Goal: Task Accomplishment & Management: Manage account settings

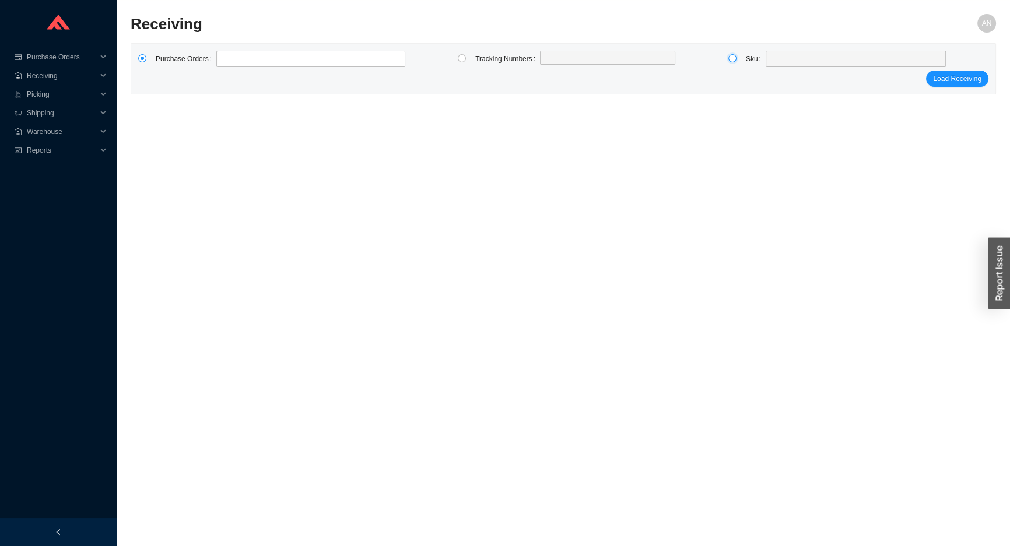
click at [735, 58] on input "radio" at bounding box center [732, 58] width 8 height 8
radio input "true"
click at [784, 59] on span at bounding box center [855, 58] width 171 height 15
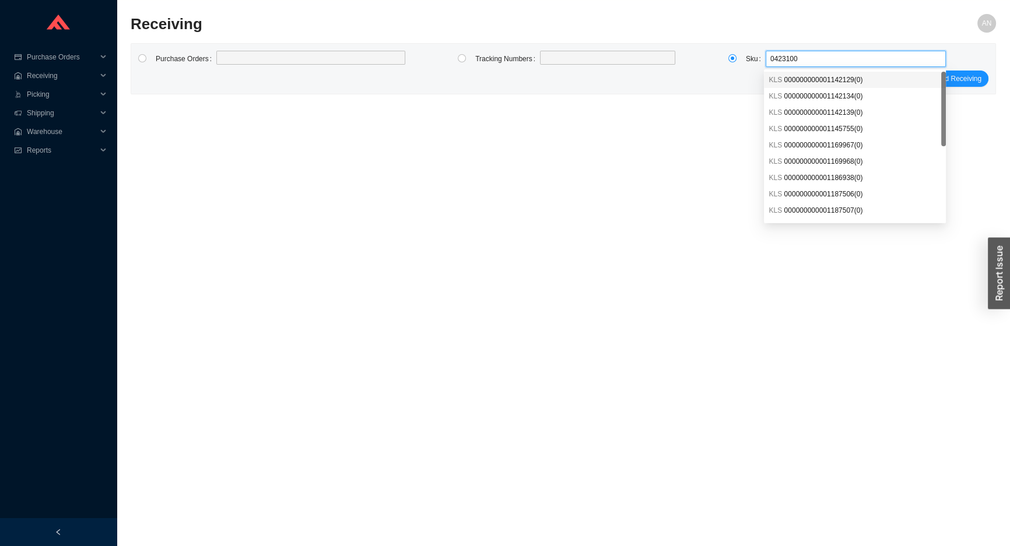
type input "04231000"
click at [802, 76] on span "04231000 ( 3 )" at bounding box center [806, 80] width 40 height 8
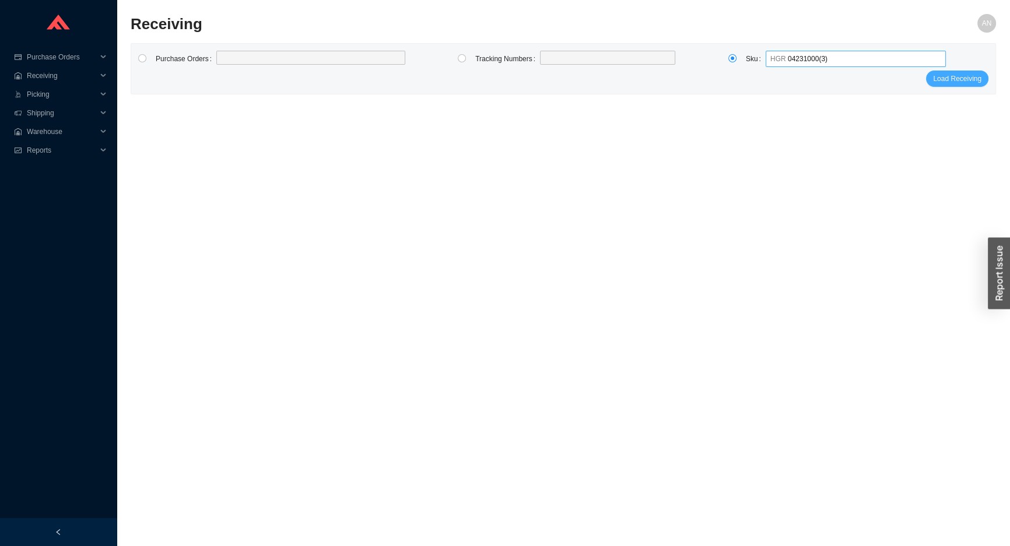
click at [947, 81] on span "Load Receiving" at bounding box center [957, 79] width 48 height 12
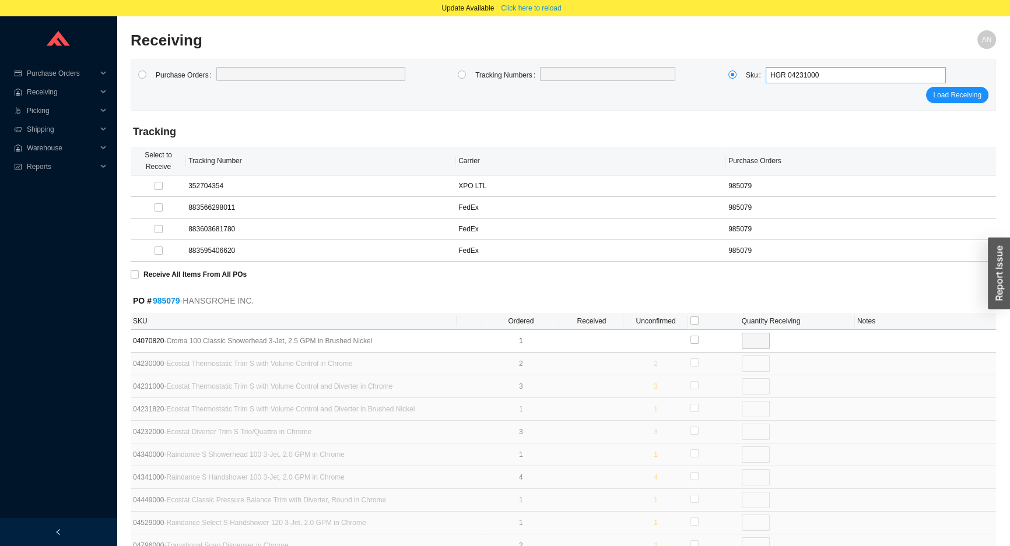
click at [782, 71] on span "HGR 04231000" at bounding box center [855, 75] width 171 height 15
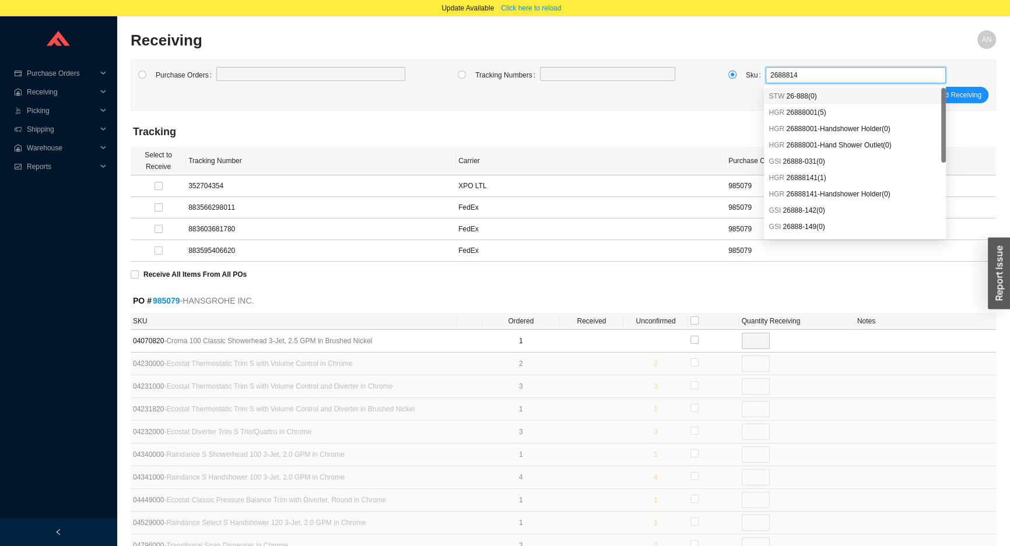
type input "26888141"
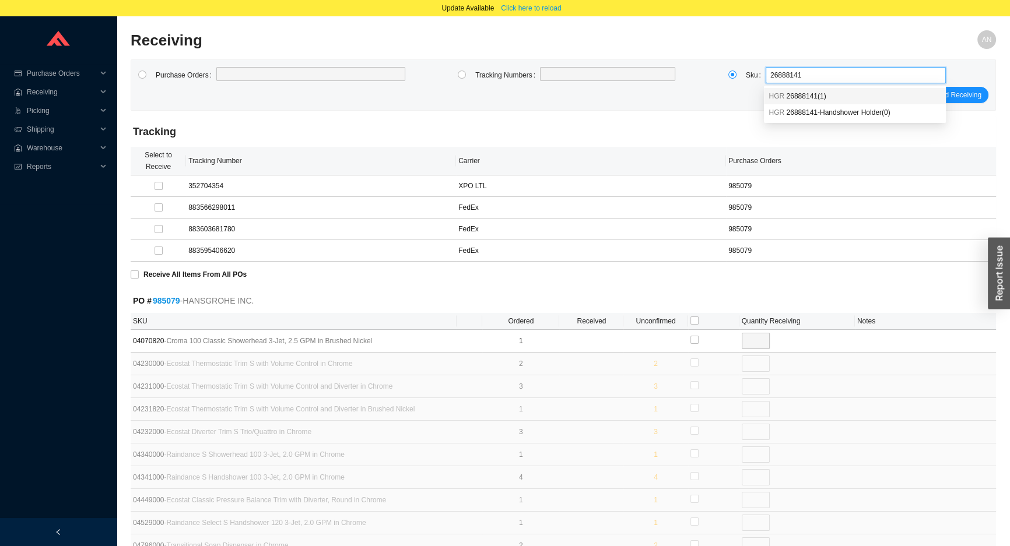
click at [775, 94] on span "HGR" at bounding box center [776, 96] width 16 height 8
click at [967, 94] on span "Load Receiving" at bounding box center [957, 95] width 48 height 12
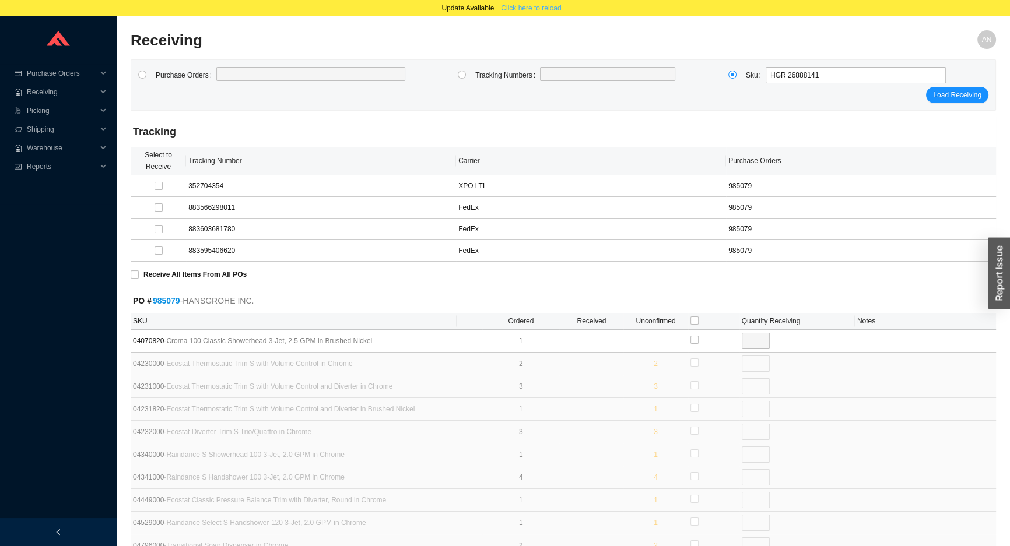
click at [519, 5] on span "Click here to reload" at bounding box center [531, 8] width 60 height 12
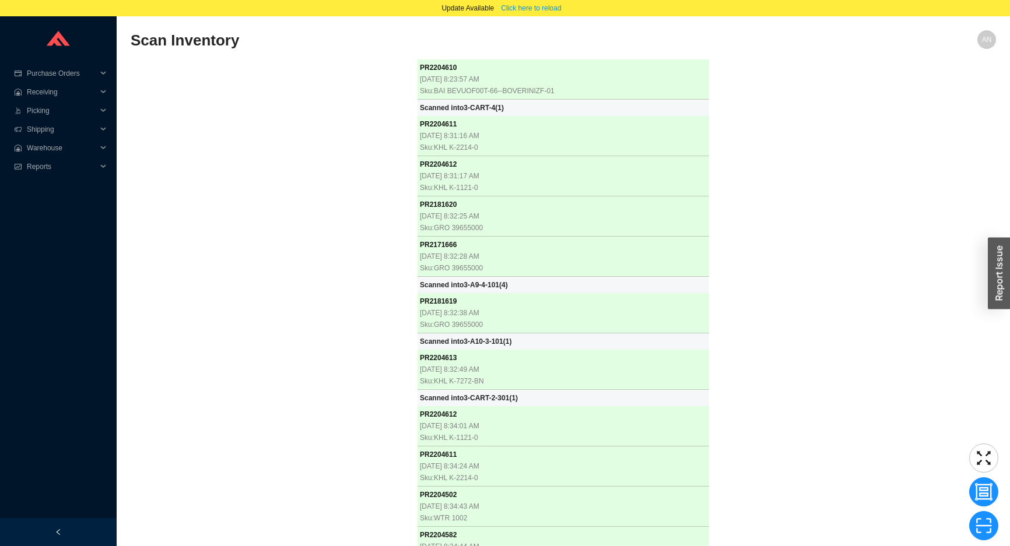
click at [325, 233] on div "PR 2204610 [DATE] 8:23:57 AM Sku: BAI BEVUOF00T-66--BOVERINIZF-01 Scanned into …" at bounding box center [563, 304] width 865 height 491
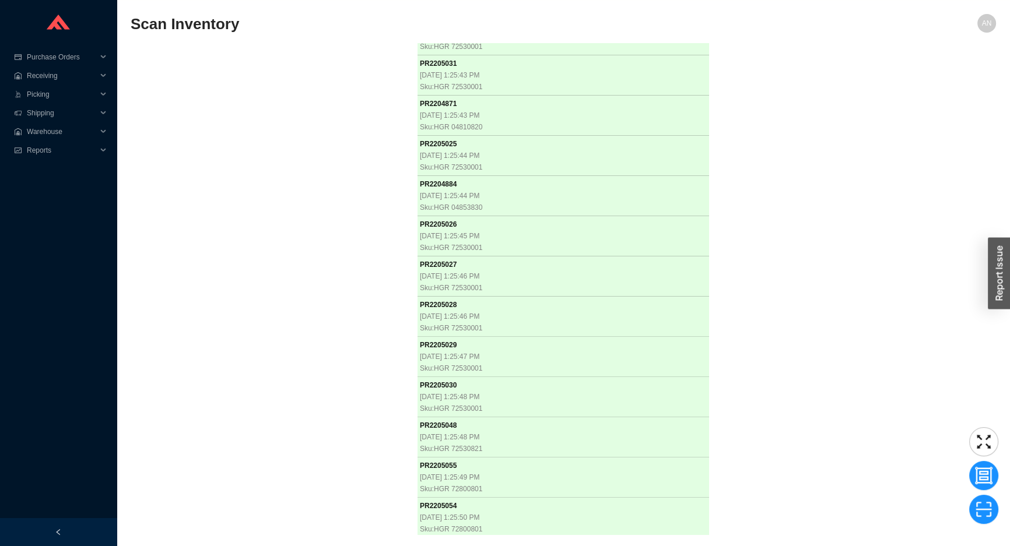
scroll to position [17083, 0]
click at [152, 223] on div "PR 2204610 [DATE] 8:23:57 AM Sku: BAI BEVUOF00T-66--BOVERINIZF-01 Scanned into …" at bounding box center [563, 288] width 865 height 491
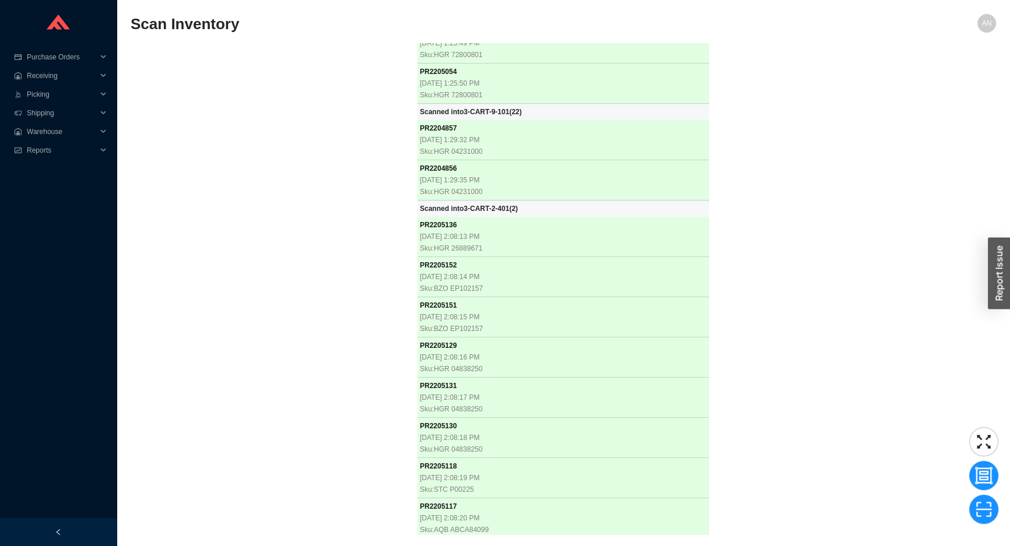
scroll to position [17517, 0]
click at [359, 349] on div "PR 2204610 [DATE] 8:23:57 AM Sku: BAI BEVUOF00T-66--BOVERINIZF-01 Scanned into …" at bounding box center [563, 288] width 865 height 491
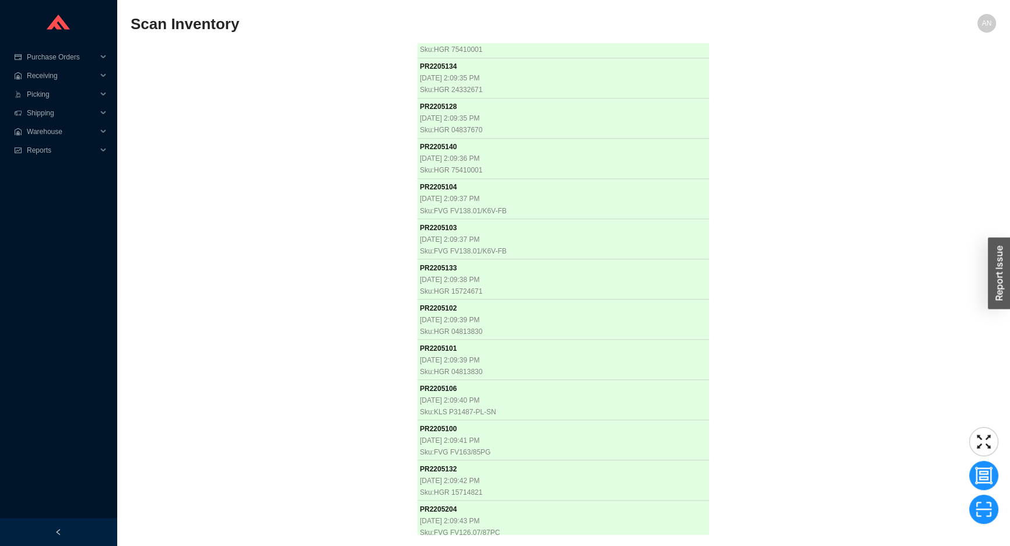
scroll to position [19253, 0]
click at [120, 262] on section "Scan Inventory AN PR 2204610 [DATE] 8:23:57 AM Sku: BAI BEVUOF00T-66--BOVERINIZ…" at bounding box center [563, 273] width 893 height 546
click at [147, 256] on div "PR 2204610 [DATE] 8:23:57 AM Sku: BAI BEVUOF00T-66--BOVERINIZF-01 Scanned into …" at bounding box center [563, 288] width 865 height 491
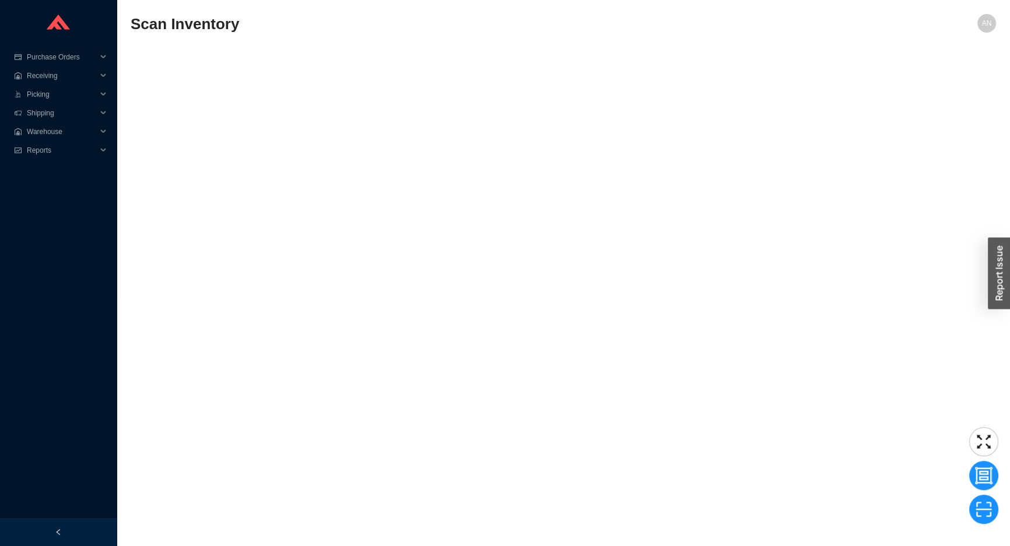
scroll to position [21970, 0]
click at [265, 298] on div "PR 2204610 [DATE] 8:23:57 AM Sku: BAI BEVUOF00T-66--BOVERINIZF-01 Scanned into …" at bounding box center [563, 288] width 865 height 491
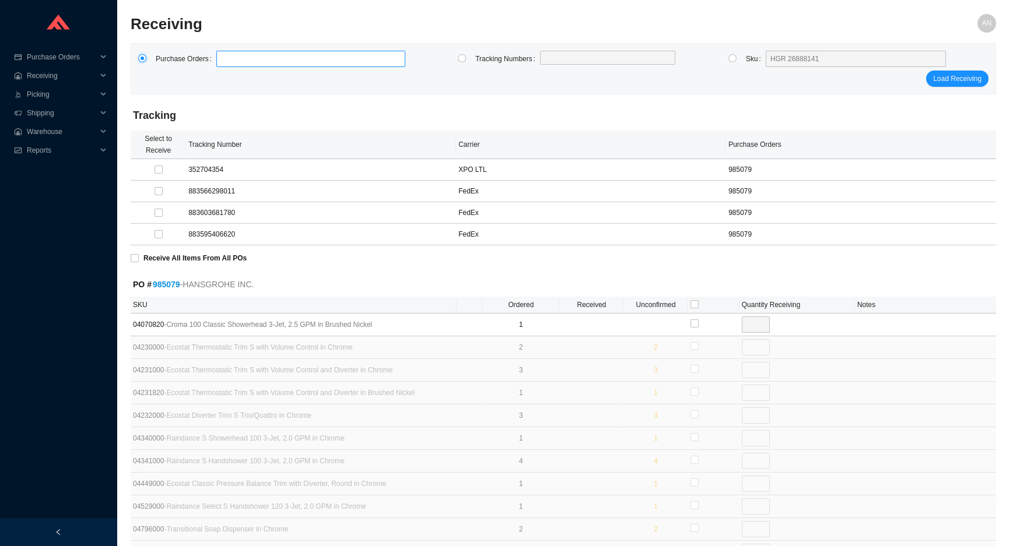
drag, startPoint x: 143, startPoint y: 59, endPoint x: 213, endPoint y: 61, distance: 70.6
click at [157, 64] on div "Purchase Orders" at bounding box center [271, 59] width 267 height 17
click at [265, 58] on label at bounding box center [310, 59] width 189 height 16
click at [226, 58] on input at bounding box center [222, 58] width 8 height 13
type input "980105"
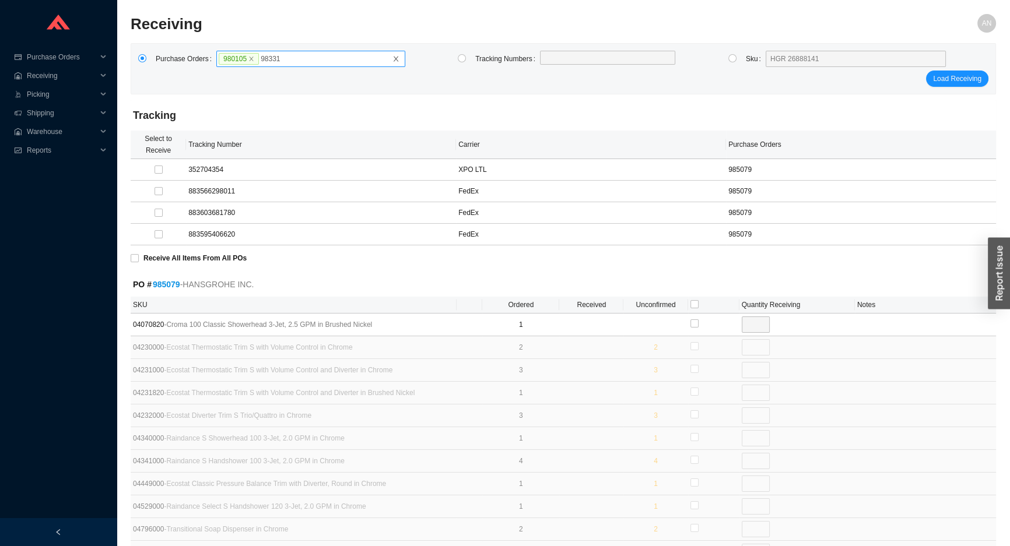
type input "983312"
type input "985273"
type input "985349"
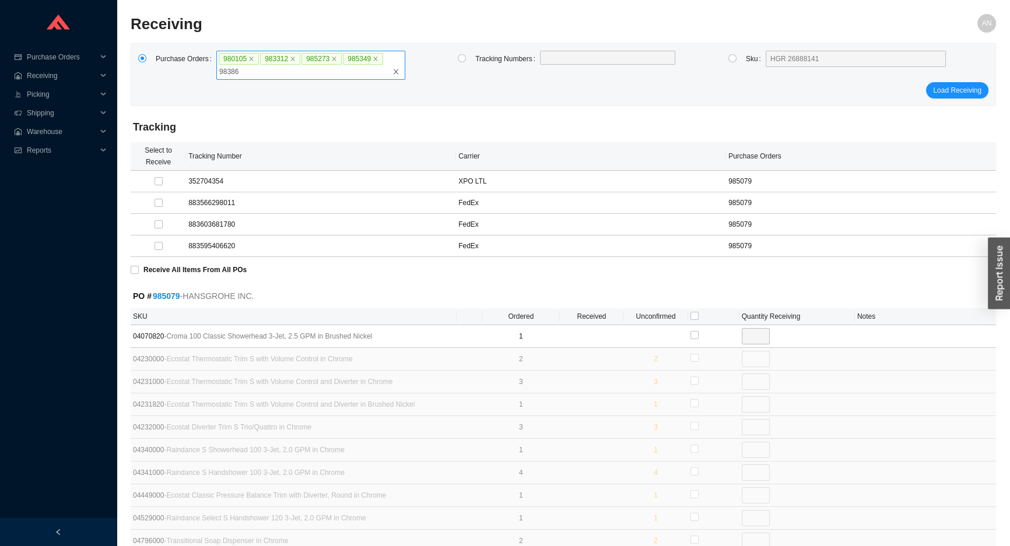
type input "983866"
type input "985372"
type input "981993"
type input "984449"
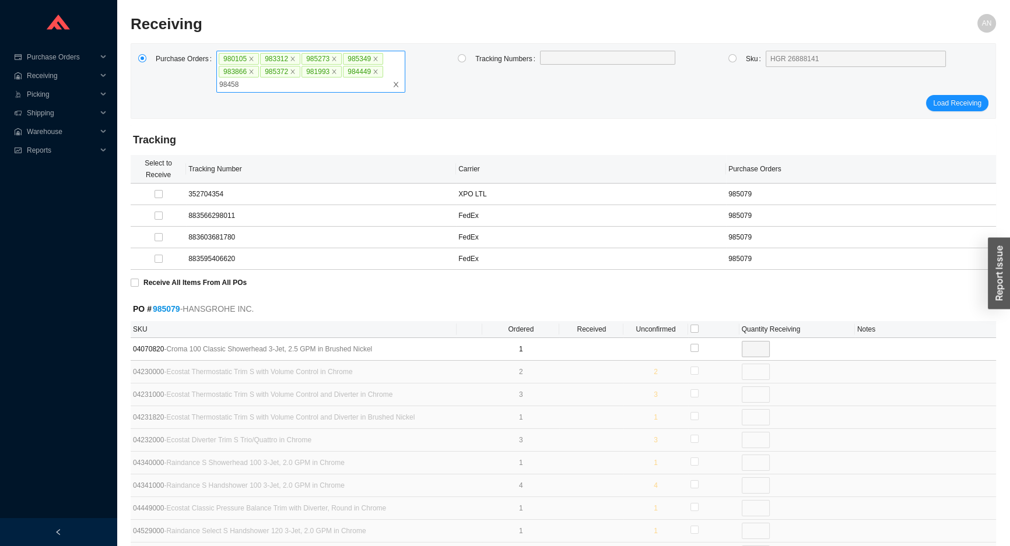
type input "984586"
type input "980821"
type input "984210"
type input "981207"
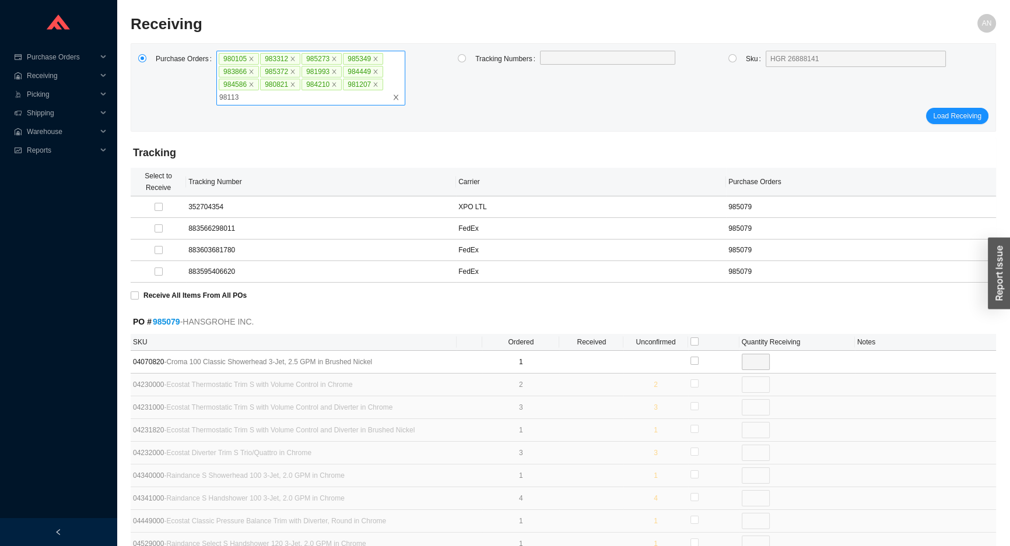
type input "981136"
type input "981186"
type input "985174"
type input "985212"
type input "984902"
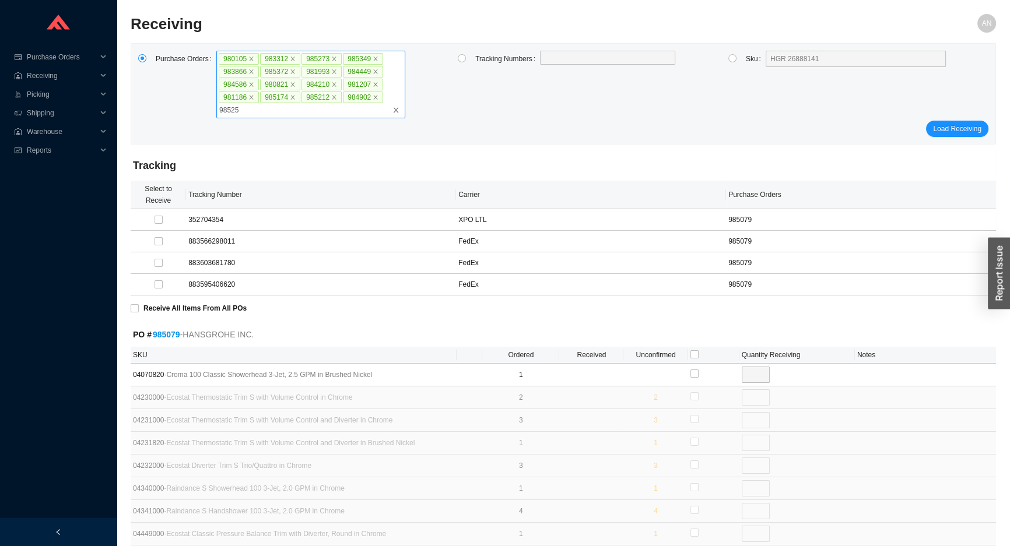
type input "985253"
type input "985079"
type input "985219"
type input "984898"
type input "985244"
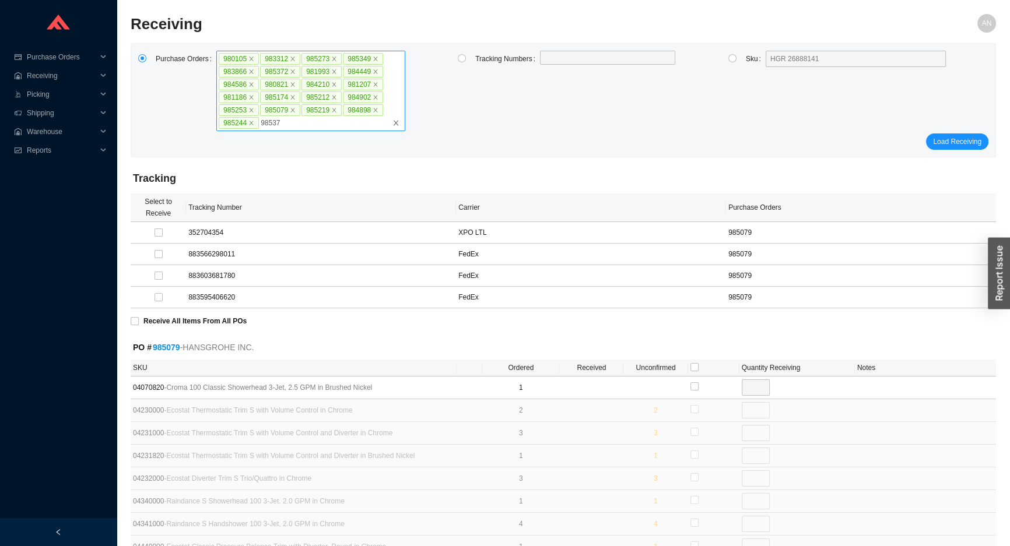
type input "985374"
type input "985375"
type input "979141"
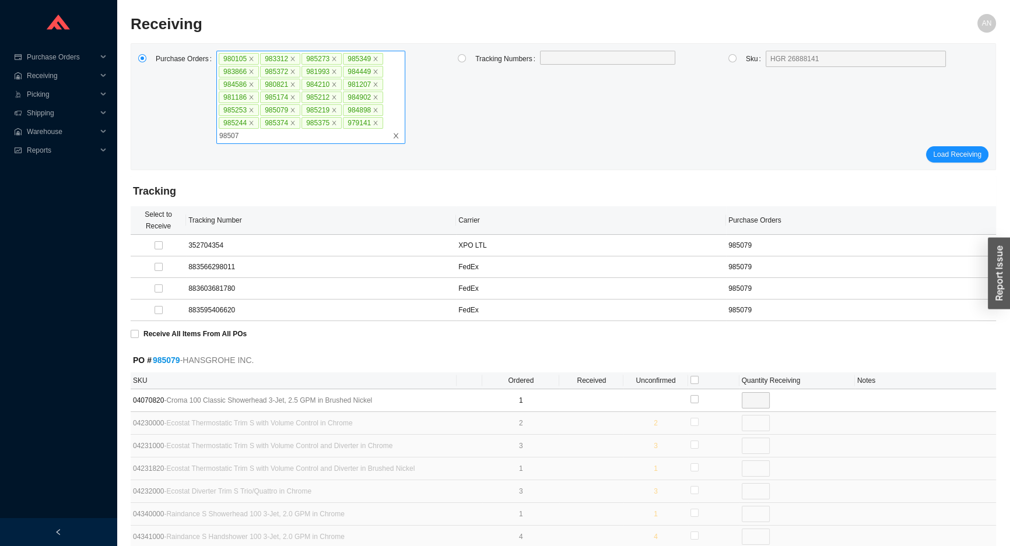
type input "985079"
type input "984894"
type input "985396"
type input "985275"
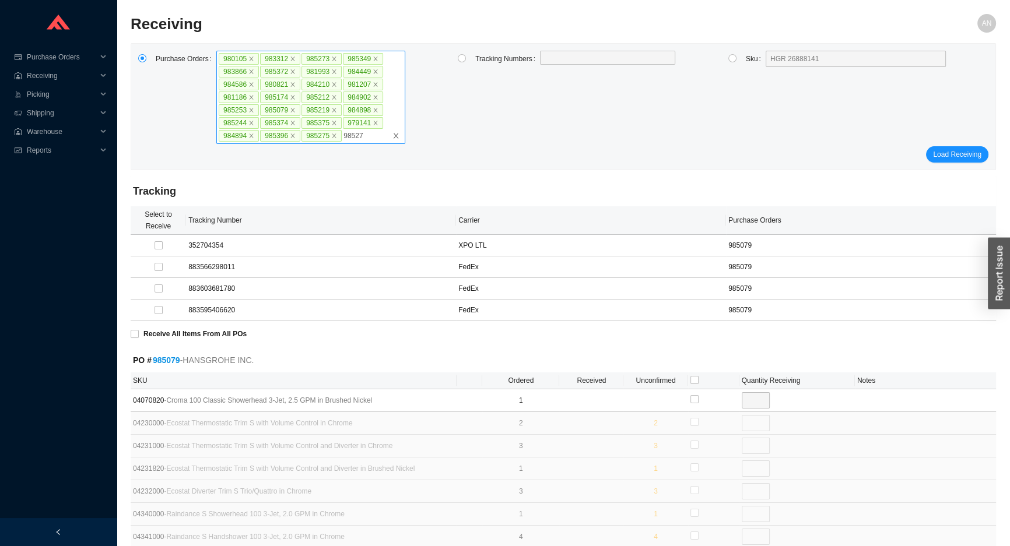
type input "985276"
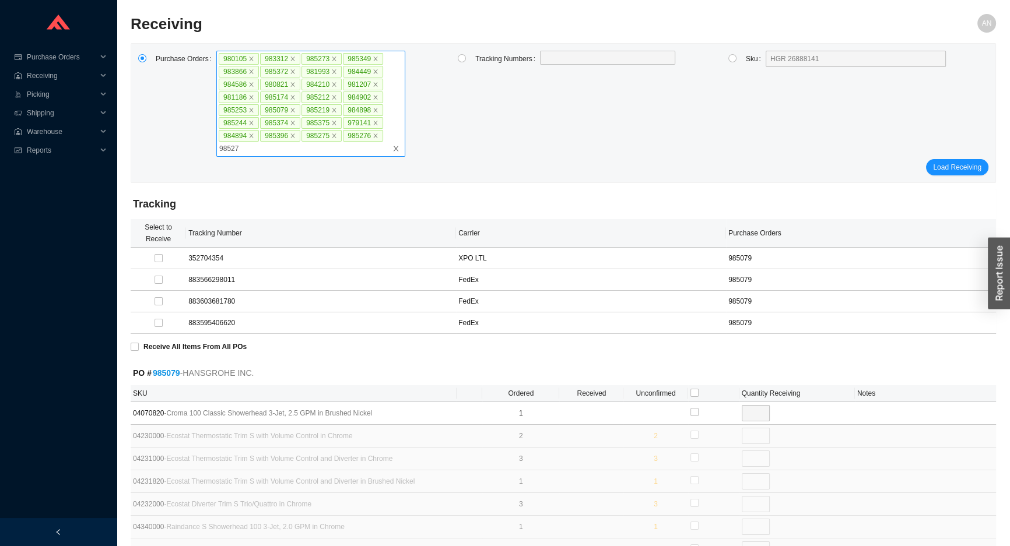
type input "985277"
type input "985278"
type input "985279"
type input "985487"
click button "Load Receiving" at bounding box center [957, 167] width 62 height 16
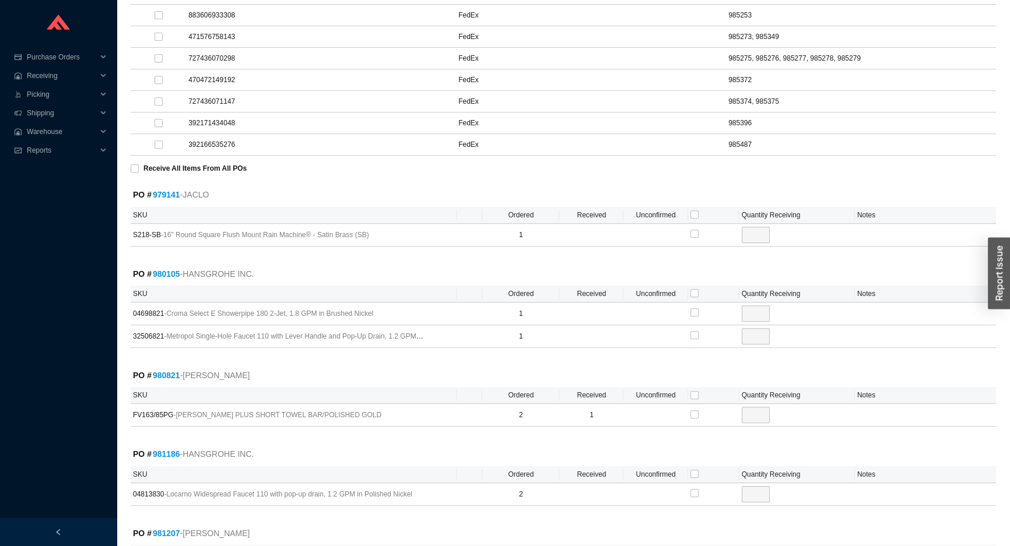
scroll to position [635, 0]
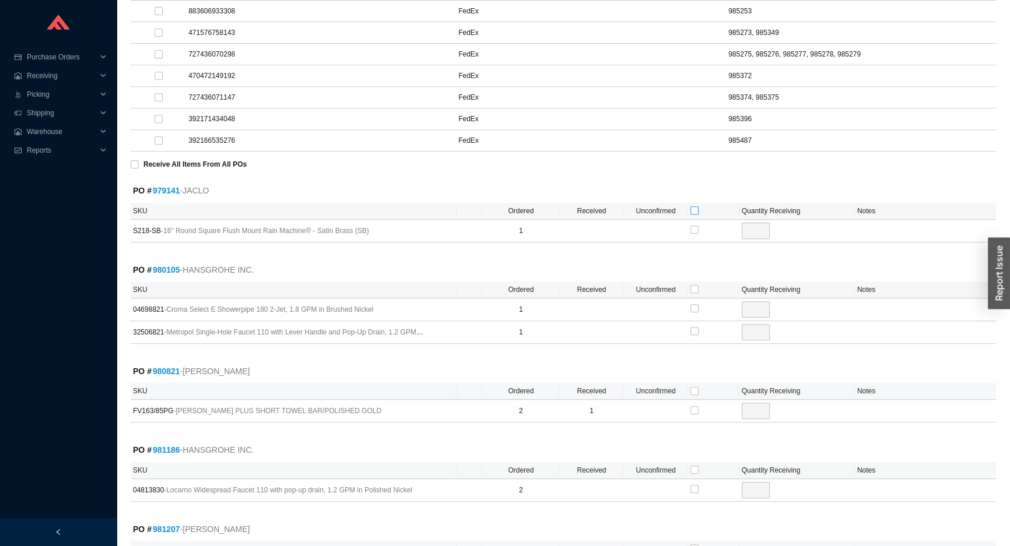
click at [691, 206] on input "checkbox" at bounding box center [694, 210] width 8 height 8
checkbox input "true"
type input "1"
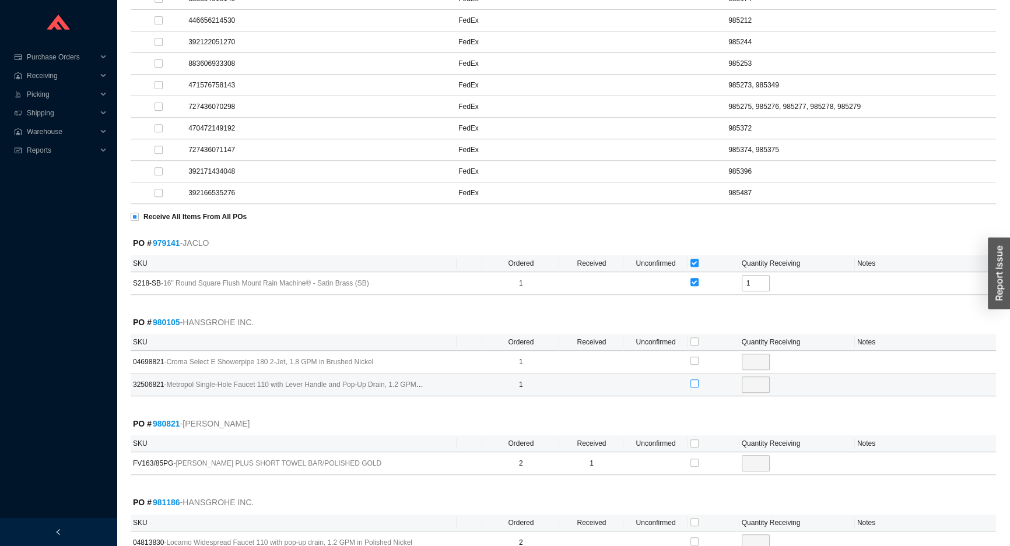
click at [691, 383] on input "checkbox" at bounding box center [694, 383] width 8 height 8
checkbox input "true"
type input "1"
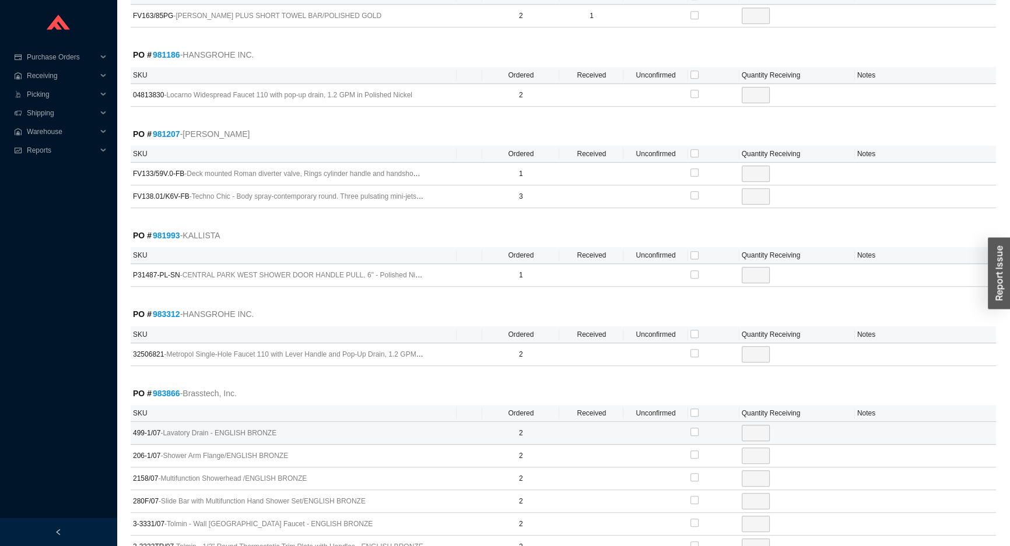
scroll to position [1060, 0]
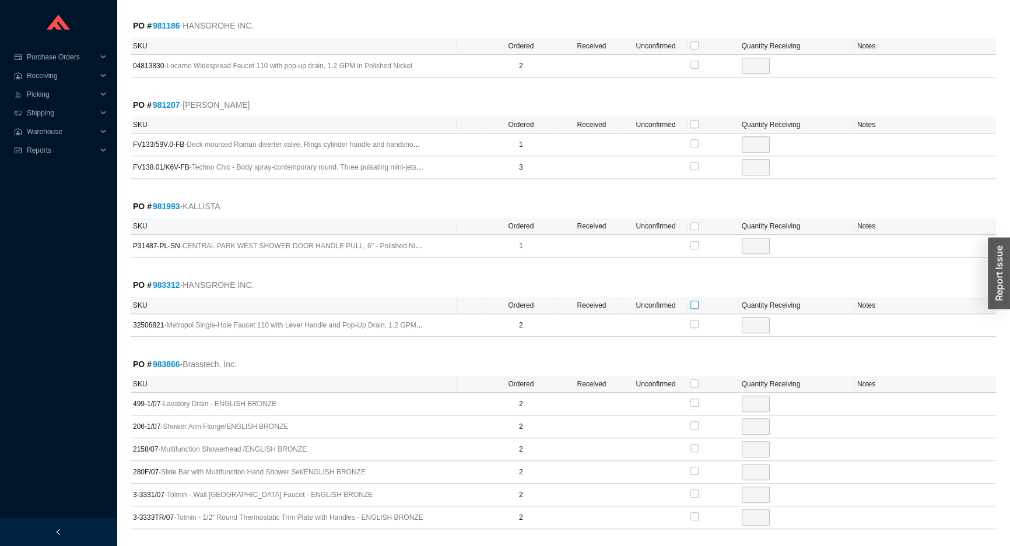
click at [691, 303] on input "checkbox" at bounding box center [694, 305] width 8 height 8
checkbox input "true"
type input "2"
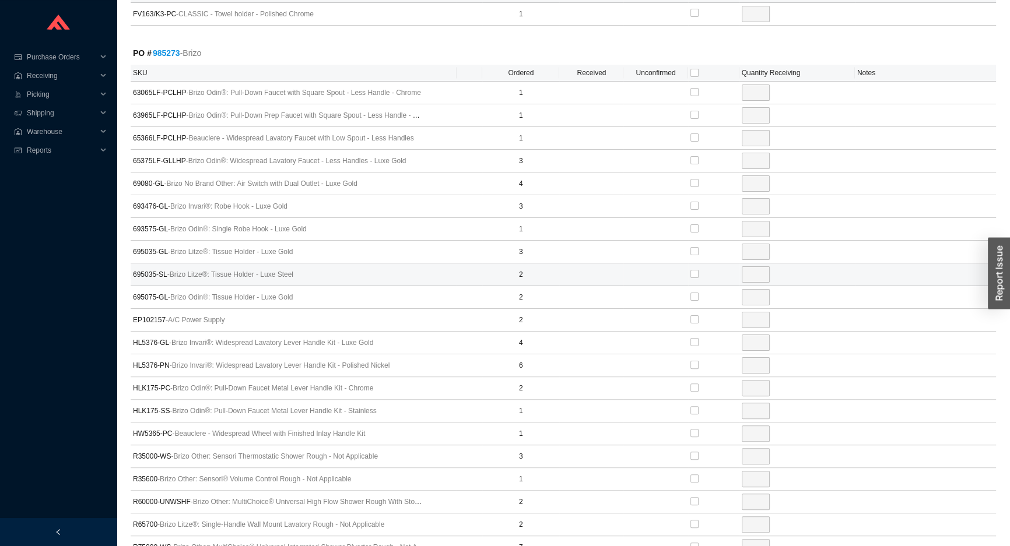
scroll to position [5882, 0]
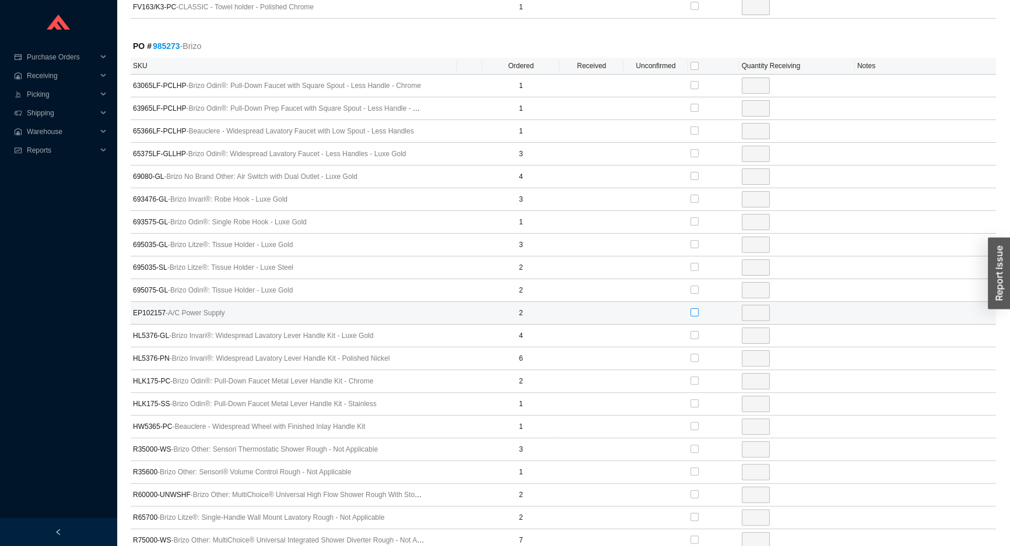
click at [695, 308] on input "checkbox" at bounding box center [694, 312] width 8 height 8
checkbox input "true"
type input "2"
click at [691, 490] on input "checkbox" at bounding box center [694, 494] width 8 height 8
checkbox input "true"
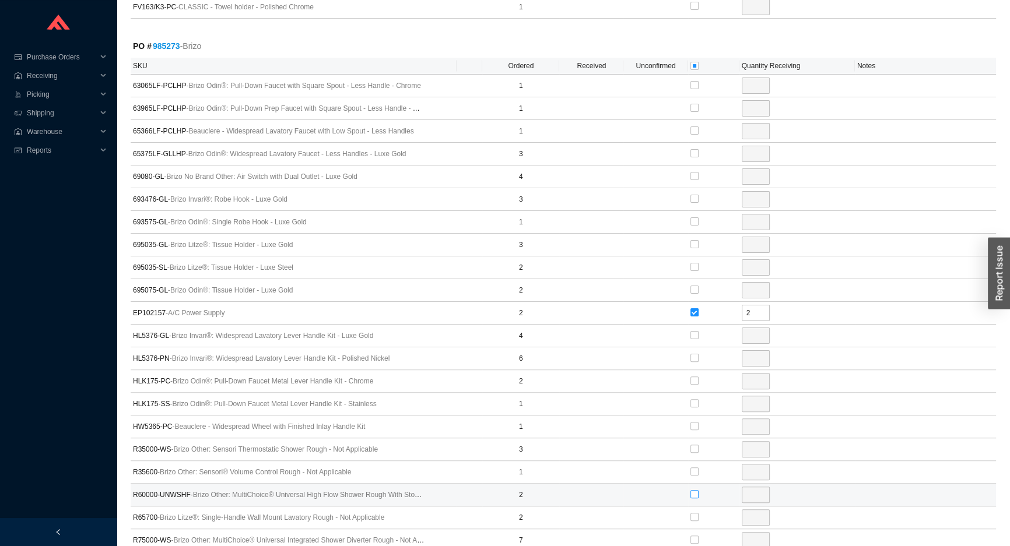
type input "2"
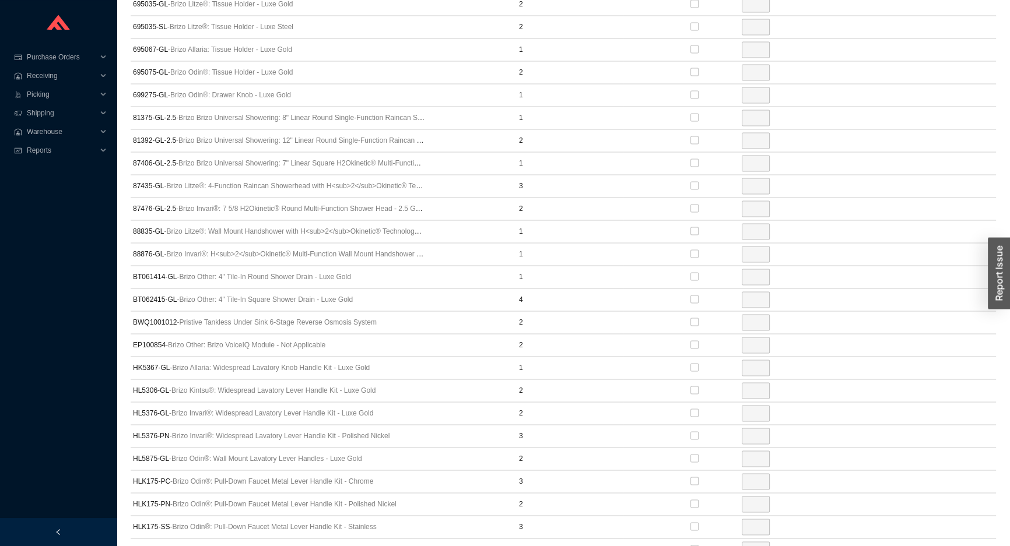
scroll to position [7896, 0]
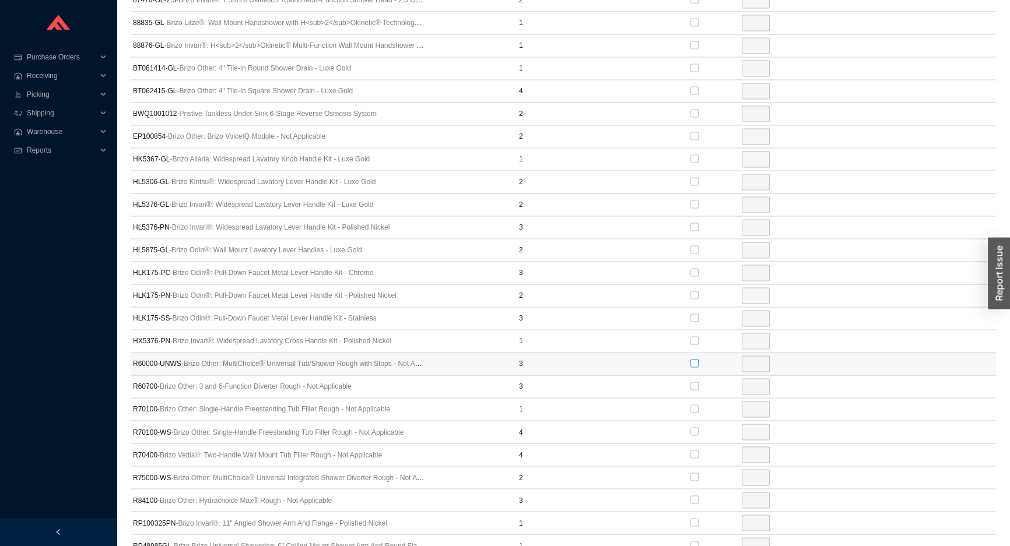
click at [694, 359] on input "checkbox" at bounding box center [694, 363] width 8 height 8
checkbox input "true"
type input "3"
click at [694, 382] on input "checkbox" at bounding box center [694, 386] width 8 height 8
checkbox input "true"
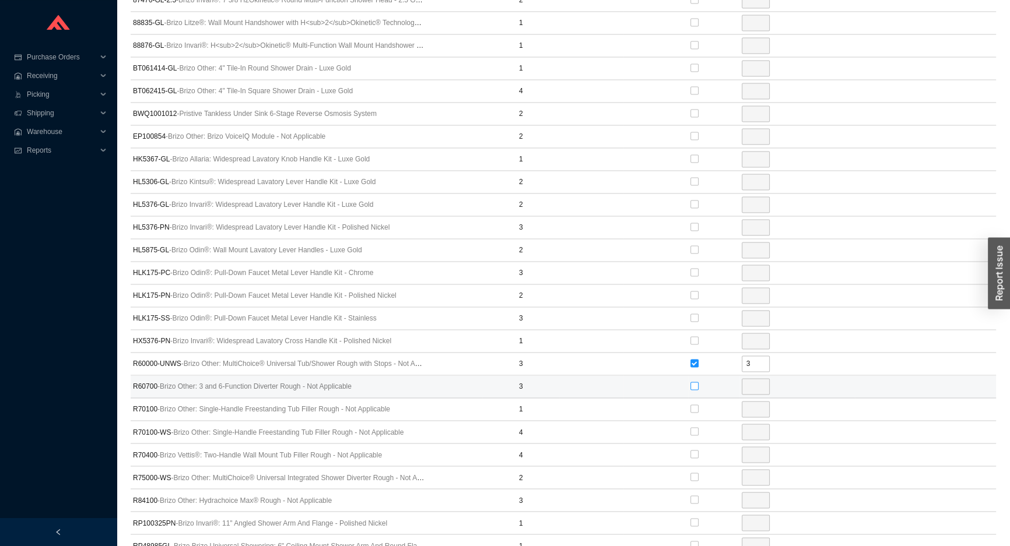
type input "3"
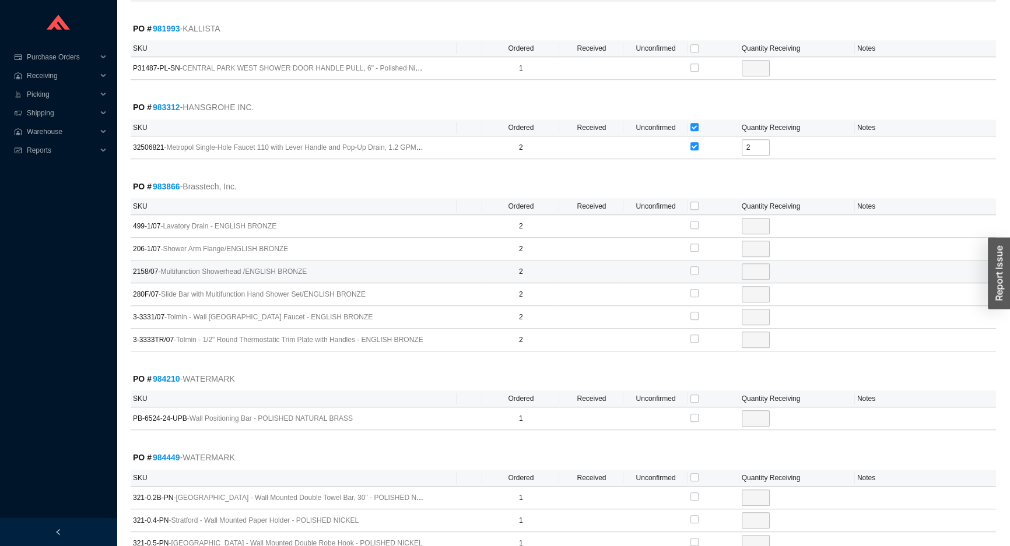
scroll to position [1259, 0]
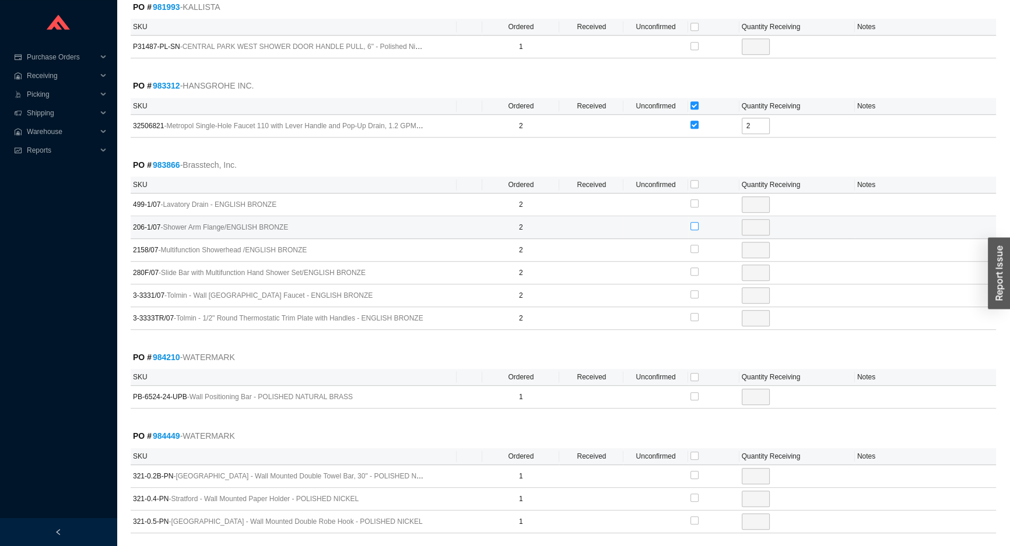
click at [691, 222] on input "checkbox" at bounding box center [694, 226] width 8 height 8
checkbox input "true"
type input "2"
click at [691, 268] on input "checkbox" at bounding box center [694, 272] width 8 height 8
checkbox input "true"
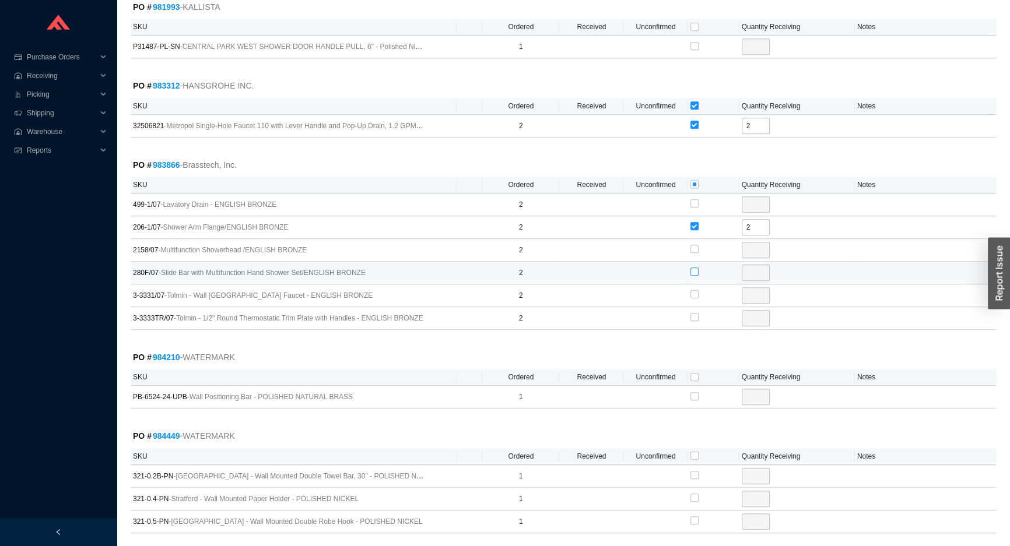
type input "2"
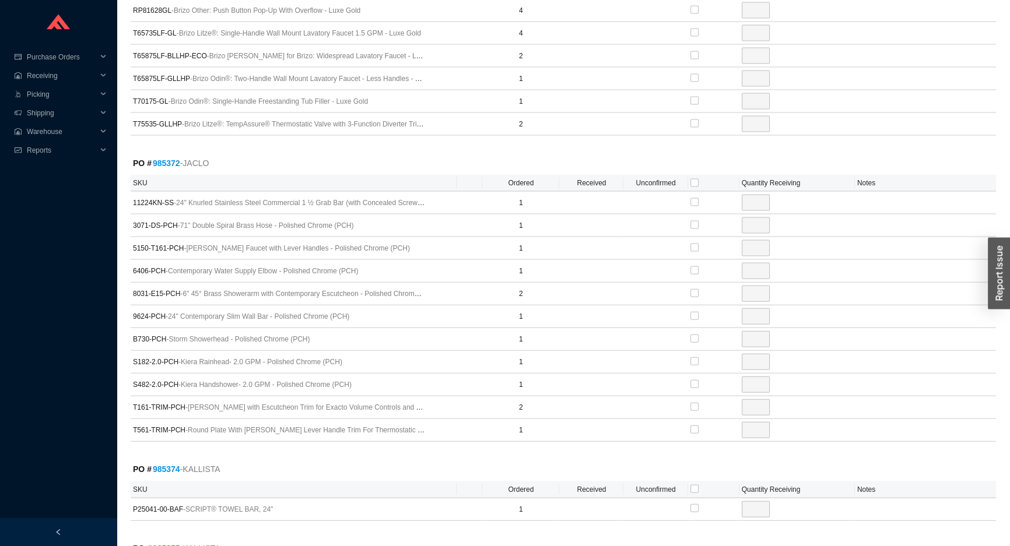
scroll to position [8731, 0]
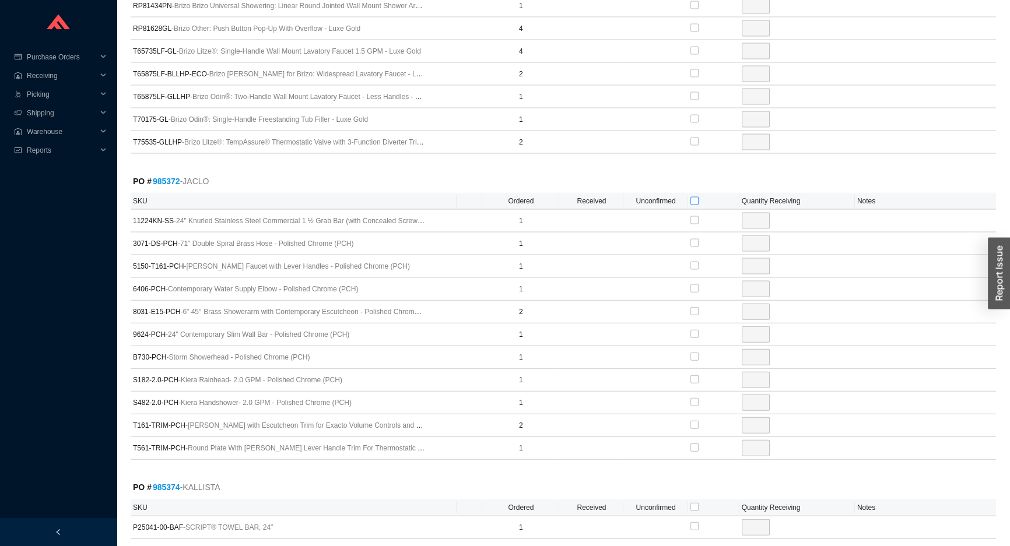
click at [693, 197] on input "checkbox" at bounding box center [694, 201] width 8 height 8
checkbox input "true"
type input "1"
checkbox input "true"
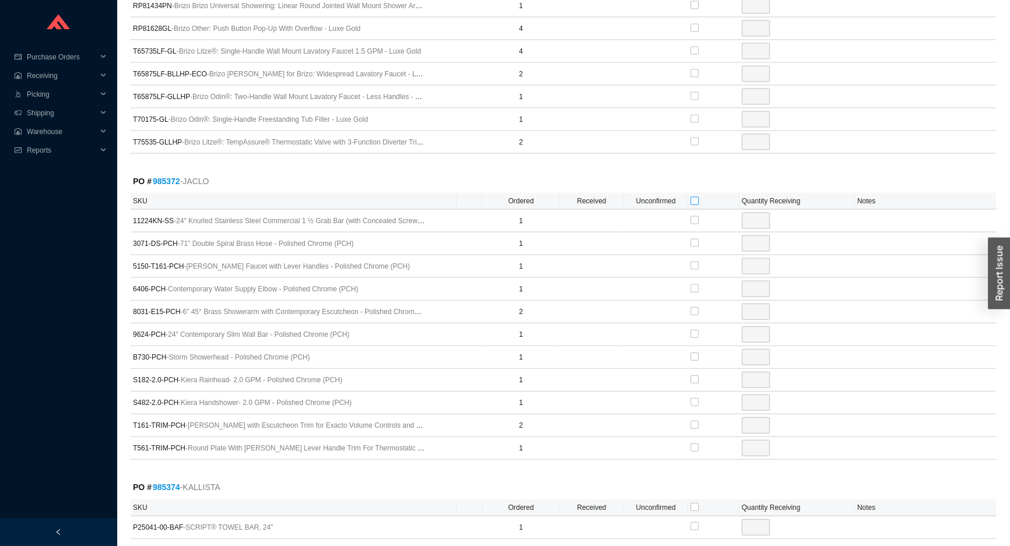
type input "1"
checkbox input "true"
type input "1"
checkbox input "true"
type input "1"
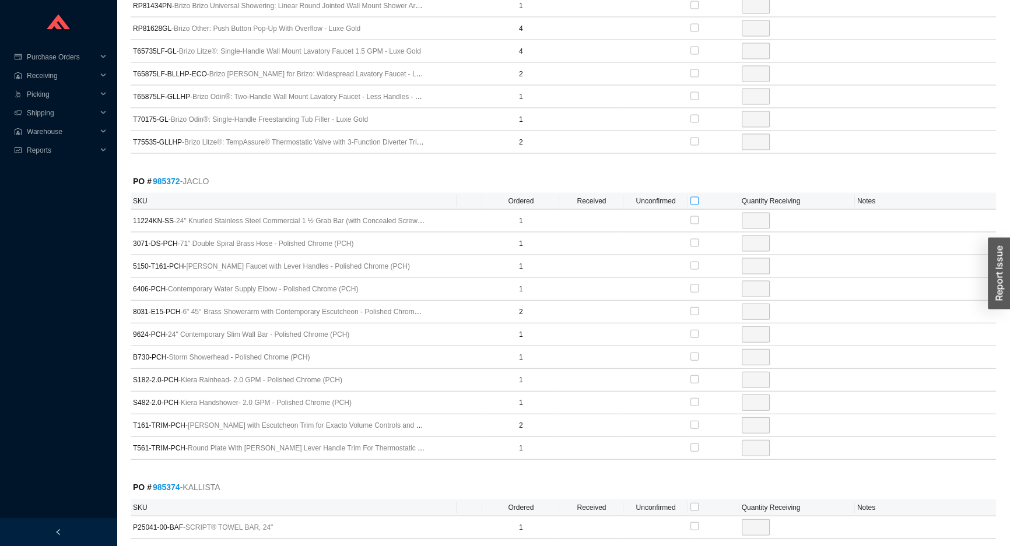
checkbox input "true"
type input "2"
checkbox input "true"
type input "1"
checkbox input "true"
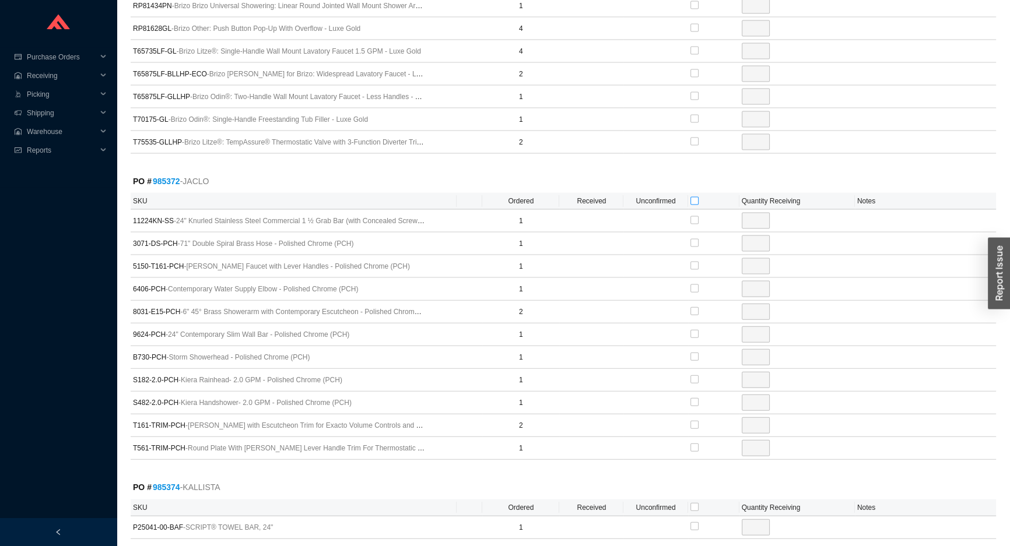
type input "1"
checkbox input "true"
type input "1"
checkbox input "true"
type input "1"
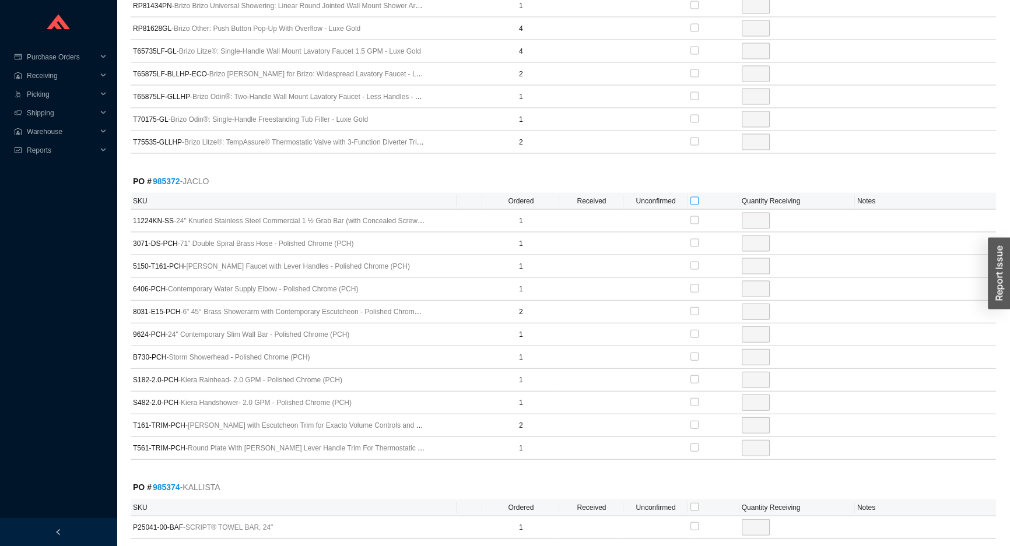
checkbox input "true"
type input "2"
checkbox input "true"
type input "1"
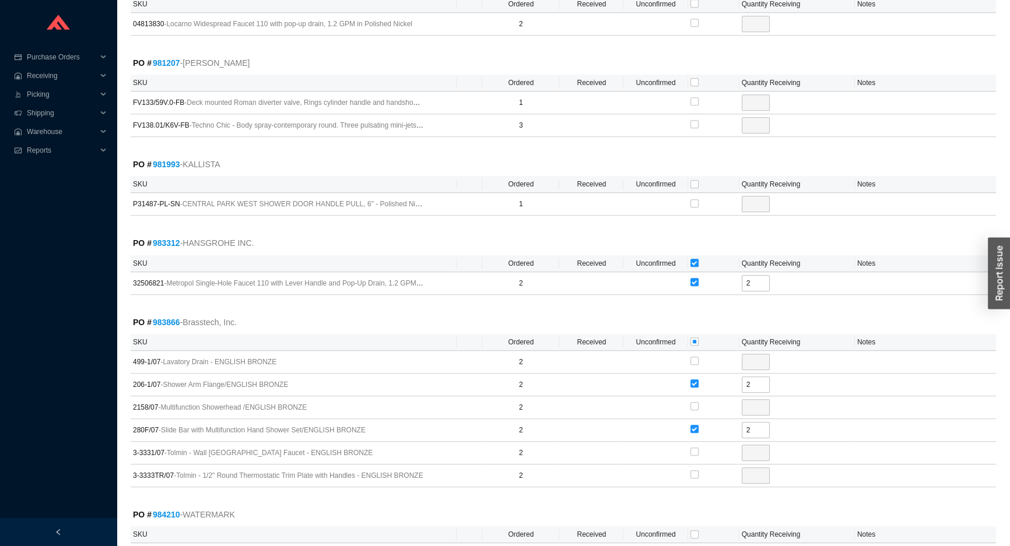
scroll to position [1100, 0]
click at [694, 183] on input "checkbox" at bounding box center [694, 186] width 8 height 8
checkbox input "true"
type input "1"
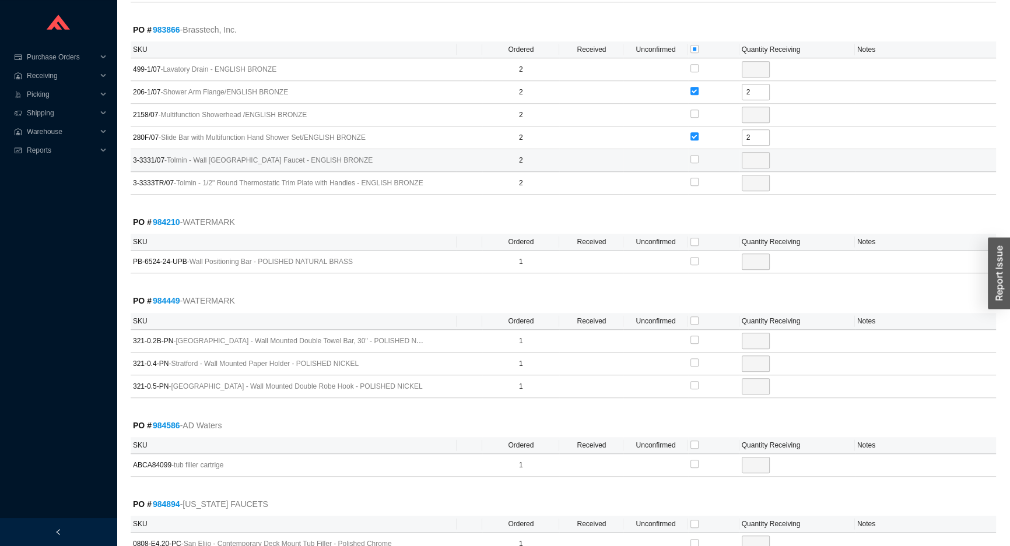
scroll to position [1577, 0]
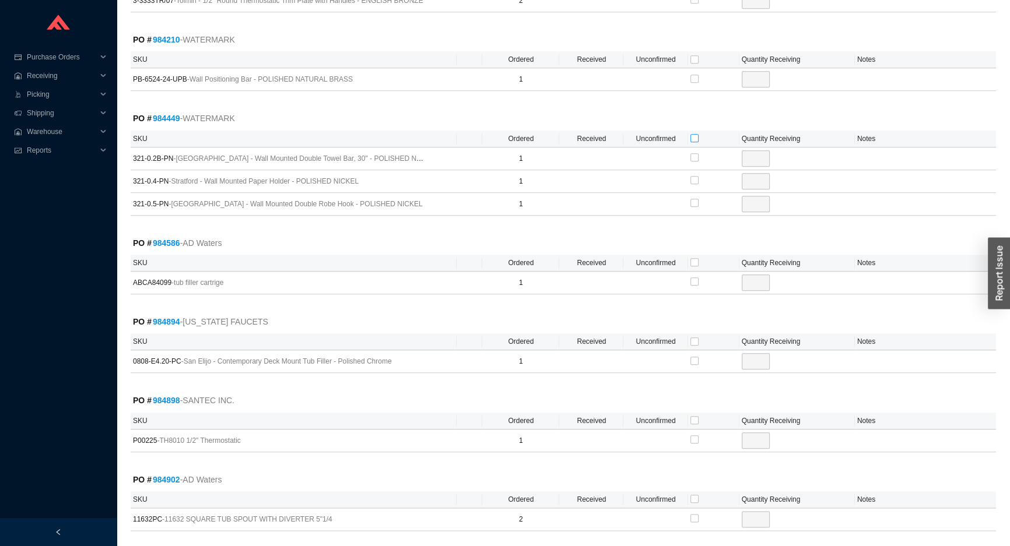
click at [695, 135] on input "checkbox" at bounding box center [694, 138] width 8 height 8
checkbox input "true"
type input "1"
checkbox input "true"
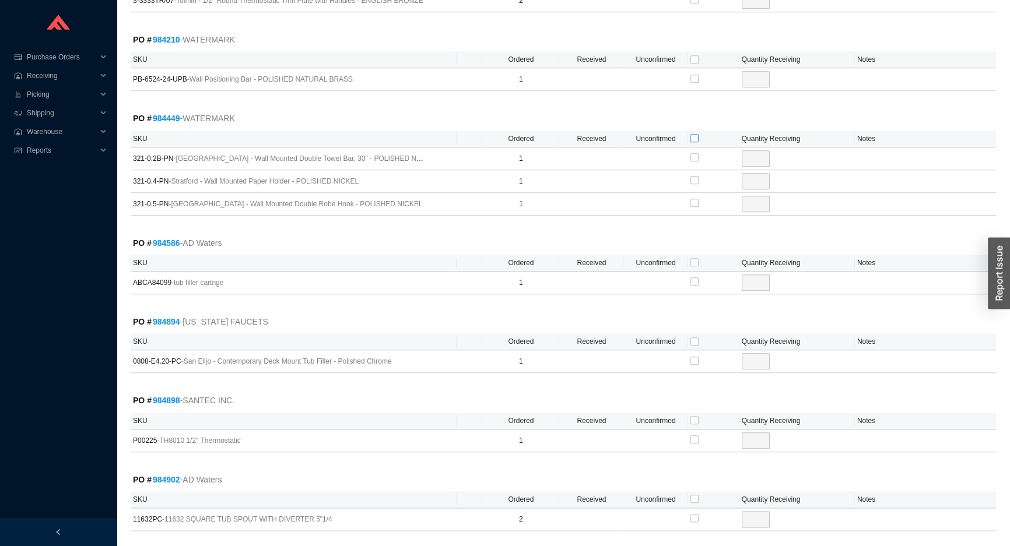
type input "1"
checkbox input "true"
type input "1"
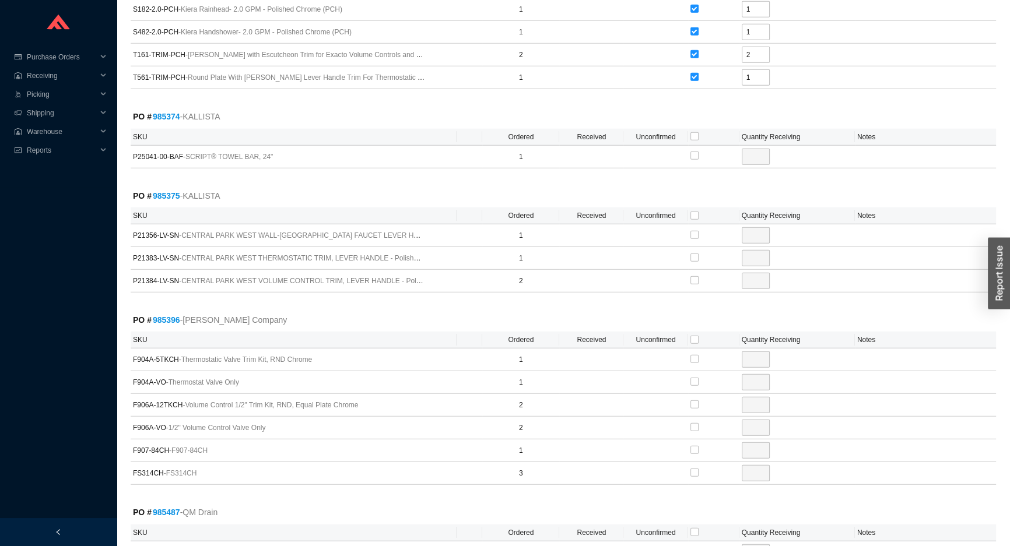
scroll to position [9155, 0]
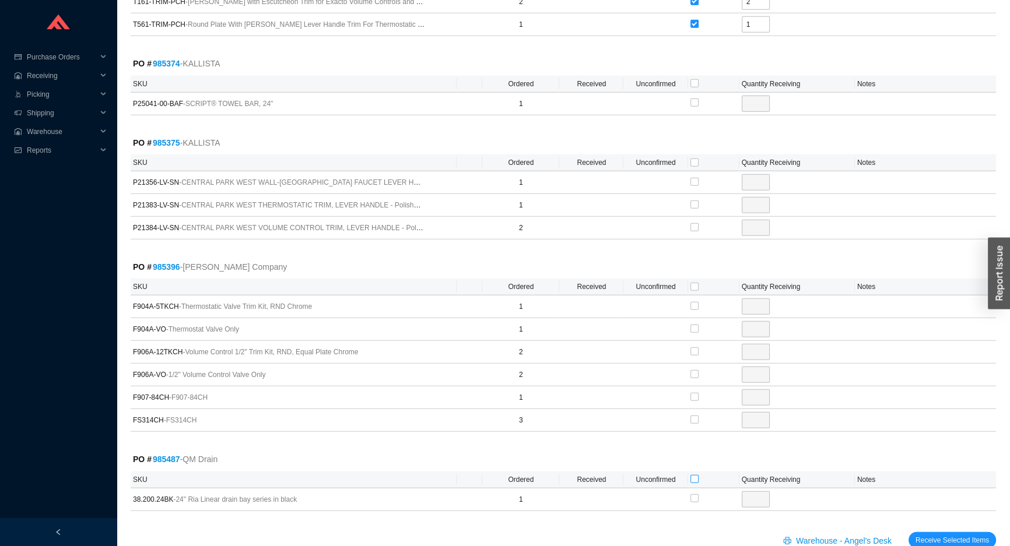
click at [691, 475] on input "checkbox" at bounding box center [694, 479] width 8 height 8
checkbox input "true"
type input "1"
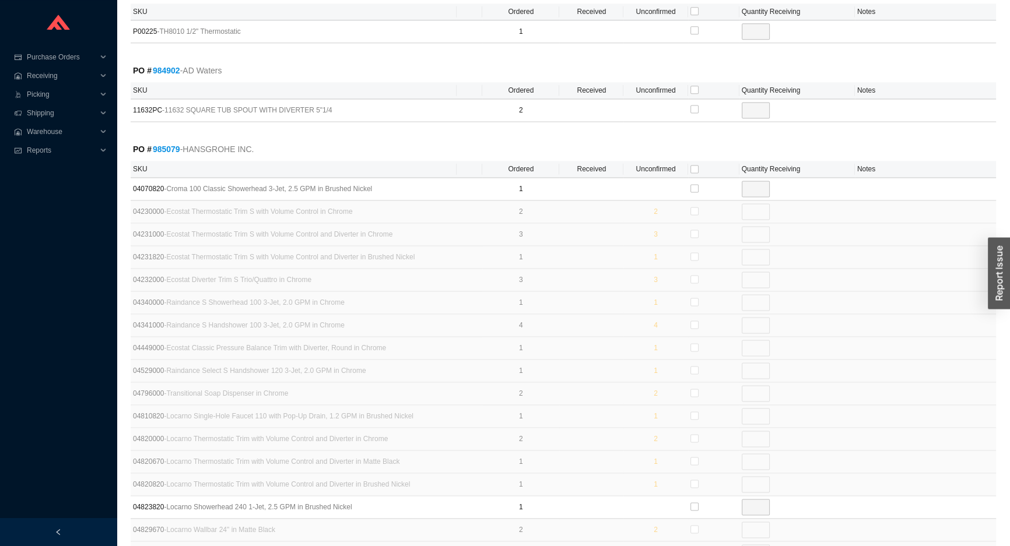
scroll to position [1736, 0]
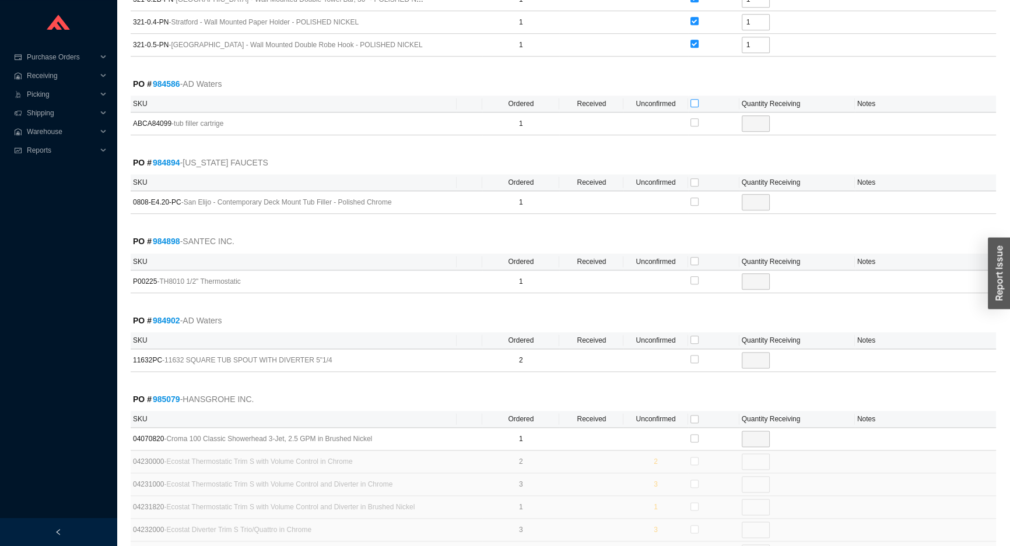
click at [693, 99] on input "checkbox" at bounding box center [694, 103] width 8 height 8
checkbox input "true"
type input "1"
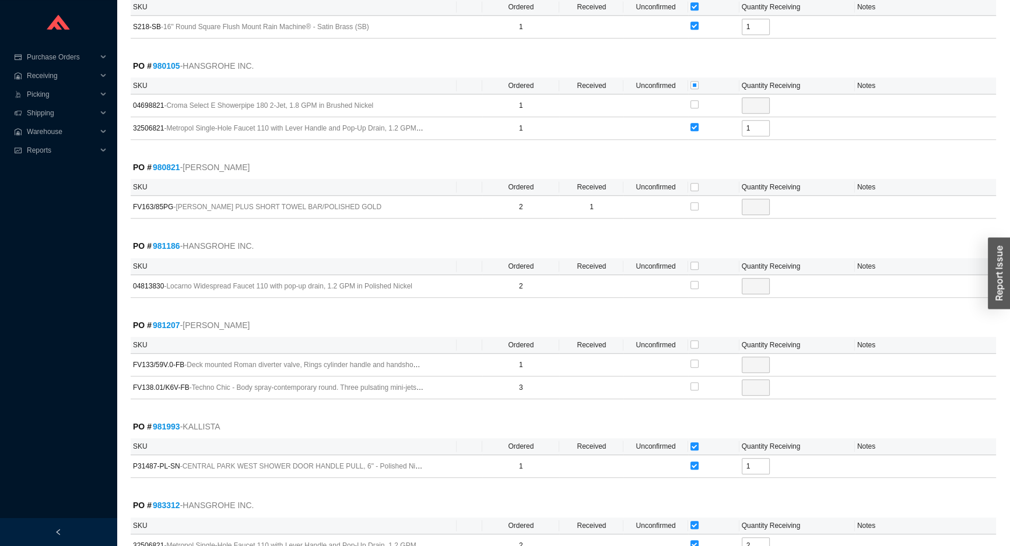
scroll to position [782, 0]
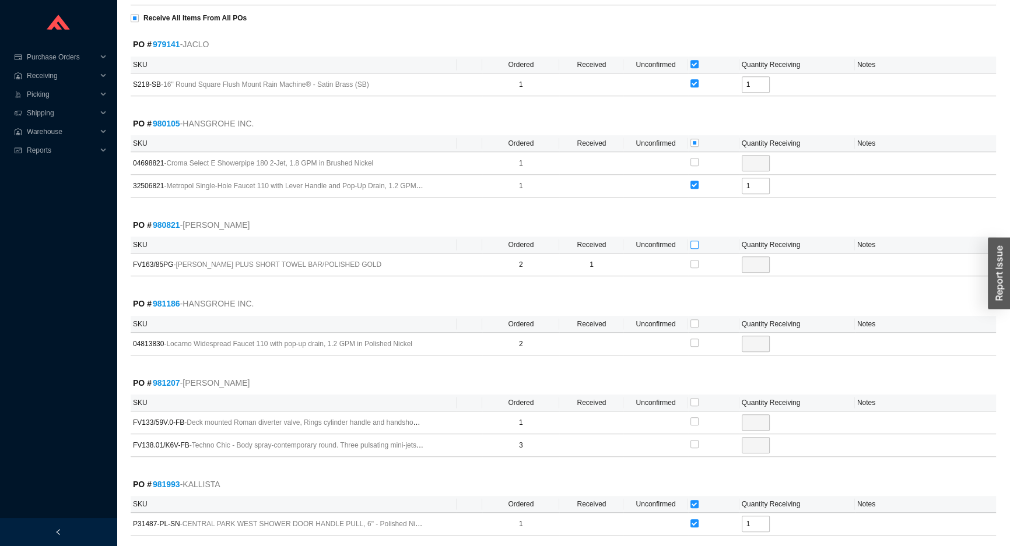
click at [692, 241] on input "checkbox" at bounding box center [694, 245] width 8 height 8
checkbox input "true"
type input "1"
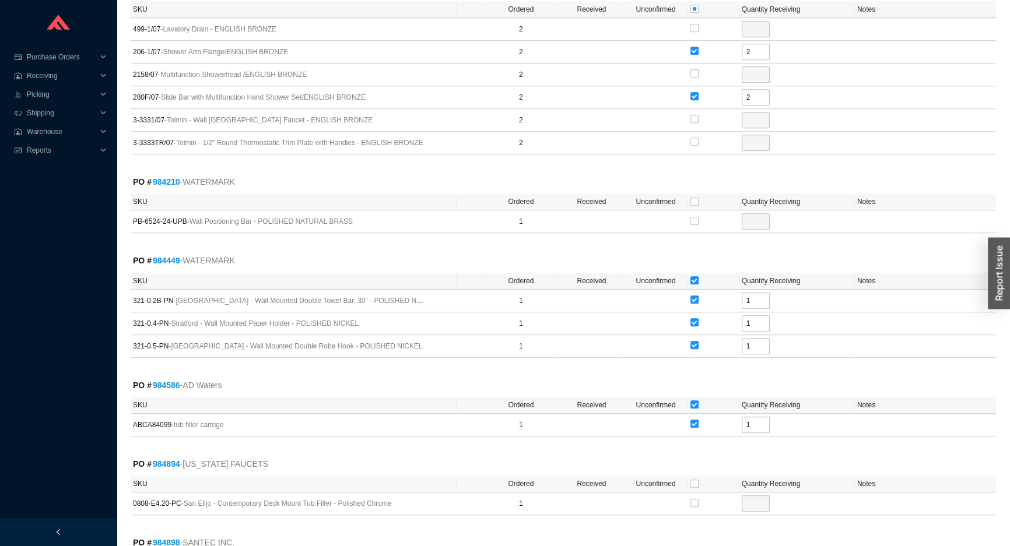
scroll to position [1471, 0]
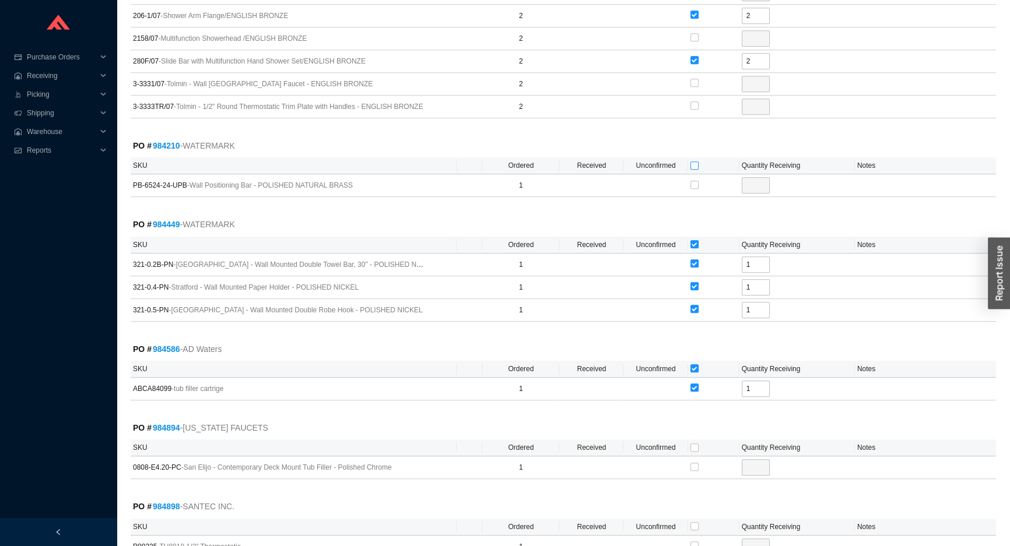
click at [693, 163] on input "checkbox" at bounding box center [694, 165] width 8 height 8
checkbox input "true"
type input "1"
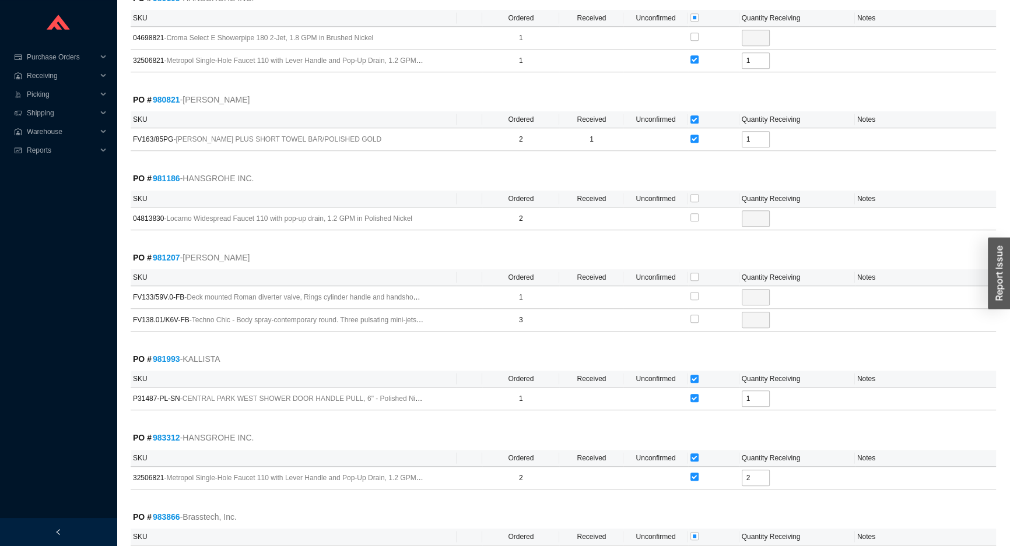
scroll to position [888, 0]
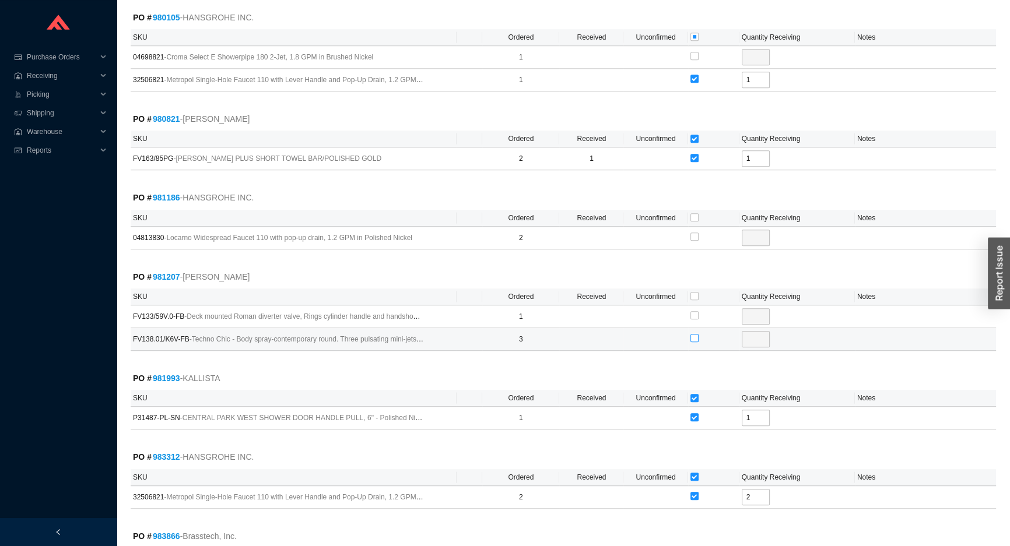
click at [695, 335] on input "checkbox" at bounding box center [694, 338] width 8 height 8
checkbox input "true"
type input "3"
click at [691, 215] on input "checkbox" at bounding box center [694, 217] width 8 height 8
checkbox input "true"
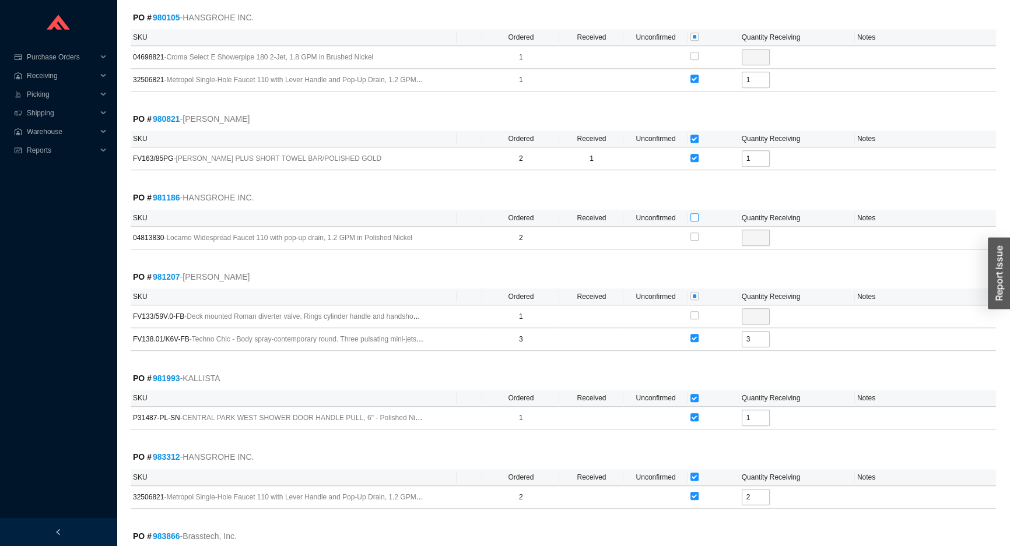
checkbox input "true"
type input "2"
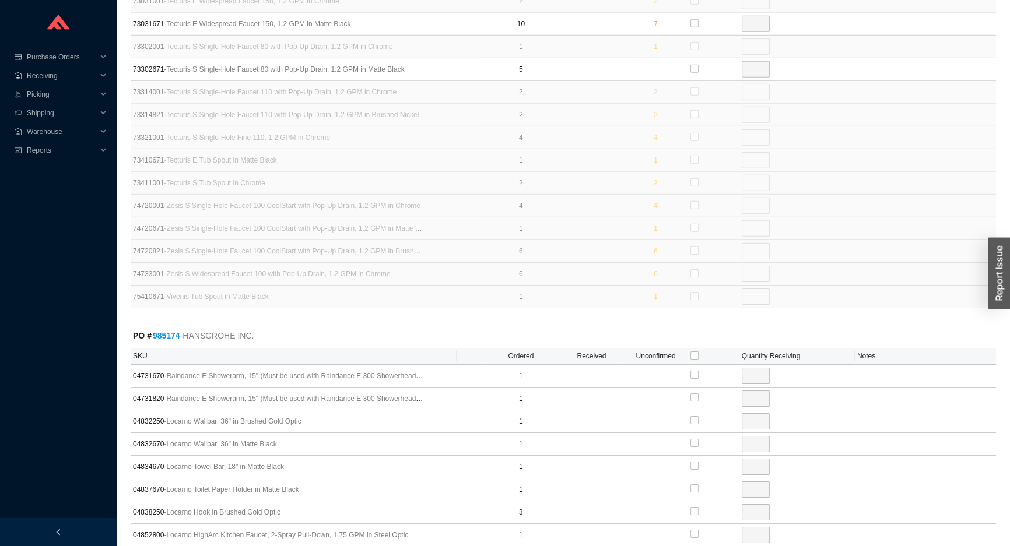
scroll to position [4757, 0]
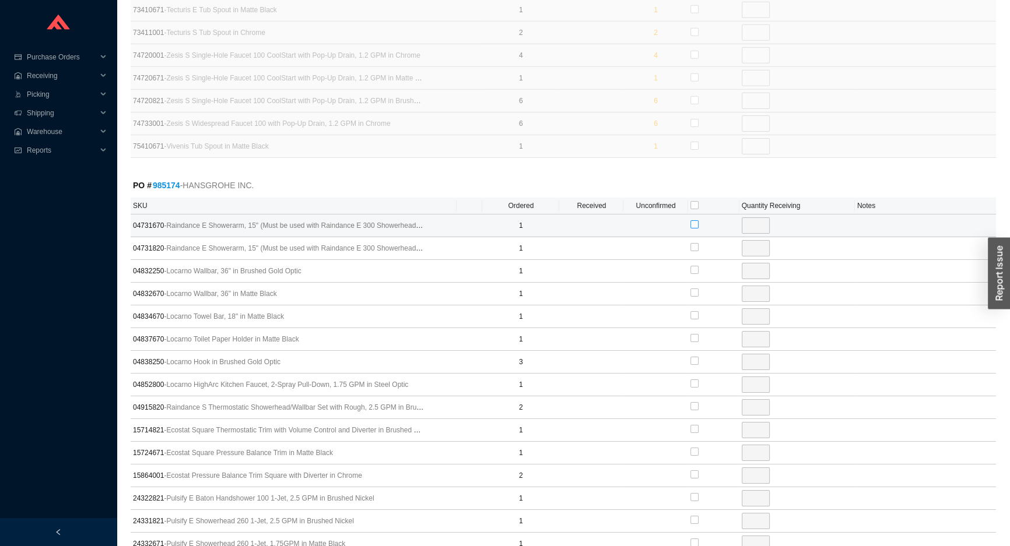
click at [695, 220] on input "checkbox" at bounding box center [694, 224] width 8 height 8
checkbox input "true"
type input "1"
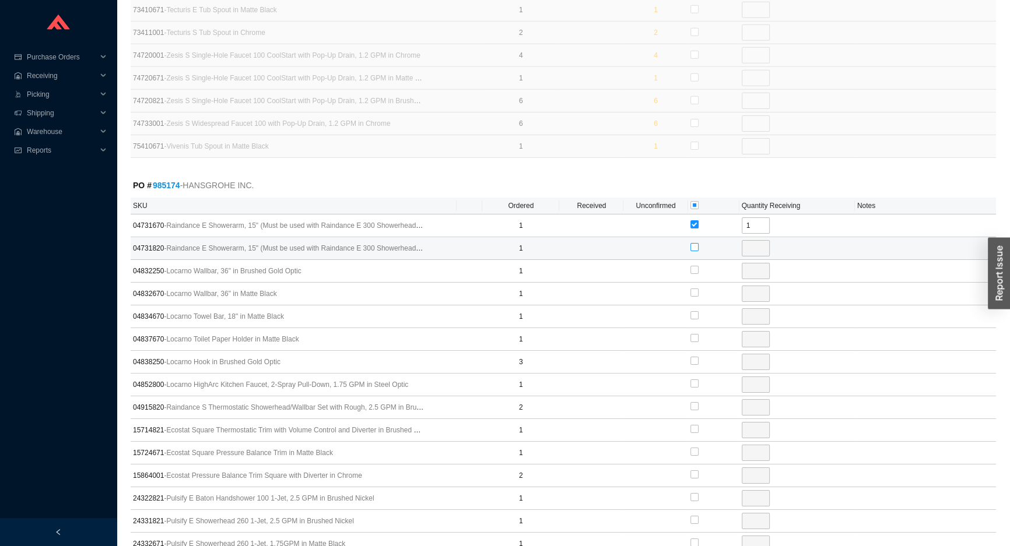
click at [691, 243] on input "checkbox" at bounding box center [694, 247] width 8 height 8
checkbox input "true"
type input "1"
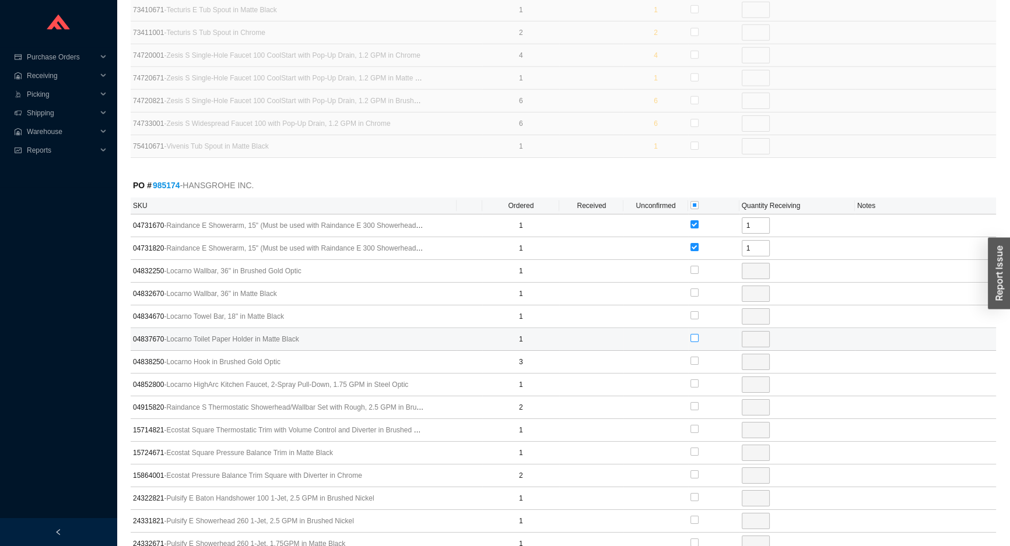
click at [694, 334] on input "checkbox" at bounding box center [694, 338] width 8 height 8
checkbox input "true"
type input "1"
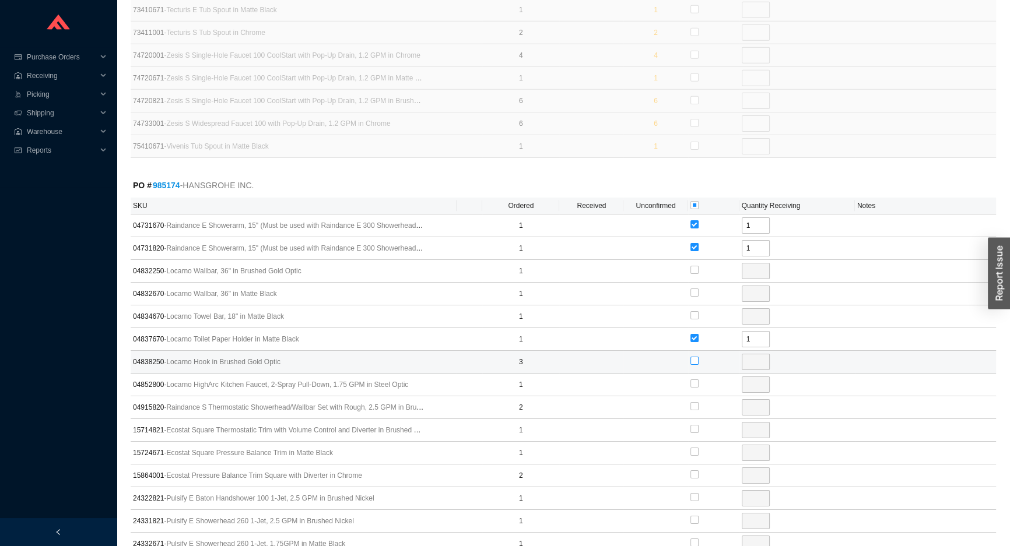
click at [695, 356] on label at bounding box center [694, 362] width 8 height 12
click at [695, 357] on input "checkbox" at bounding box center [694, 361] width 8 height 8
checkbox input "true"
type input "3"
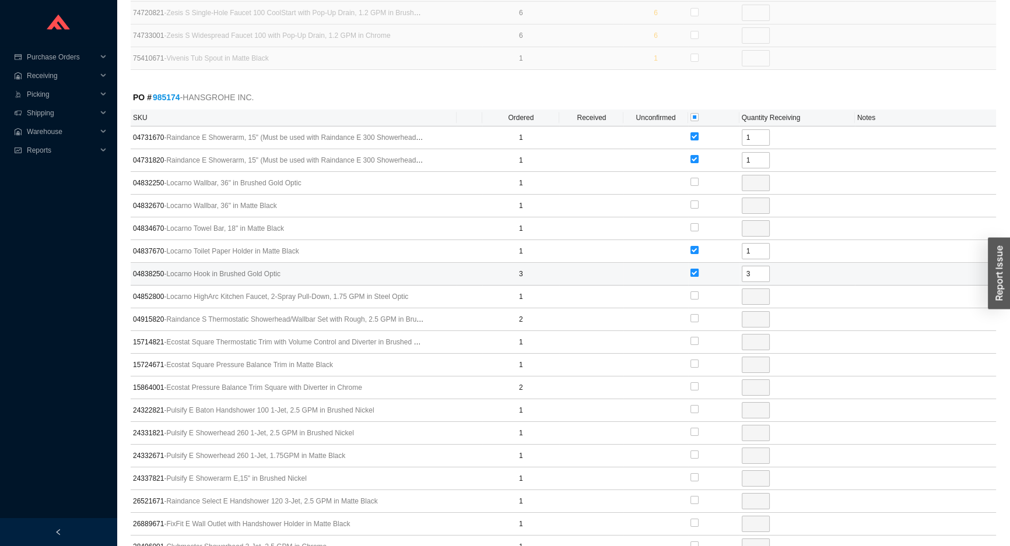
scroll to position [4915, 0]
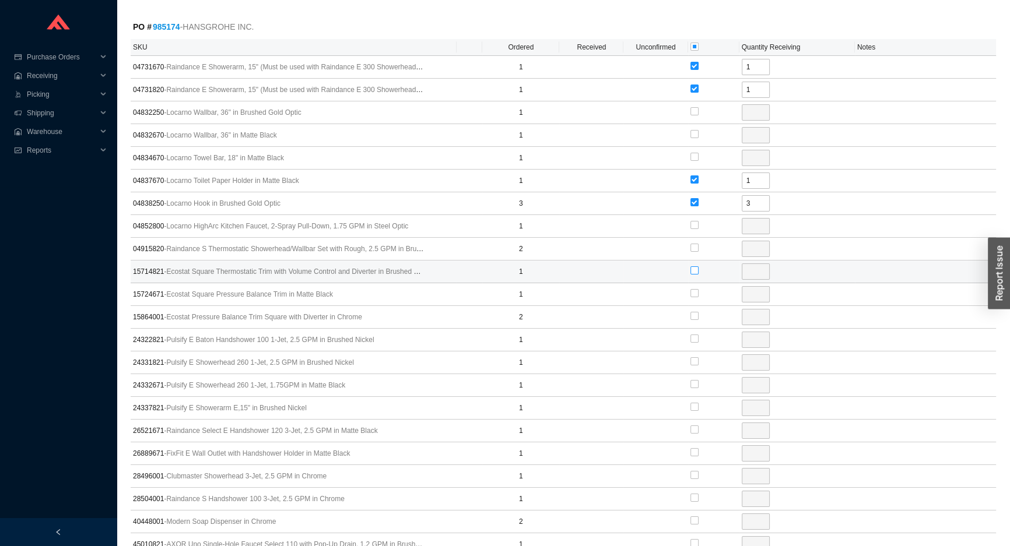
click at [695, 266] on input "checkbox" at bounding box center [694, 270] width 8 height 8
checkbox input "true"
type input "1"
click at [692, 289] on input "checkbox" at bounding box center [694, 293] width 8 height 8
checkbox input "true"
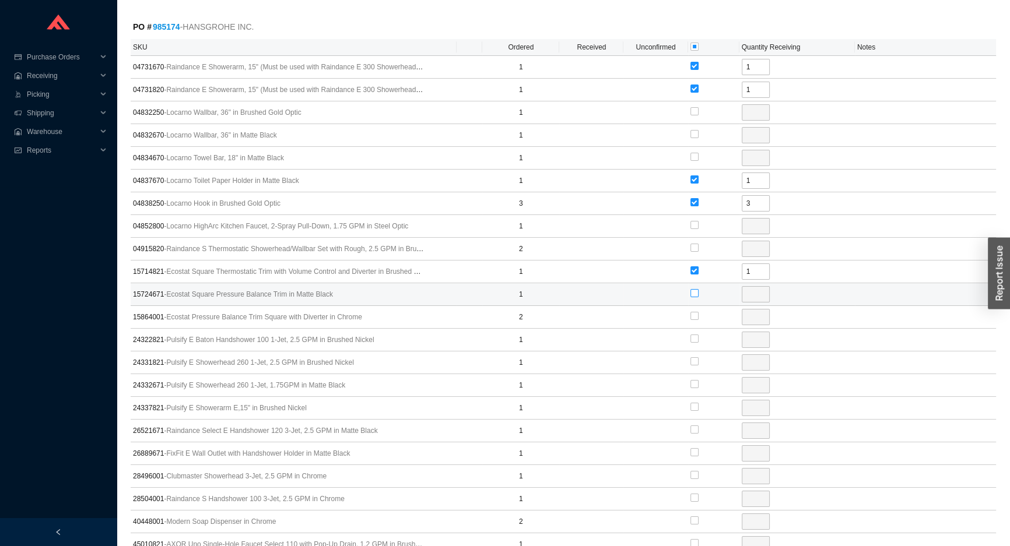
type input "1"
click at [694, 380] on input "checkbox" at bounding box center [694, 384] width 8 height 8
checkbox input "true"
type input "1"
click at [691, 403] on input "checkbox" at bounding box center [694, 407] width 8 height 8
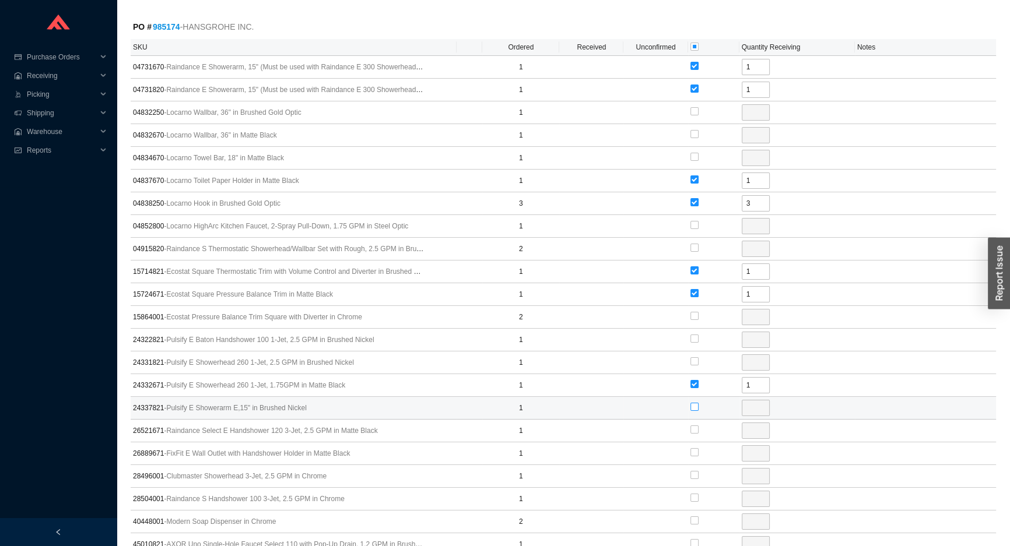
checkbox input "true"
type input "1"
click at [694, 448] on input "checkbox" at bounding box center [694, 452] width 8 height 8
checkbox input "true"
type input "1"
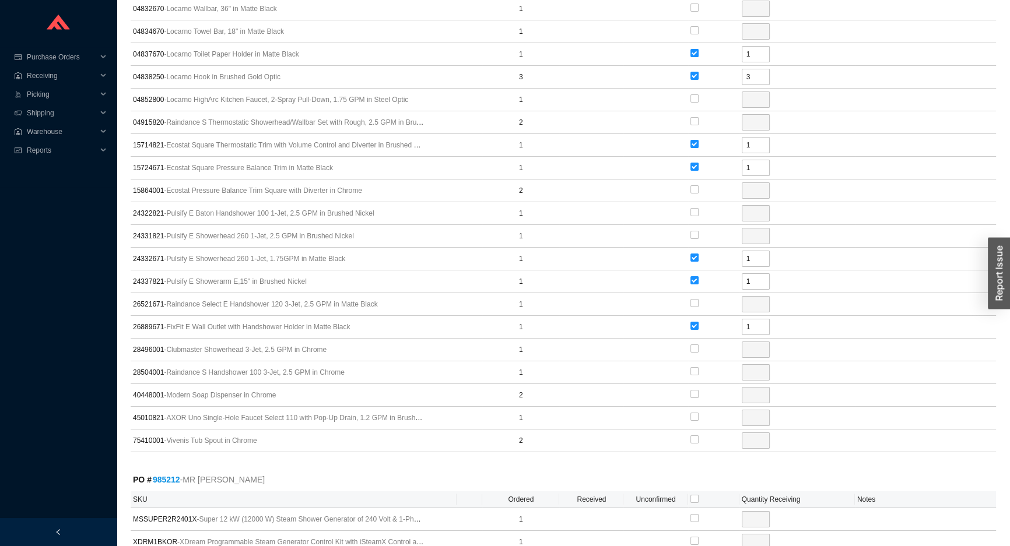
scroll to position [5074, 0]
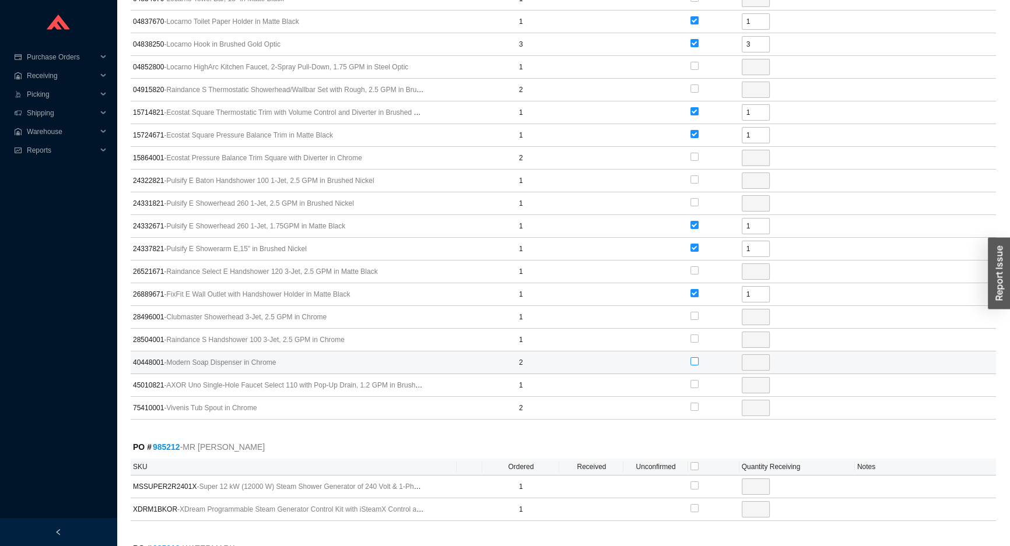
click at [694, 357] on input "checkbox" at bounding box center [694, 361] width 8 height 8
checkbox input "true"
type input "2"
click at [690, 380] on input "checkbox" at bounding box center [694, 384] width 8 height 8
checkbox input "true"
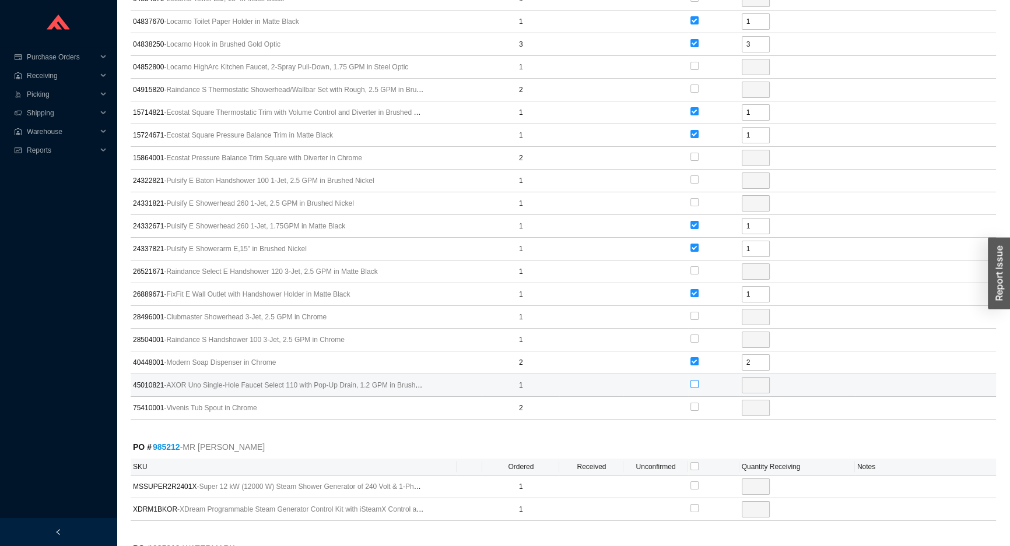
type input "1"
click at [694, 403] on input "checkbox" at bounding box center [694, 407] width 8 height 8
checkbox input "true"
type input "2"
click at [694, 462] on input "checkbox" at bounding box center [694, 466] width 8 height 8
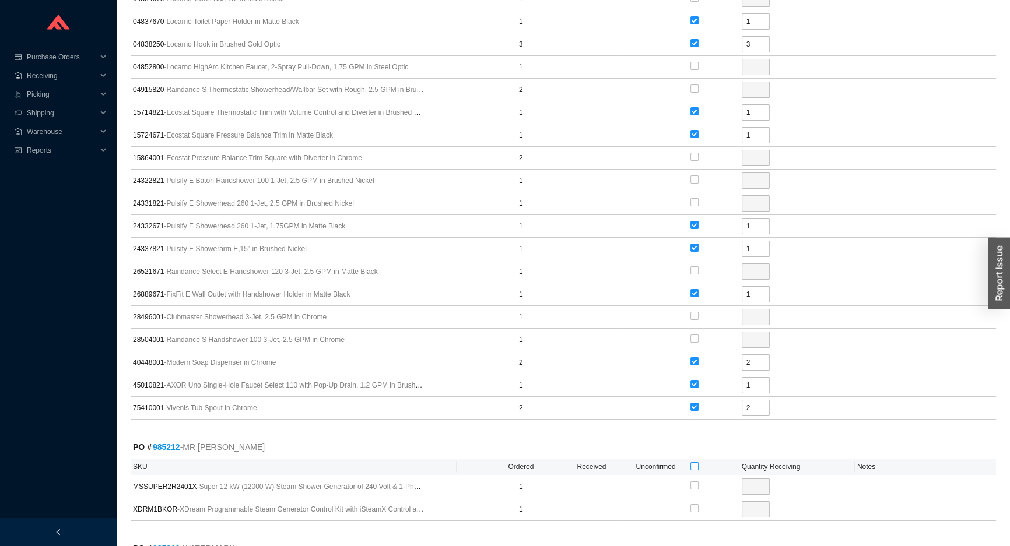
checkbox input "true"
type input "1"
checkbox input "true"
type input "1"
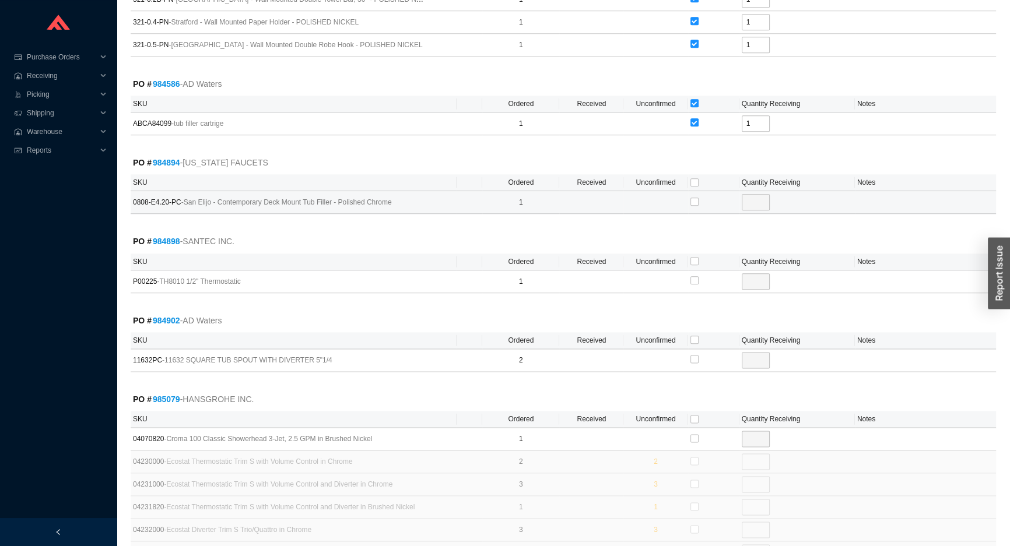
scroll to position [1683, 0]
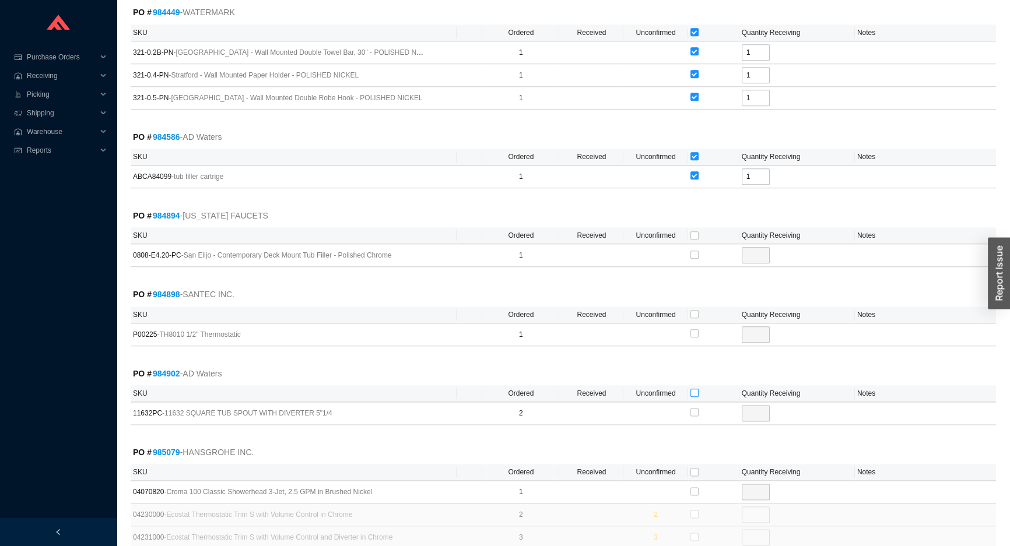
click at [694, 389] on input "checkbox" at bounding box center [694, 393] width 8 height 8
checkbox input "true"
type input "2"
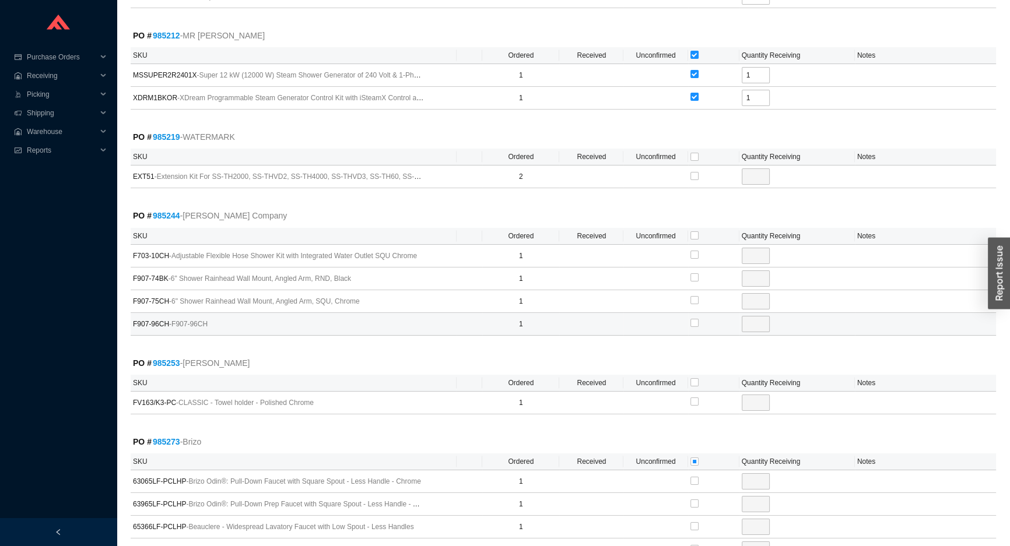
scroll to position [5498, 0]
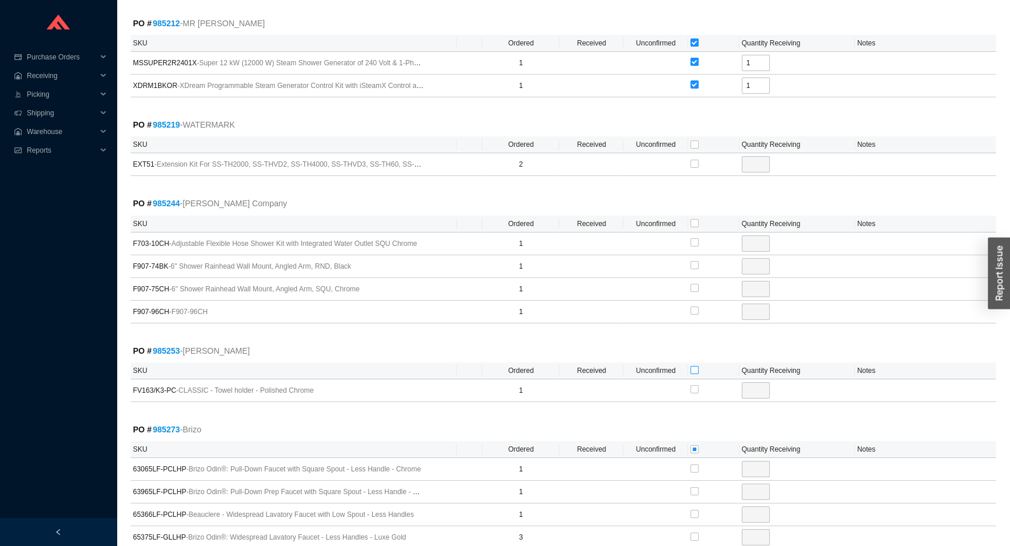
click at [693, 366] on input "checkbox" at bounding box center [694, 370] width 8 height 8
checkbox input "true"
type input "1"
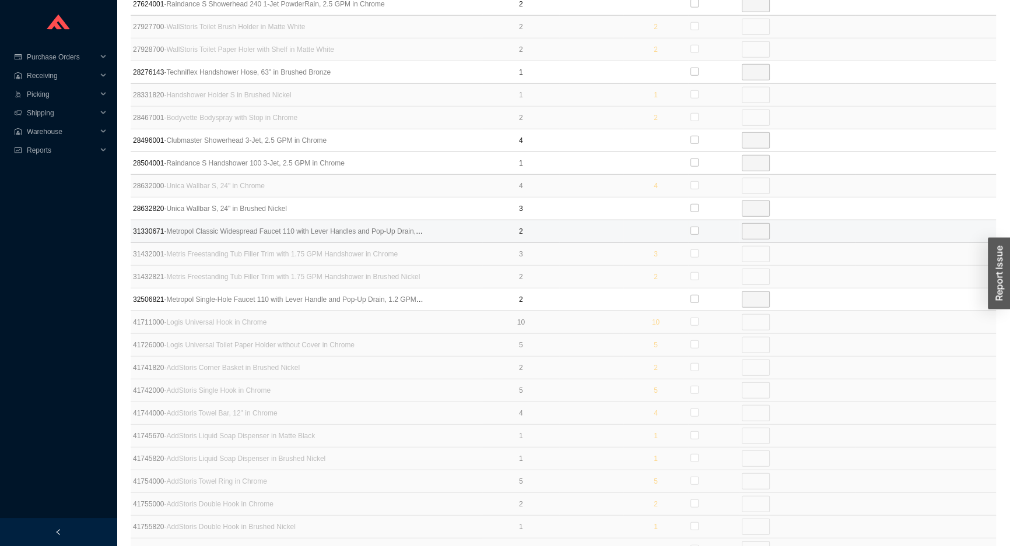
scroll to position [3643, 0]
click at [694, 232] on input "checkbox" at bounding box center [694, 236] width 8 height 8
checkbox input "true"
type input "2"
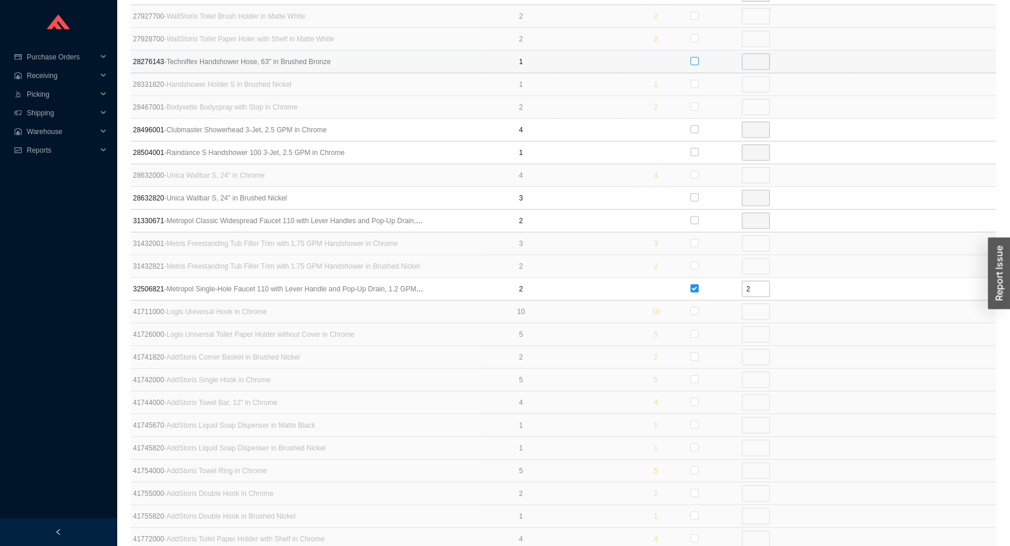
drag, startPoint x: 693, startPoint y: 51, endPoint x: 687, endPoint y: 47, distance: 6.6
click at [693, 57] on input "checkbox" at bounding box center [694, 61] width 8 height 8
checkbox input "true"
type input "1"
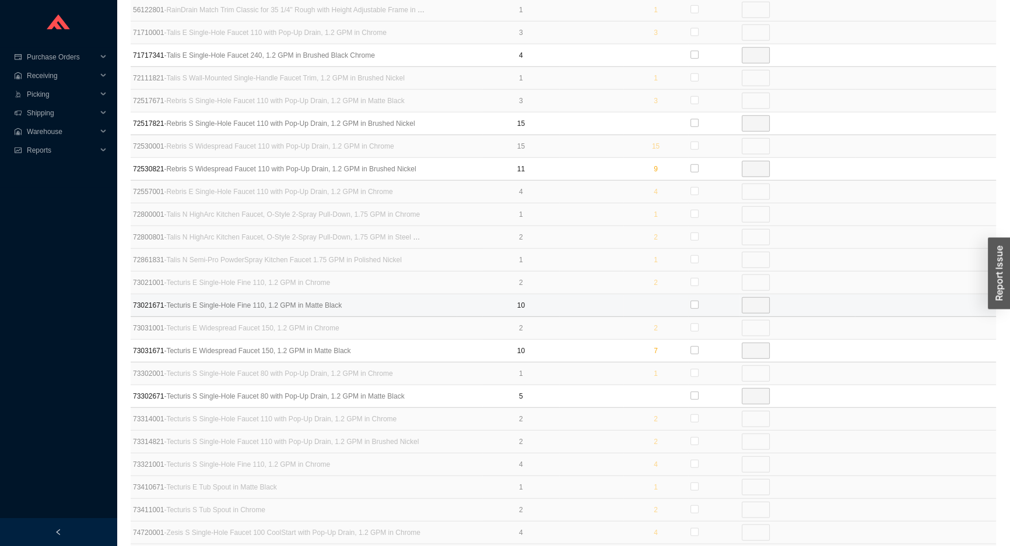
scroll to position [4226, 0]
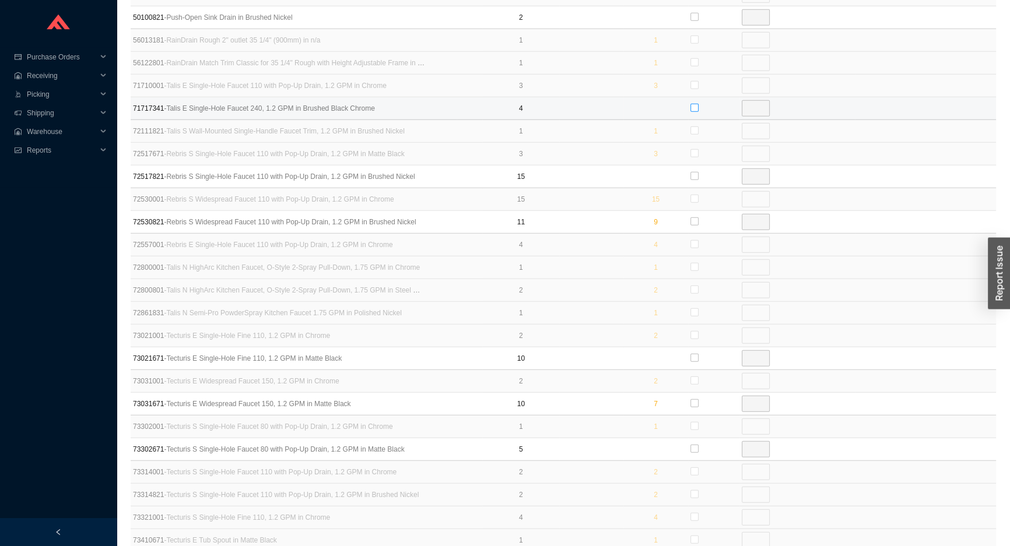
click at [695, 104] on input "checkbox" at bounding box center [694, 108] width 8 height 8
checkbox input "true"
type input "4"
click at [755, 100] on input "4" at bounding box center [755, 108] width 28 height 16
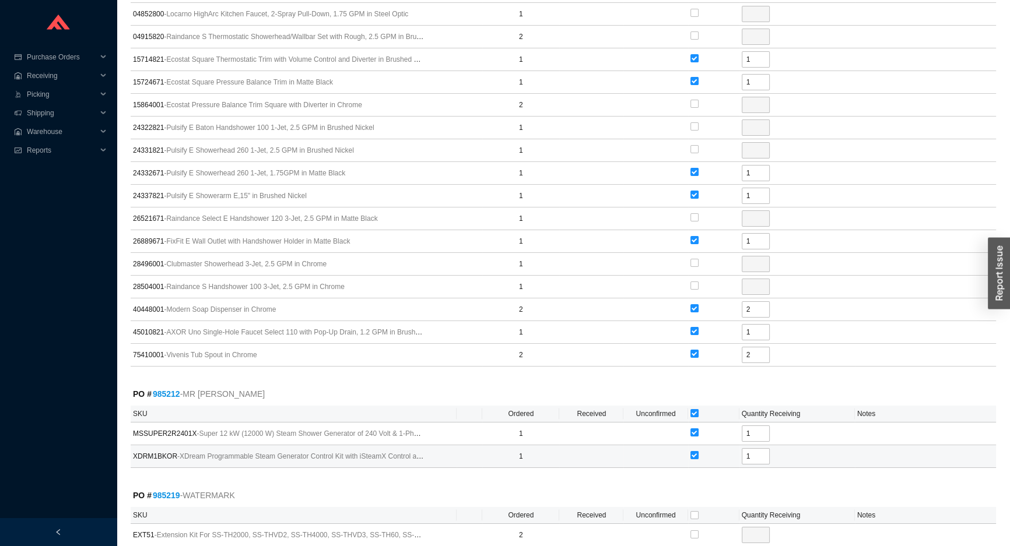
scroll to position [5445, 0]
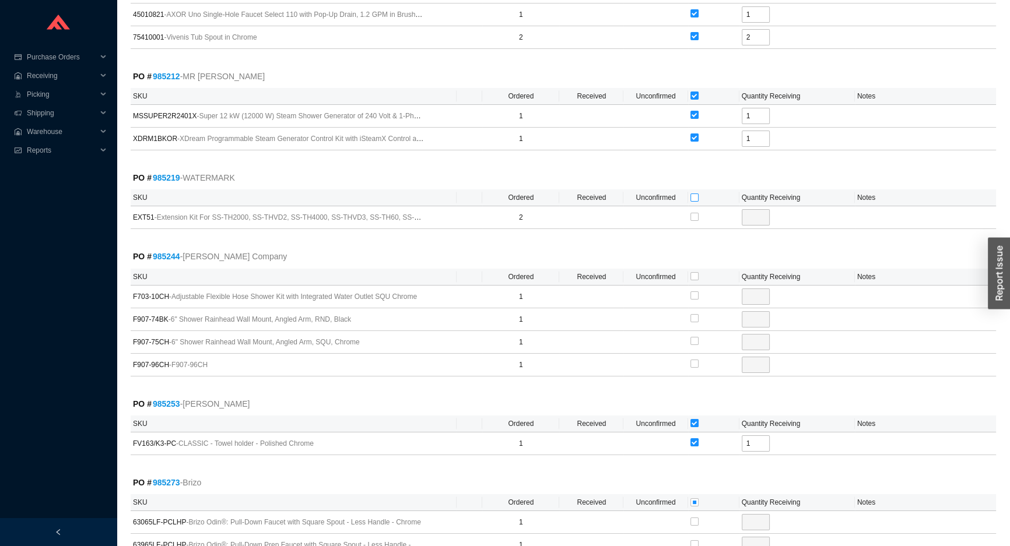
type input "2"
click at [690, 194] on input "checkbox" at bounding box center [694, 198] width 8 height 8
checkbox input "true"
type input "2"
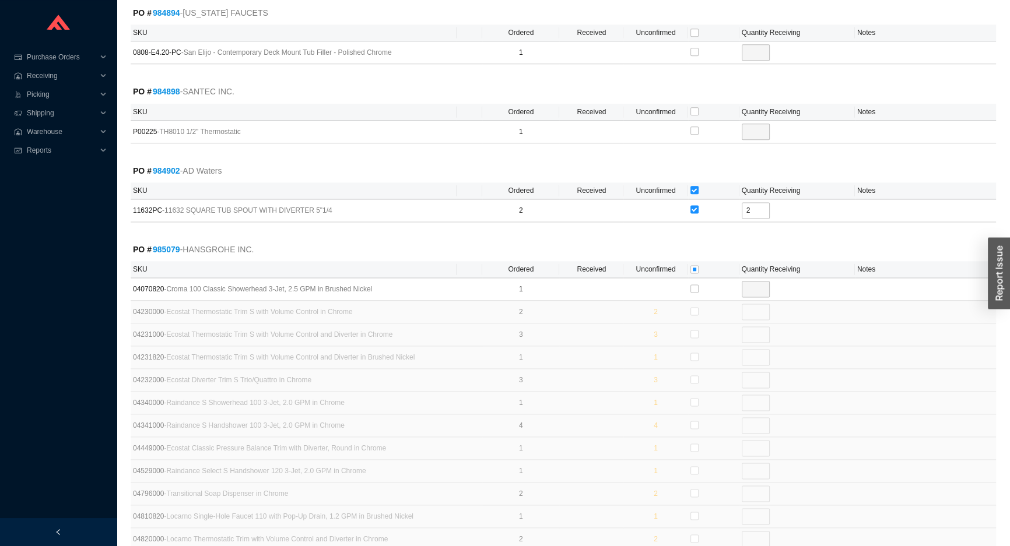
scroll to position [1736, 0]
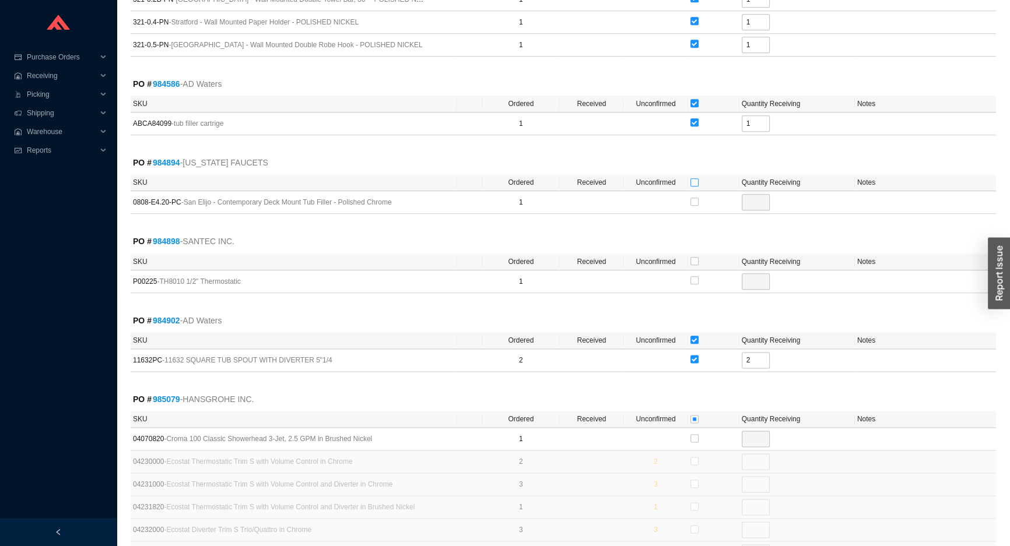
click at [695, 178] on input "checkbox" at bounding box center [694, 182] width 8 height 8
checkbox input "true"
type input "1"
click at [691, 178] on input "checkbox" at bounding box center [694, 182] width 8 height 8
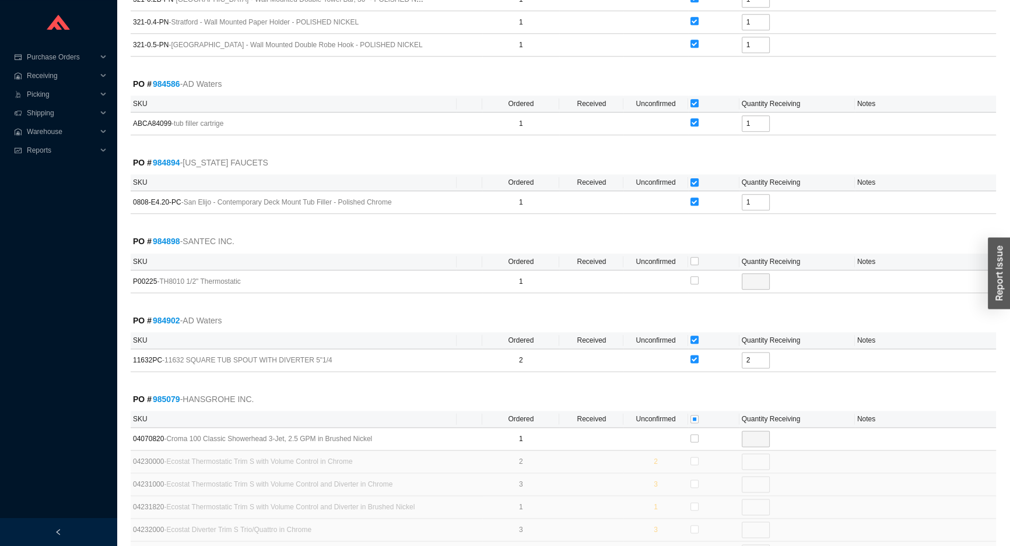
checkbox input "false"
click at [693, 257] on input "checkbox" at bounding box center [694, 261] width 8 height 8
checkbox input "true"
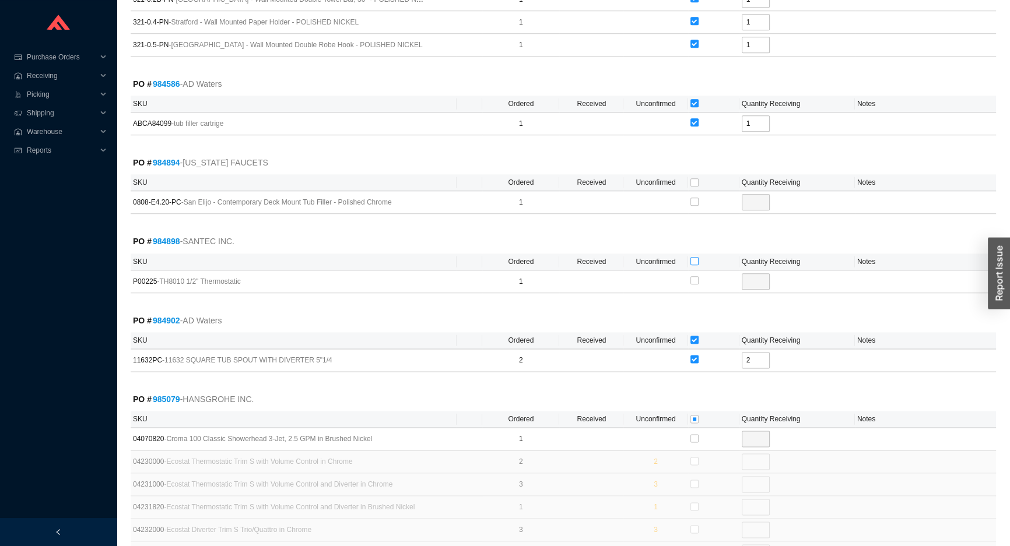
type input "1"
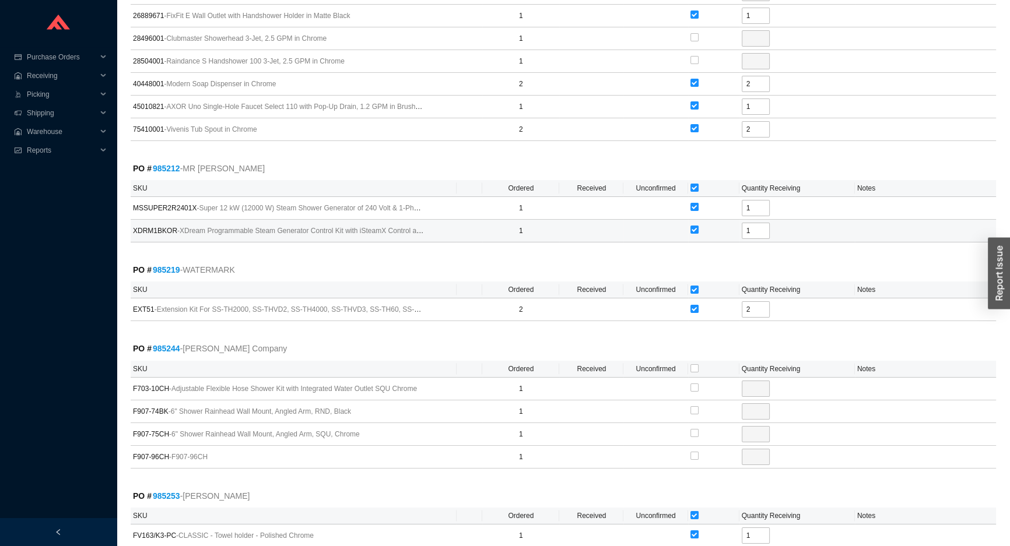
scroll to position [5392, 0]
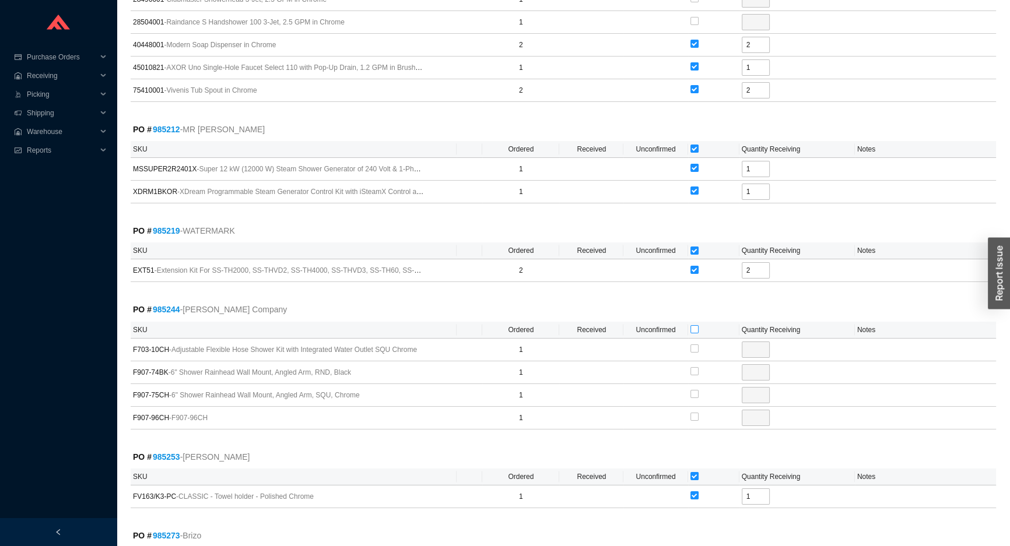
click at [691, 325] on input "checkbox" at bounding box center [694, 329] width 8 height 8
checkbox input "true"
type input "1"
checkbox input "true"
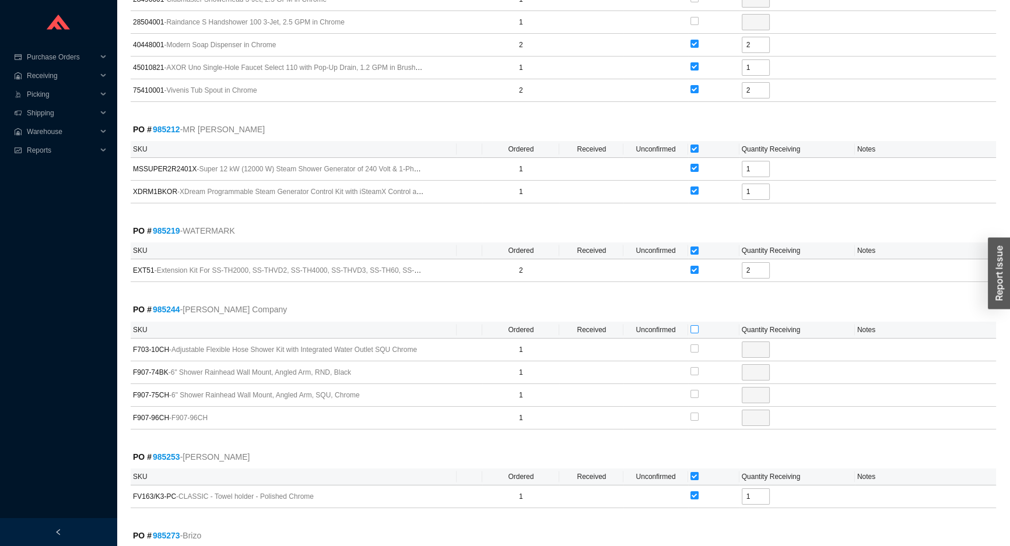
type input "1"
checkbox input "true"
type input "1"
checkbox input "true"
type input "1"
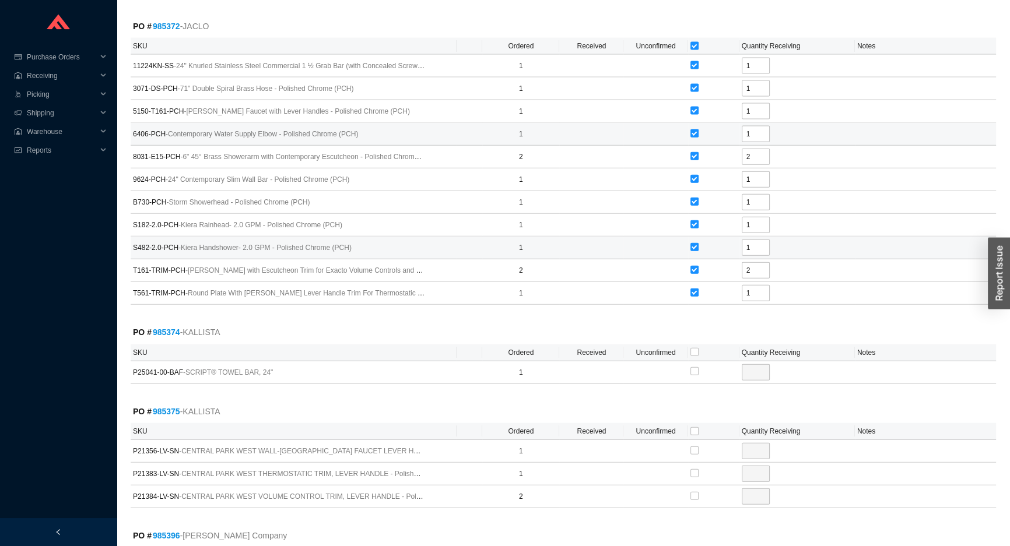
scroll to position [8943, 0]
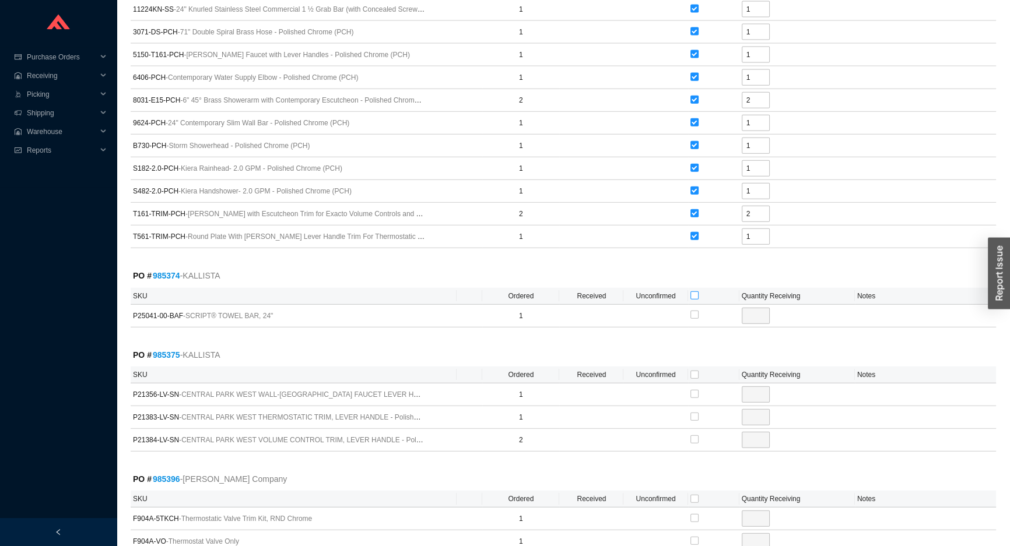
click at [693, 291] on input "checkbox" at bounding box center [694, 295] width 8 height 8
checkbox input "true"
type input "1"
click at [693, 390] on input "checkbox" at bounding box center [694, 394] width 8 height 8
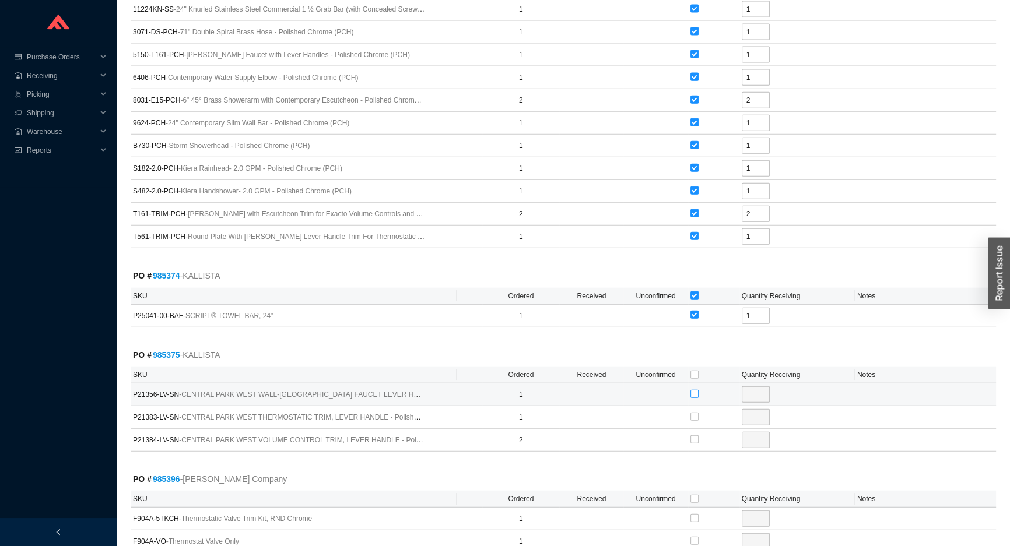
checkbox input "true"
type input "1"
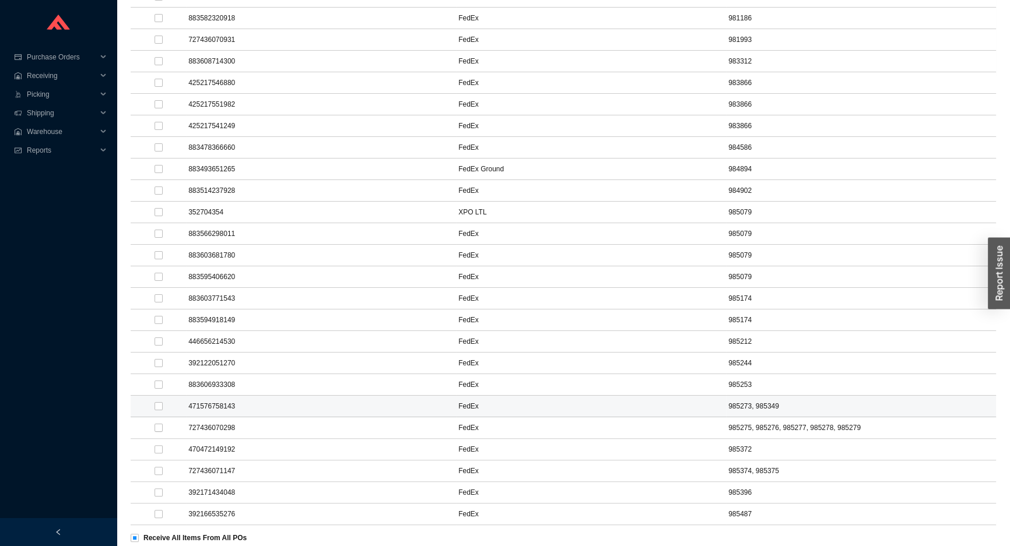
scroll to position [252, 0]
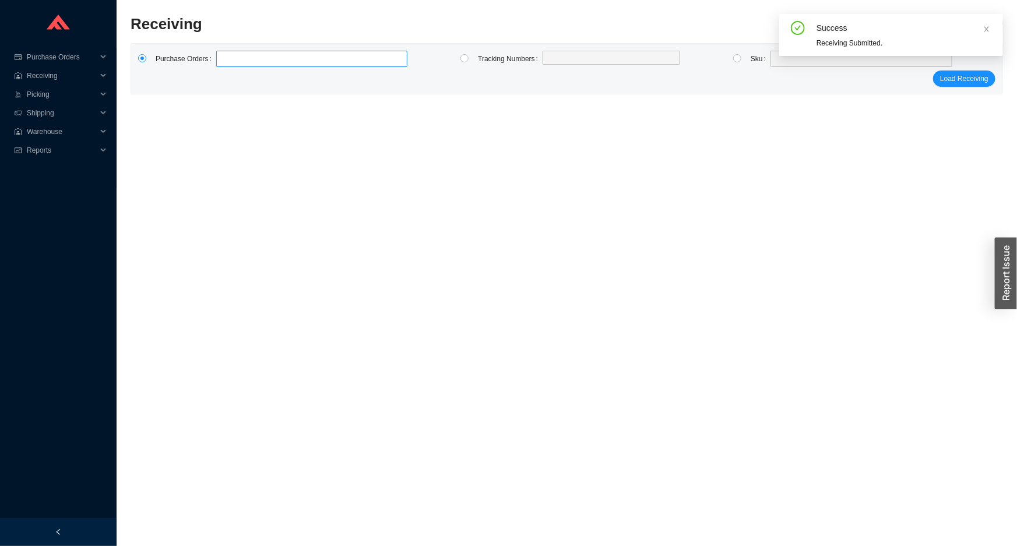
click at [229, 57] on label at bounding box center [311, 59] width 191 height 16
click at [226, 57] on input at bounding box center [222, 58] width 8 height 13
type input "985375"
click button "Load Receiving" at bounding box center [964, 79] width 62 height 16
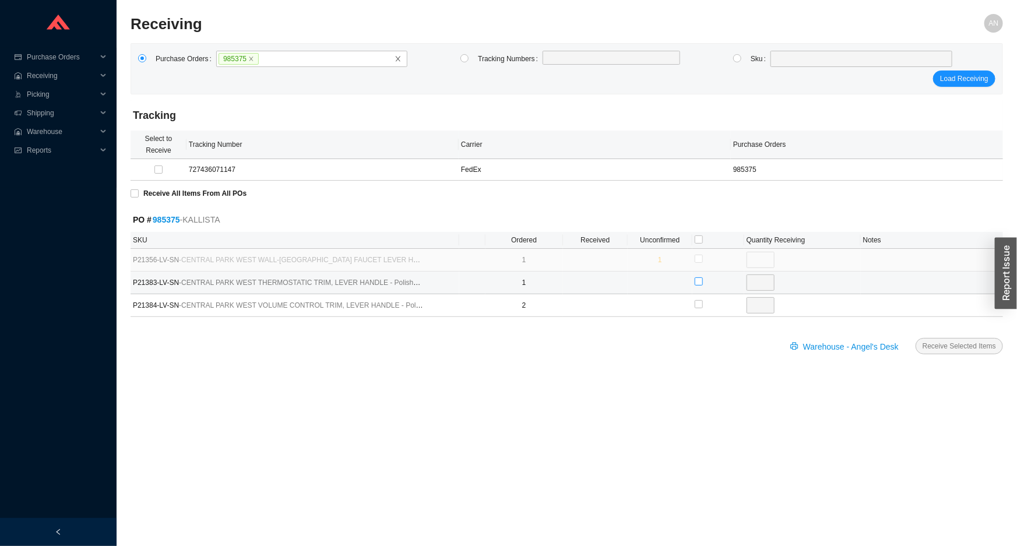
click at [696, 280] on input "checkbox" at bounding box center [699, 281] width 8 height 8
checkbox input "true"
type input "1"
click at [700, 304] on input "checkbox" at bounding box center [699, 304] width 8 height 8
checkbox input "true"
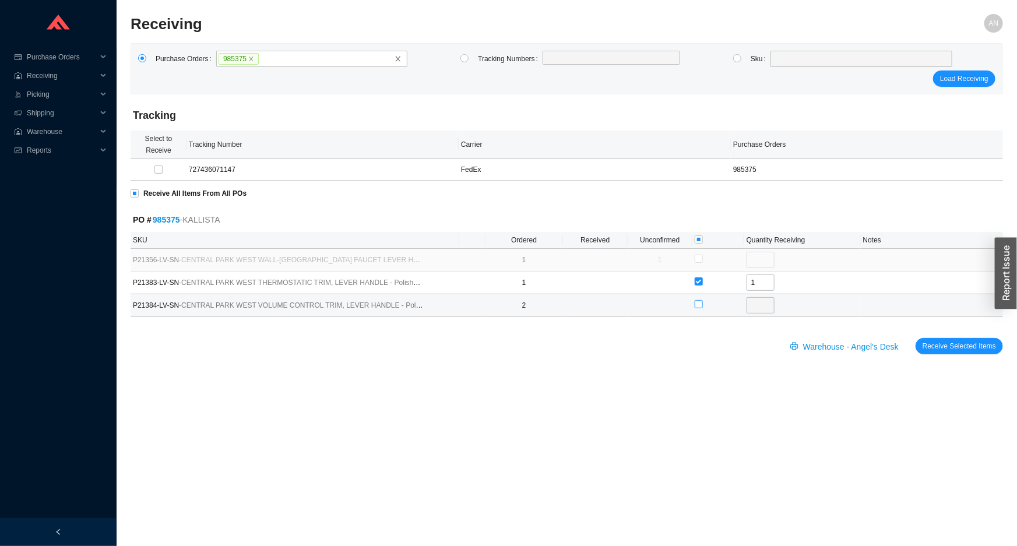
checkbox input "true"
type input "2"
click at [937, 342] on span "Receive Selected Items" at bounding box center [959, 346] width 73 height 12
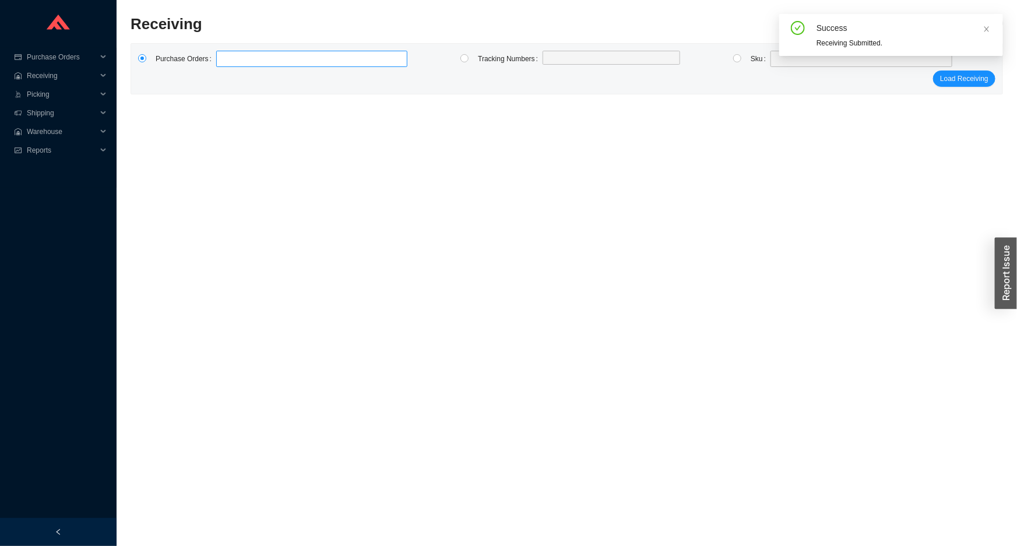
click at [242, 65] on label at bounding box center [311, 59] width 191 height 16
click at [226, 65] on input at bounding box center [222, 58] width 8 height 13
type input "984894"
click button "Load Receiving" at bounding box center [964, 79] width 62 height 16
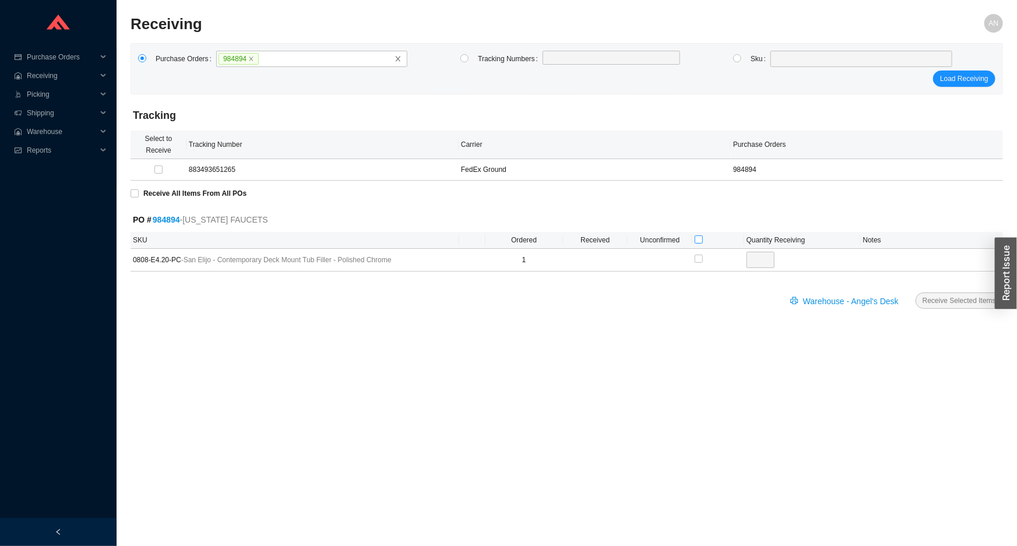
click at [700, 241] on input "checkbox" at bounding box center [699, 240] width 8 height 8
checkbox input "true"
type input "1"
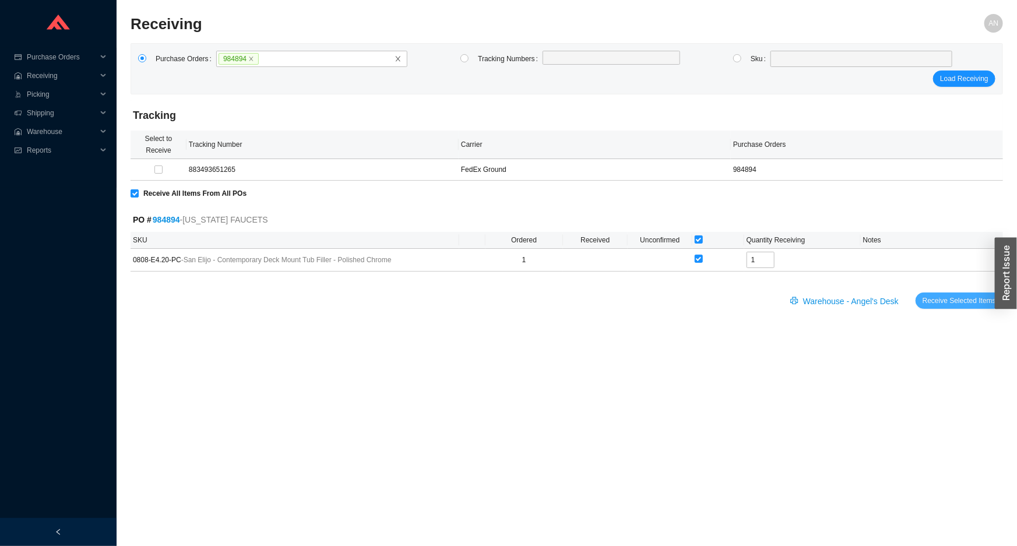
click at [952, 300] on span "Receive Selected Items" at bounding box center [959, 301] width 73 height 12
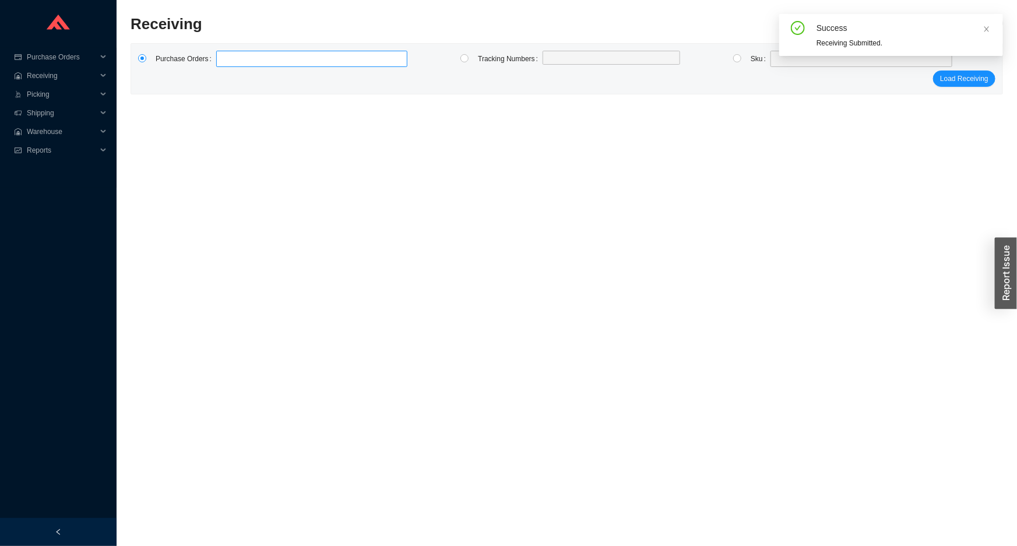
click at [226, 58] on label at bounding box center [311, 59] width 191 height 16
click at [226, 58] on input at bounding box center [222, 58] width 8 height 13
type input "985396"
click button "Load Receiving" at bounding box center [964, 79] width 62 height 16
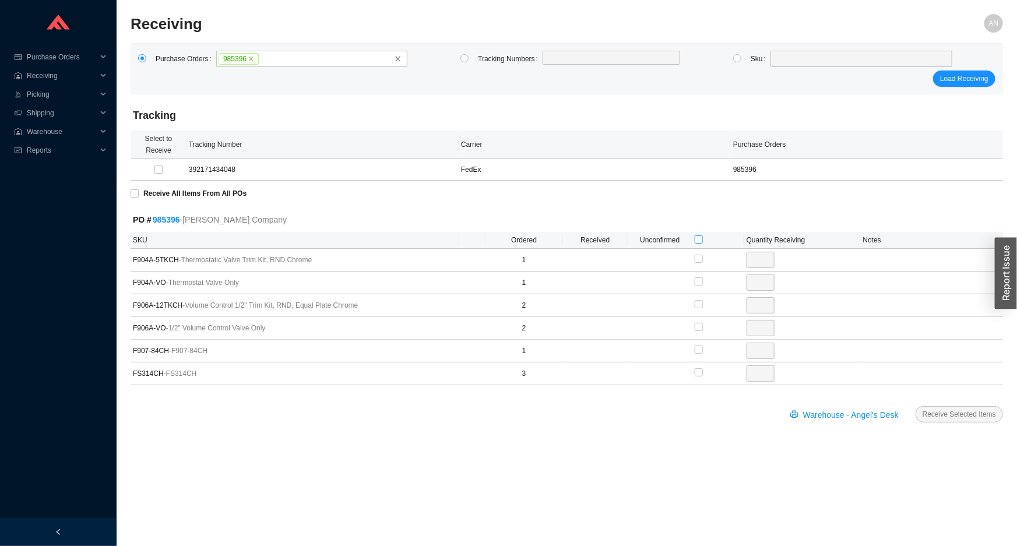
click at [700, 241] on input "checkbox" at bounding box center [699, 240] width 8 height 8
checkbox input "true"
type input "1"
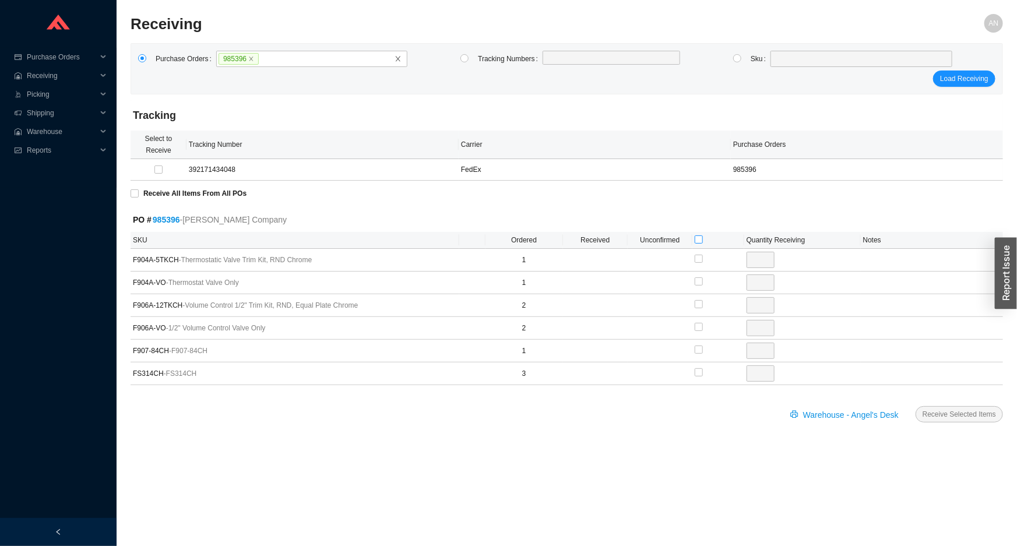
checkbox input "true"
type input "1"
checkbox input "true"
type input "2"
checkbox input "true"
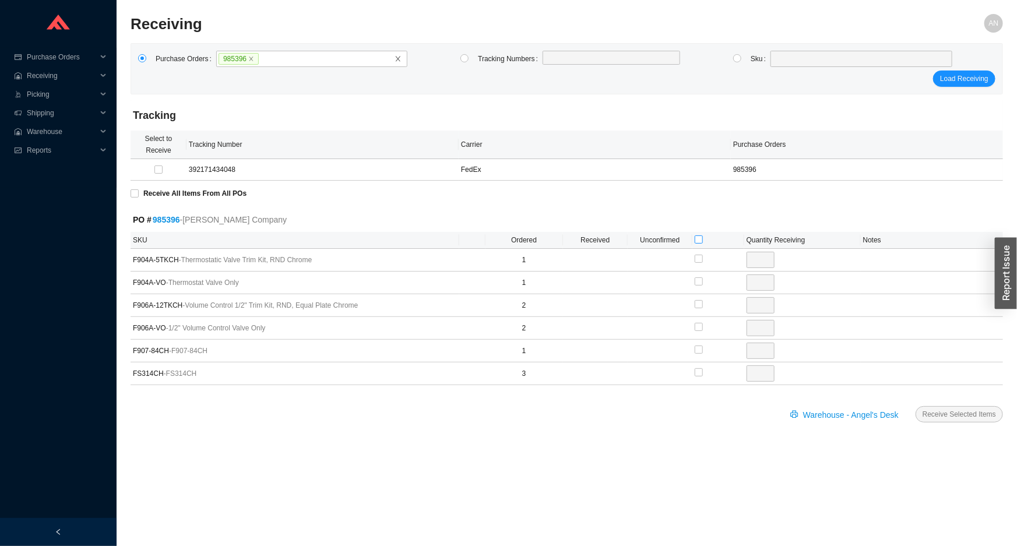
type input "2"
click at [956, 414] on span "Receive Selected Items" at bounding box center [959, 415] width 73 height 12
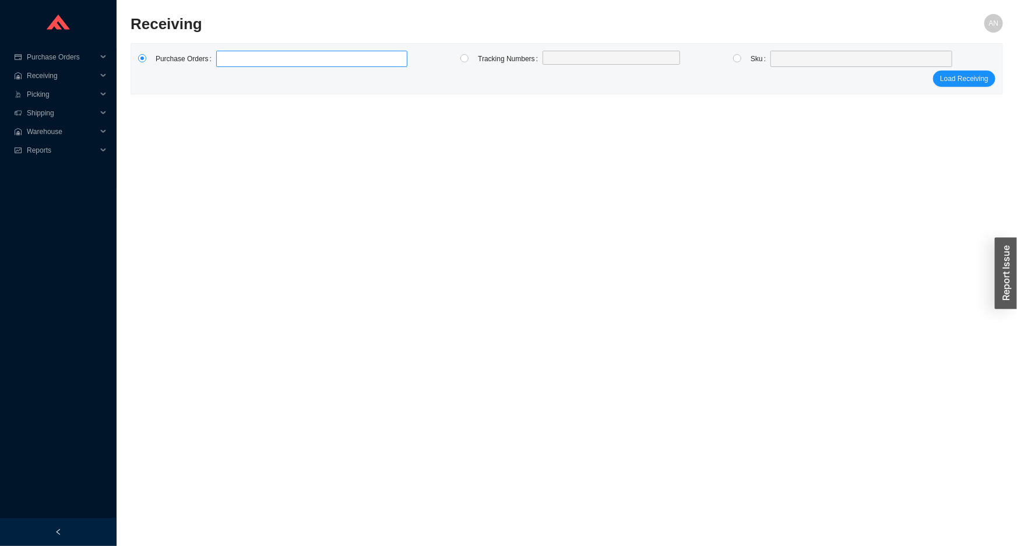
click at [218, 61] on input at bounding box center [222, 58] width 8 height 13
click button "Load Receiving" at bounding box center [964, 90] width 62 height 16
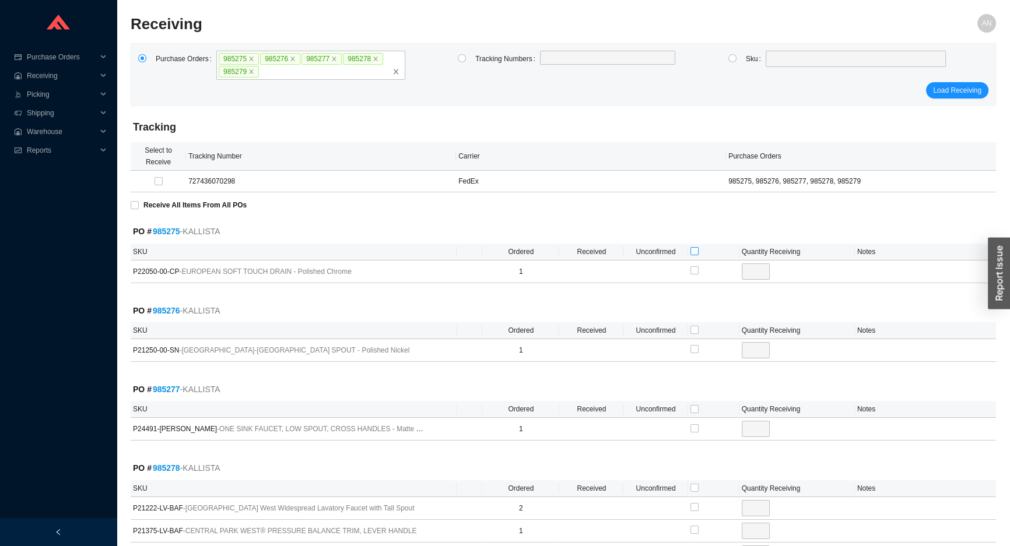
click at [690, 250] on input "checkbox" at bounding box center [694, 251] width 8 height 8
click at [695, 331] on input "checkbox" at bounding box center [694, 330] width 8 height 8
click at [693, 407] on input "checkbox" at bounding box center [694, 409] width 8 height 8
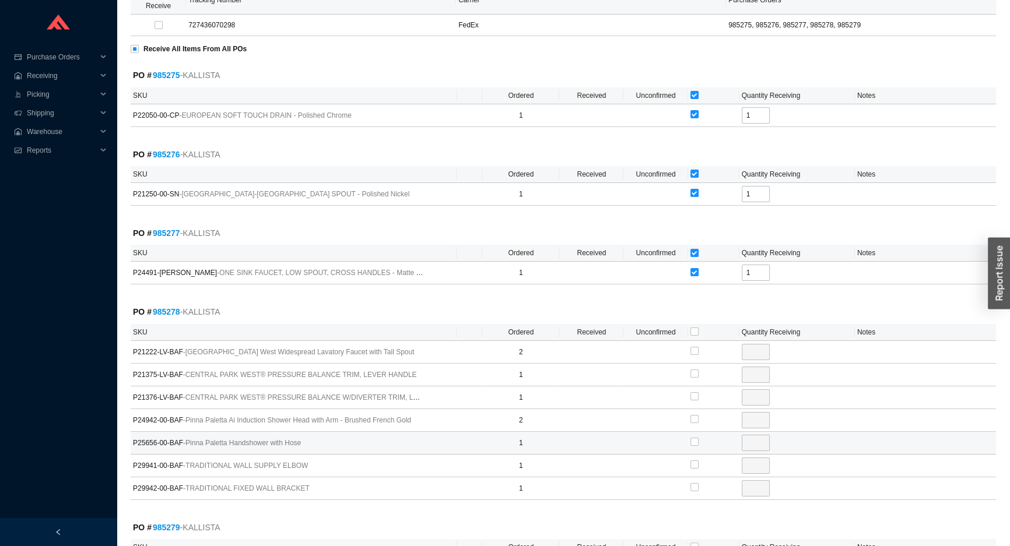
scroll to position [212, 0]
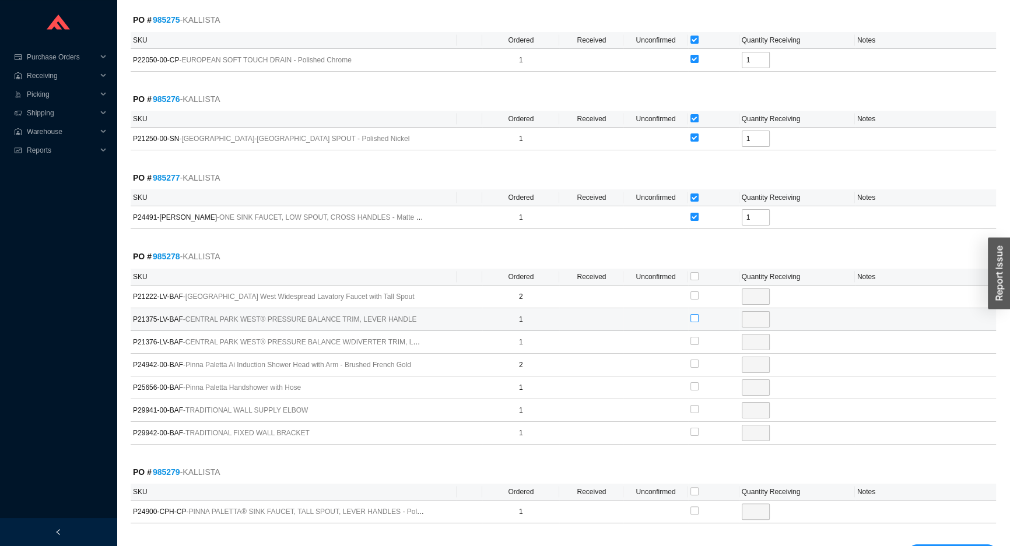
click at [693, 318] on input "checkbox" at bounding box center [694, 318] width 8 height 8
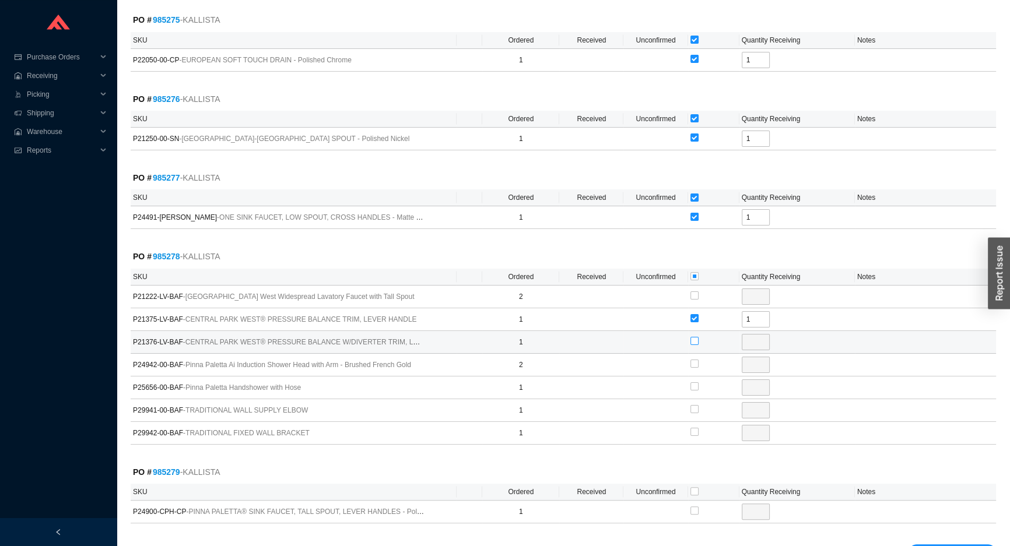
click at [694, 339] on input "checkbox" at bounding box center [694, 341] width 8 height 8
click at [694, 361] on input "checkbox" at bounding box center [694, 364] width 8 height 8
click at [695, 409] on input "checkbox" at bounding box center [694, 409] width 8 height 8
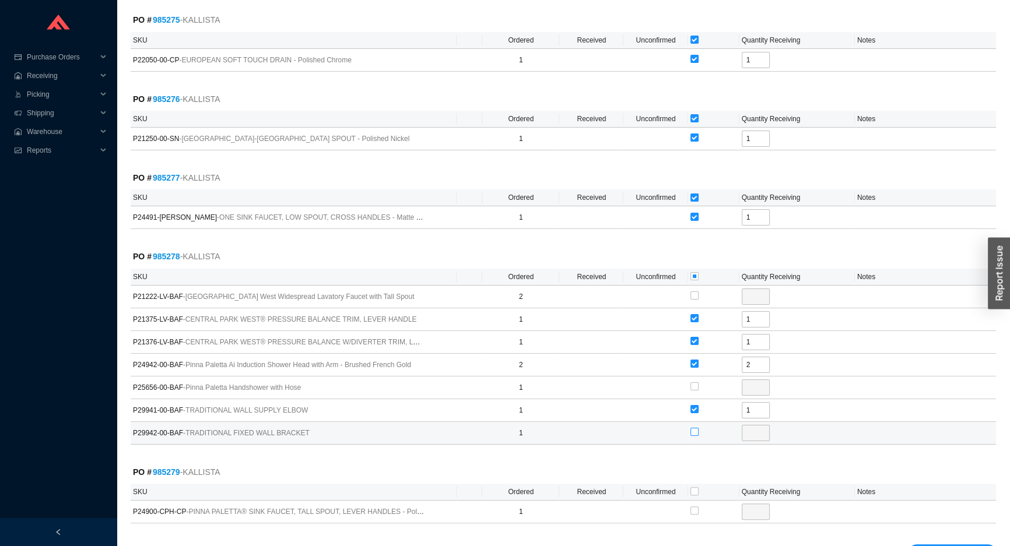
click at [696, 428] on input "checkbox" at bounding box center [694, 432] width 8 height 8
click at [694, 489] on input "checkbox" at bounding box center [694, 491] width 8 height 8
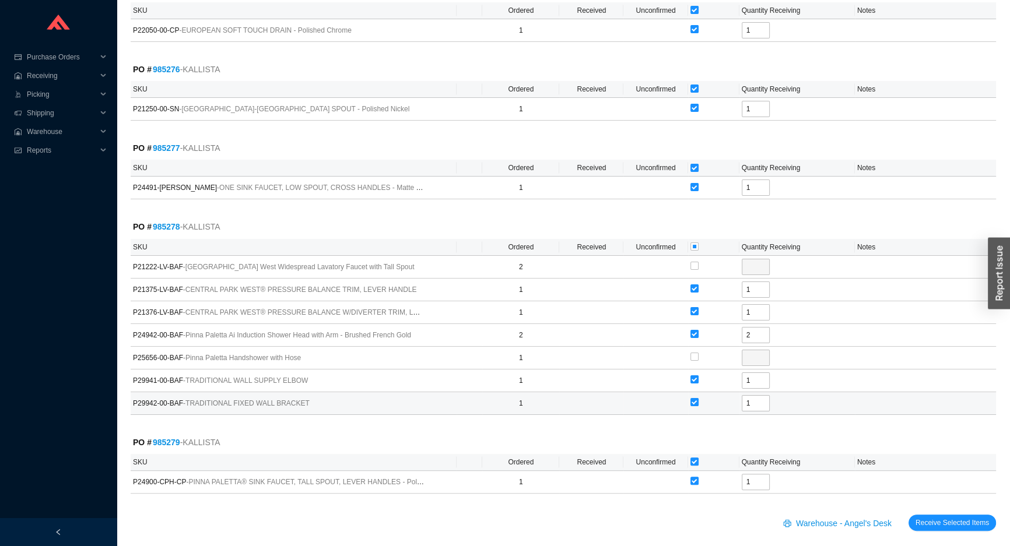
scroll to position [250, 0]
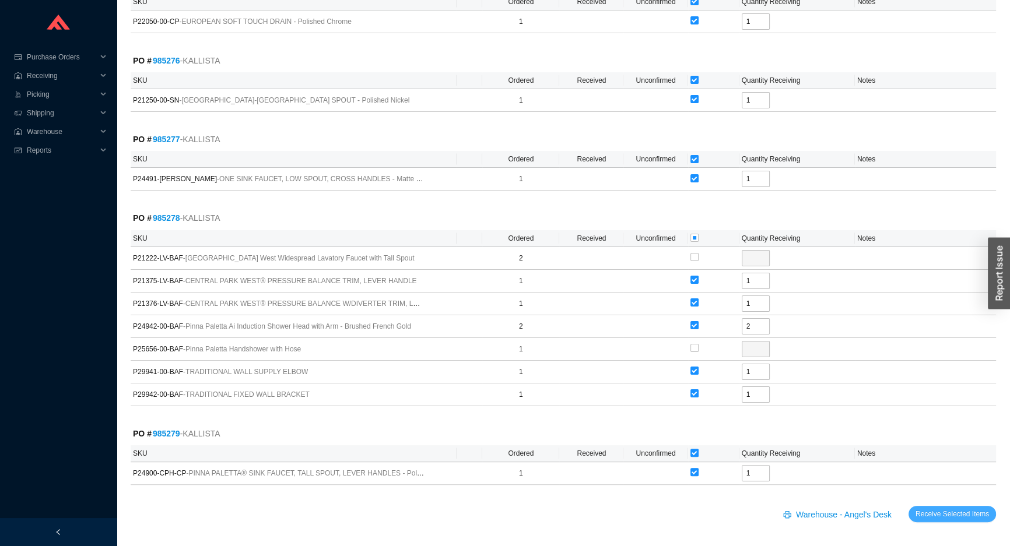
click at [940, 511] on span "Receive Selected Items" at bounding box center [951, 514] width 73 height 12
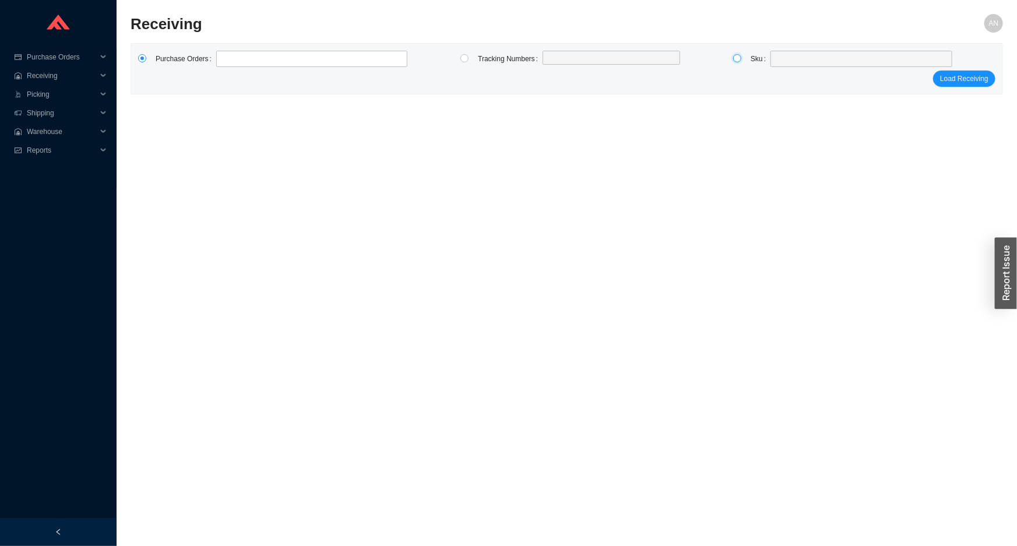
drag, startPoint x: 735, startPoint y: 56, endPoint x: 749, endPoint y: 57, distance: 14.0
click at [736, 56] on input "radio" at bounding box center [737, 58] width 8 height 8
click at [796, 61] on span at bounding box center [861, 58] width 173 height 15
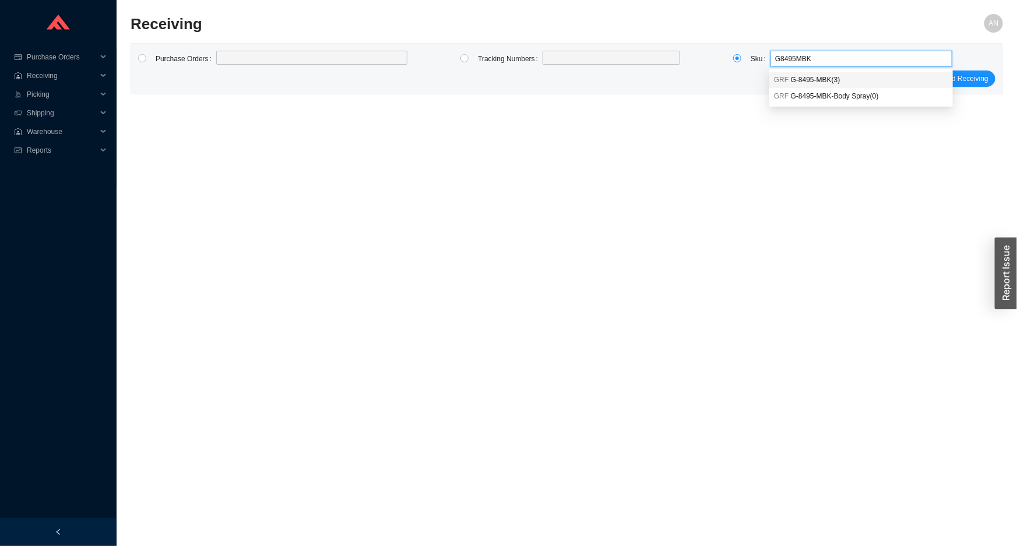
click at [824, 79] on span "G-8495-MBK ( 3 )" at bounding box center [816, 80] width 50 height 8
click at [955, 81] on span "Load Receiving" at bounding box center [964, 79] width 48 height 12
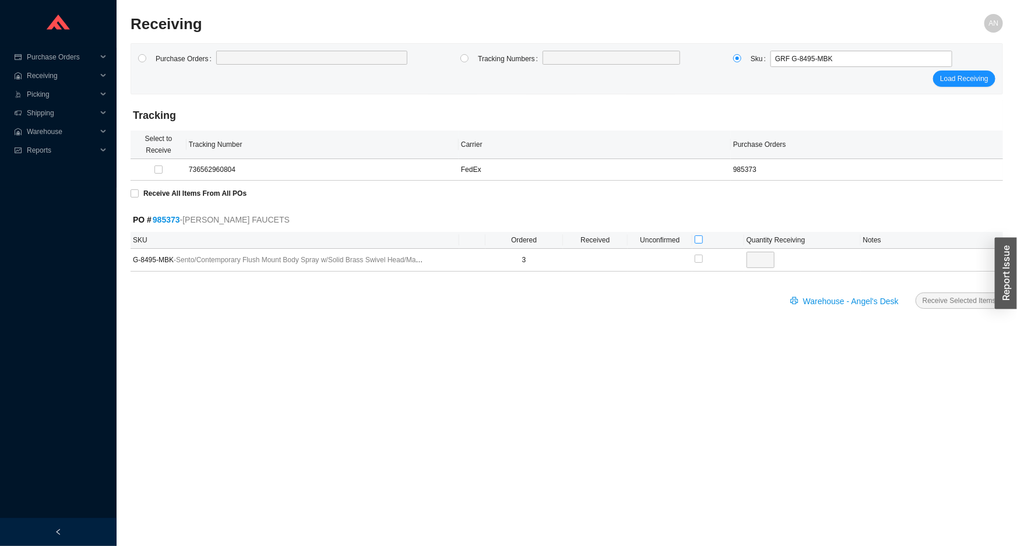
click at [700, 236] on input "checkbox" at bounding box center [699, 240] width 8 height 8
click at [932, 303] on span "Receive Selected Items" at bounding box center [959, 301] width 73 height 12
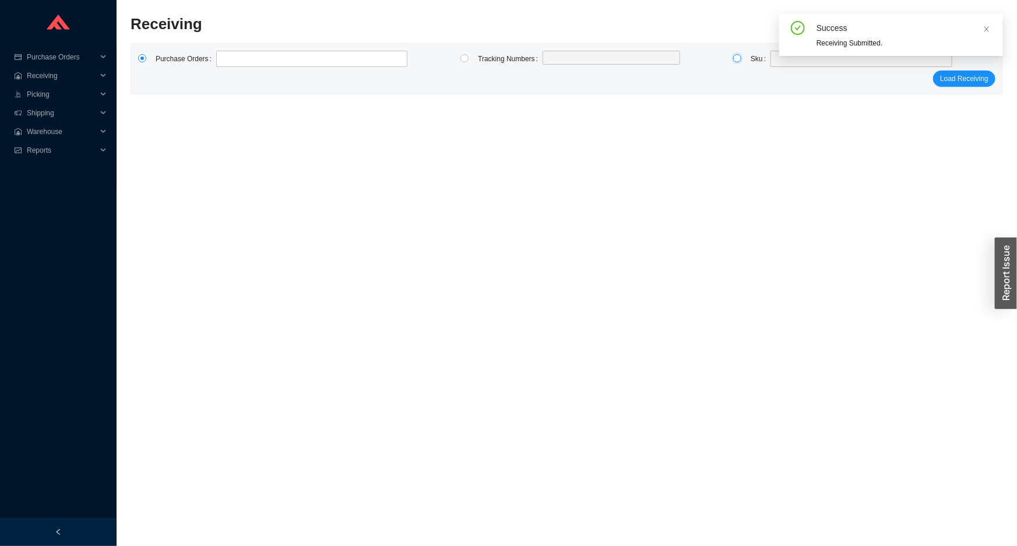
click at [738, 59] on input "radio" at bounding box center [737, 58] width 8 height 8
click at [775, 65] on span at bounding box center [861, 58] width 173 height 15
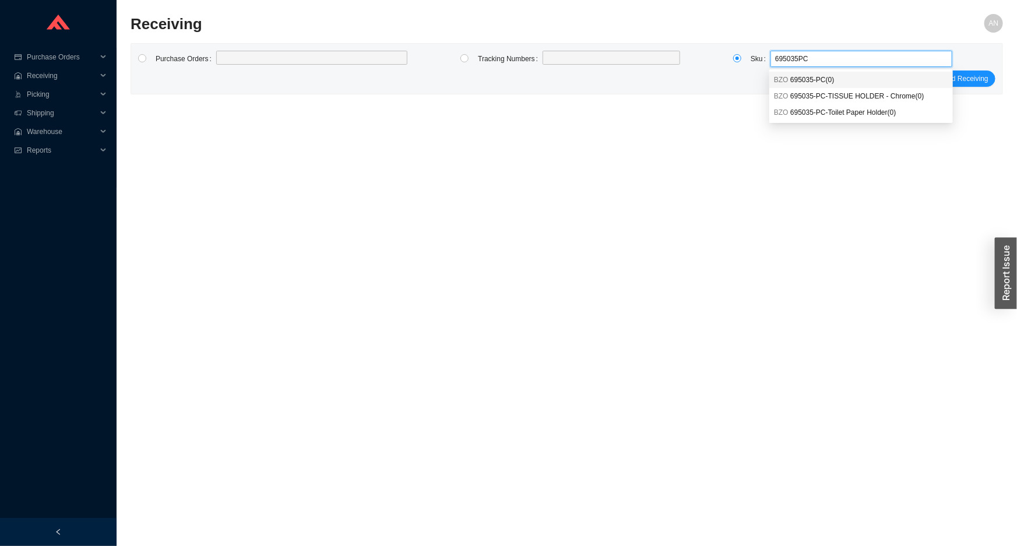
click at [812, 79] on span "695035-PC ( 0 )" at bounding box center [812, 80] width 44 height 8
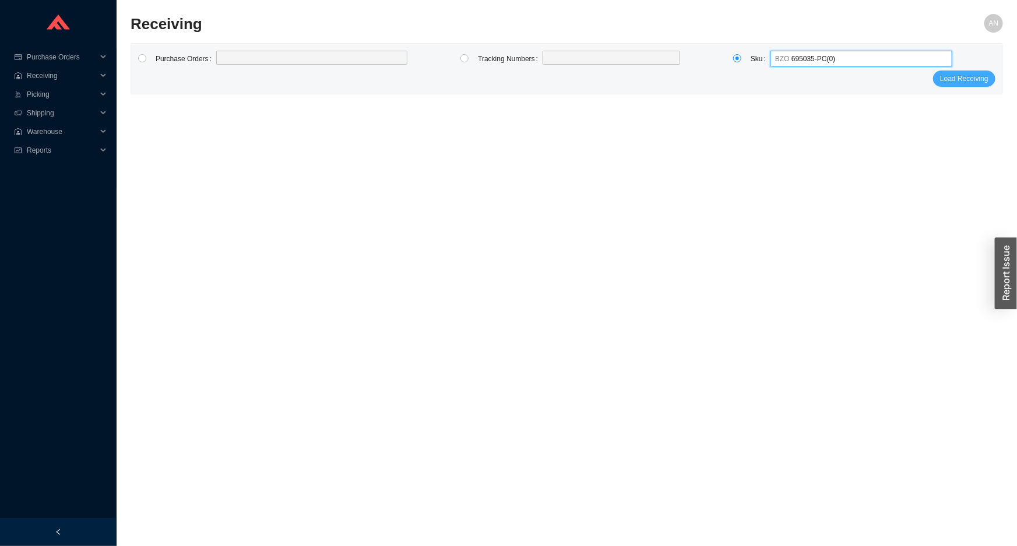
click at [958, 79] on span "Load Receiving" at bounding box center [964, 79] width 48 height 12
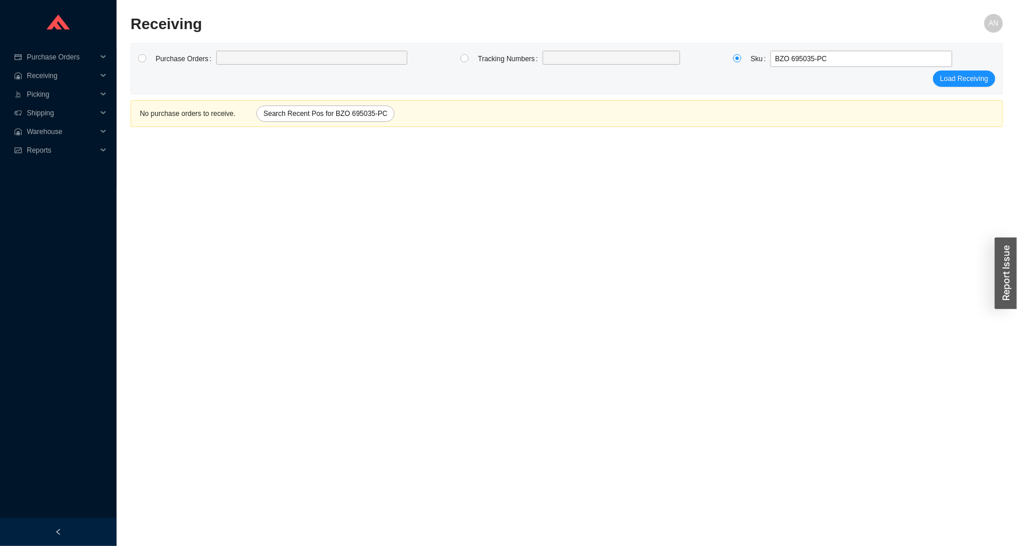
click at [417, 139] on main "Receiving AN Purchase Orders Tracking Numbers Sku BZO 695035-PC Load Receiving …" at bounding box center [567, 280] width 873 height 532
drag, startPoint x: 428, startPoint y: 199, endPoint x: 462, endPoint y: 75, distance: 128.8
click at [431, 198] on main "Receiving AN Purchase Orders Tracking Numbers Sku BZO 695035-PC Load Receiving …" at bounding box center [567, 280] width 873 height 532
drag, startPoint x: 464, startPoint y: 57, endPoint x: 461, endPoint y: 64, distance: 7.6
click at [464, 57] on input "radio" at bounding box center [465, 58] width 8 height 8
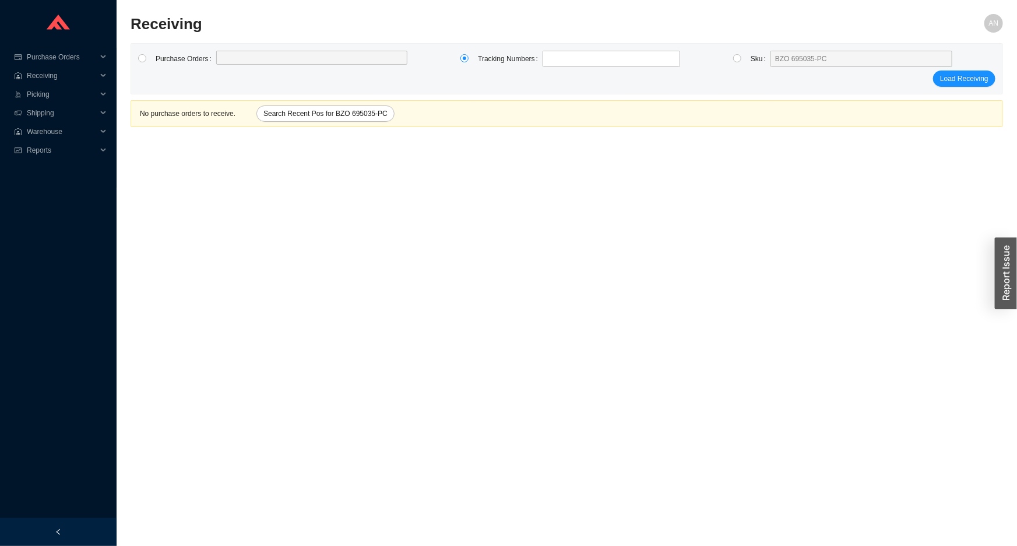
click at [449, 72] on div "Load Receiving" at bounding box center [567, 79] width 858 height 16
drag, startPoint x: 735, startPoint y: 59, endPoint x: 757, endPoint y: 58, distance: 22.2
click at [737, 59] on input "radio" at bounding box center [737, 58] width 8 height 8
click at [778, 57] on span "BZO 695035-PC" at bounding box center [861, 58] width 173 height 15
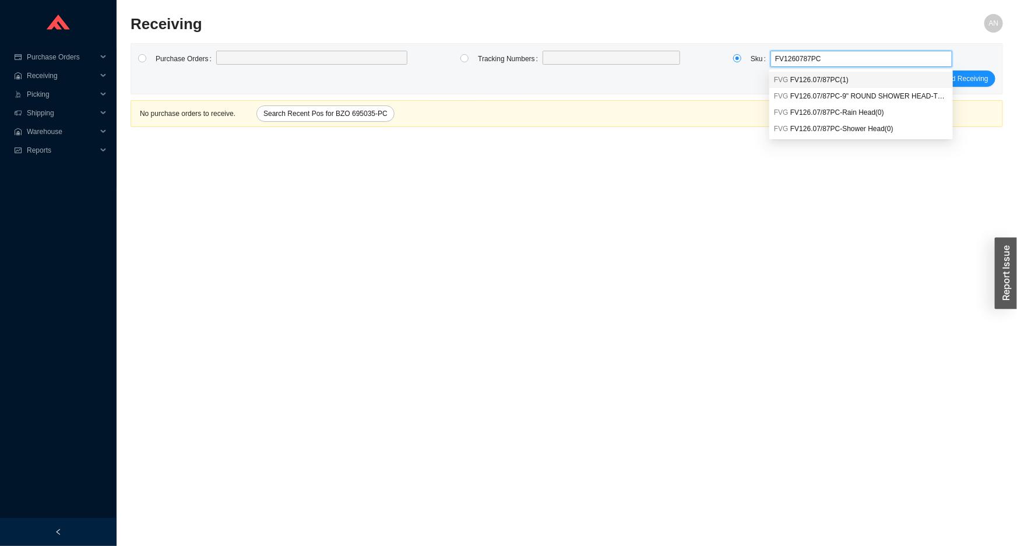
click at [806, 79] on span "FV126.07/87PC ( 1 )" at bounding box center [819, 80] width 58 height 8
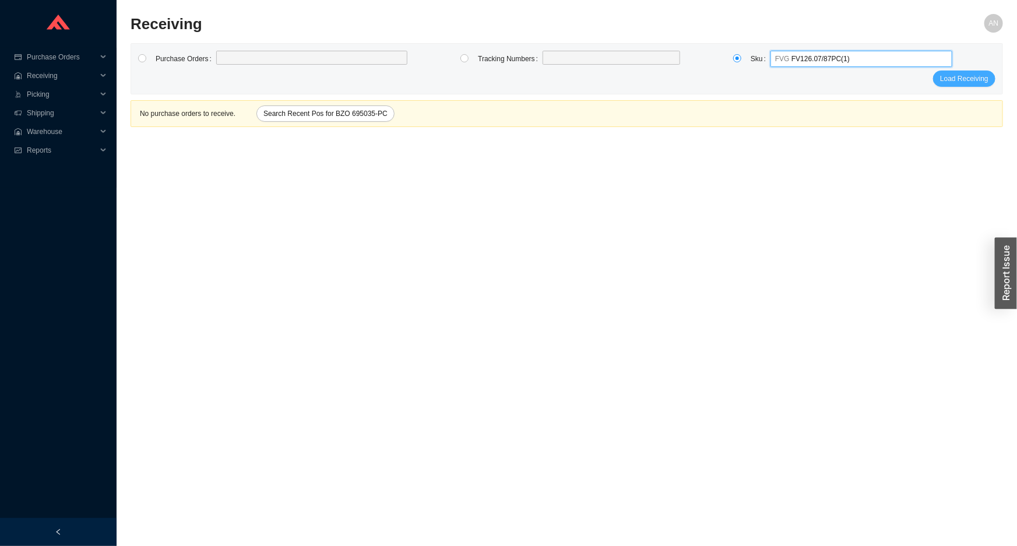
click at [951, 80] on span "Load Receiving" at bounding box center [964, 79] width 48 height 12
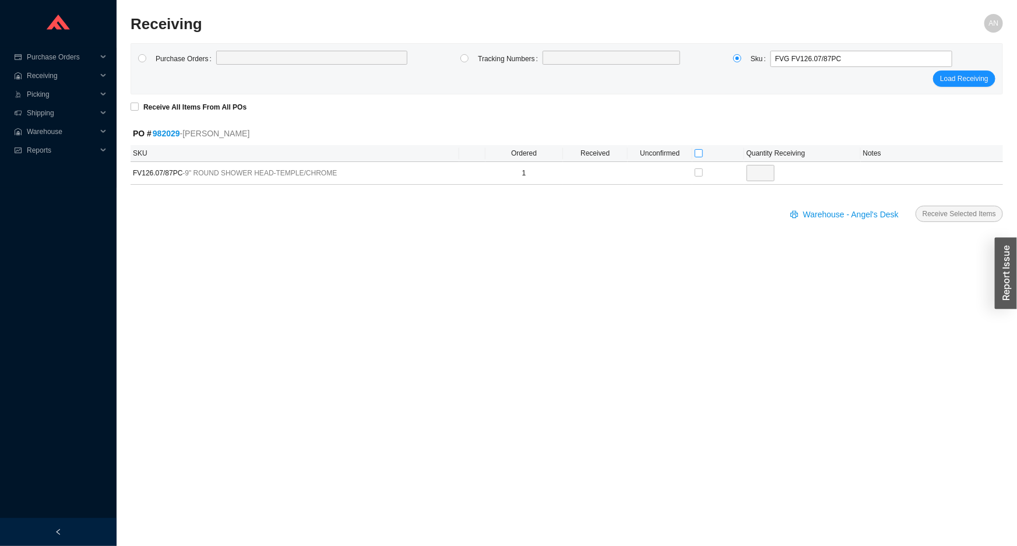
click at [701, 154] on input "checkbox" at bounding box center [699, 153] width 8 height 8
click at [936, 217] on span "Receive Selected Items" at bounding box center [959, 214] width 73 height 12
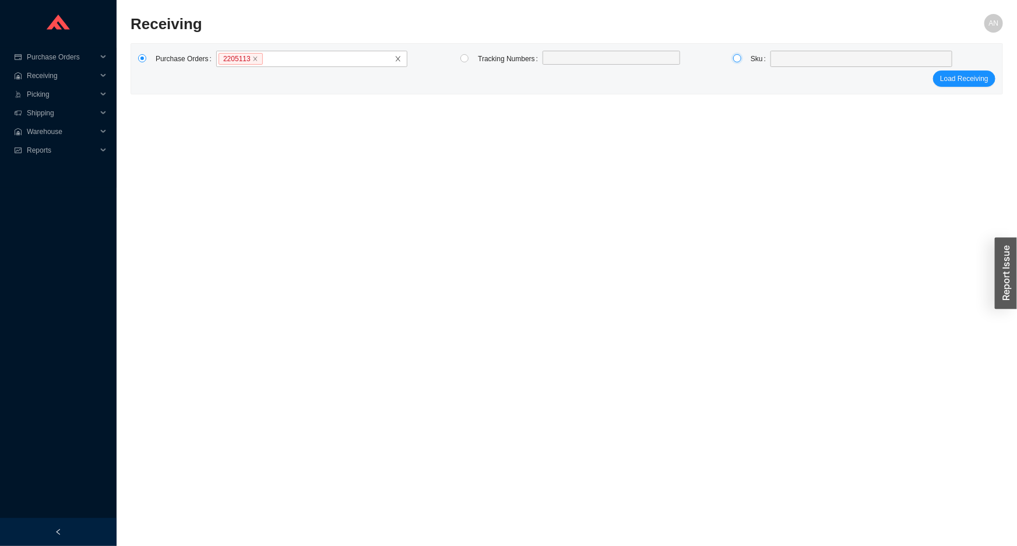
click at [738, 57] on input "radio" at bounding box center [737, 58] width 8 height 8
click at [799, 61] on span at bounding box center [861, 58] width 173 height 15
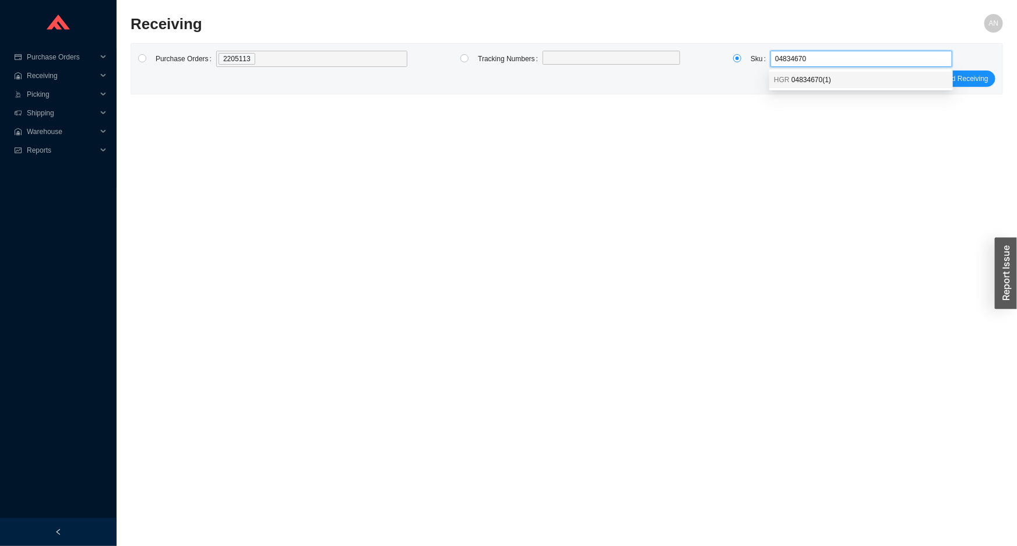
click at [811, 82] on span "04834670 ( 1 )" at bounding box center [812, 80] width 40 height 8
click at [956, 80] on span "Load Receiving" at bounding box center [964, 79] width 48 height 12
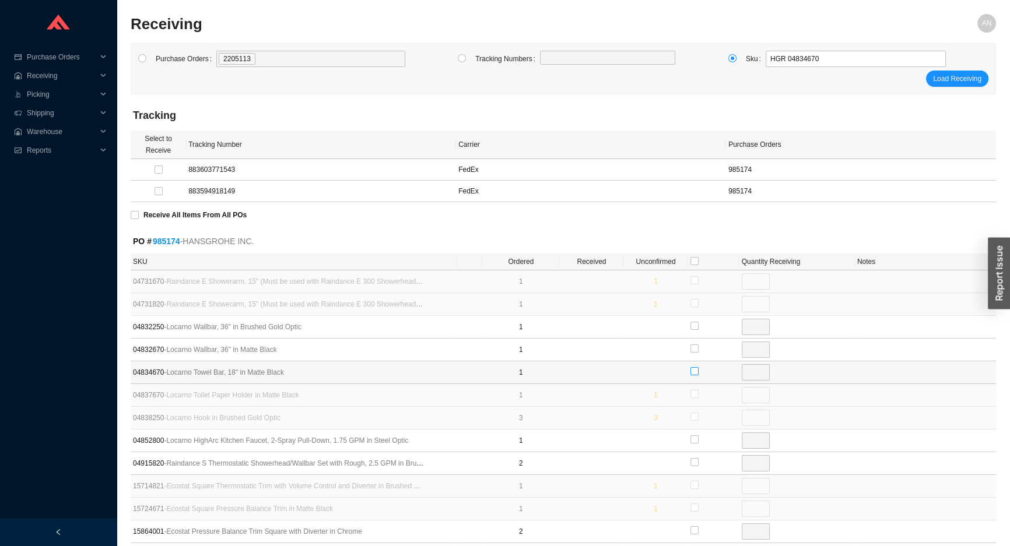
click at [693, 372] on input "checkbox" at bounding box center [694, 371] width 8 height 8
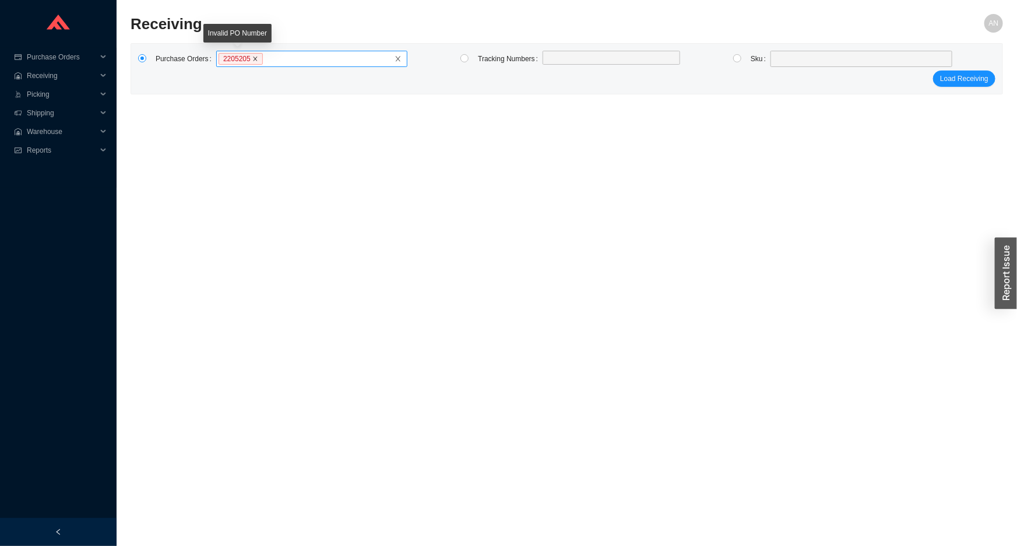
click at [252, 58] on icon "close" at bounding box center [255, 59] width 6 height 6
click at [263, 58] on input "2205205" at bounding box center [267, 58] width 8 height 13
click at [223, 60] on label at bounding box center [311, 59] width 191 height 16
click at [223, 60] on input at bounding box center [222, 58] width 8 height 13
click button "Load Receiving" at bounding box center [964, 79] width 62 height 16
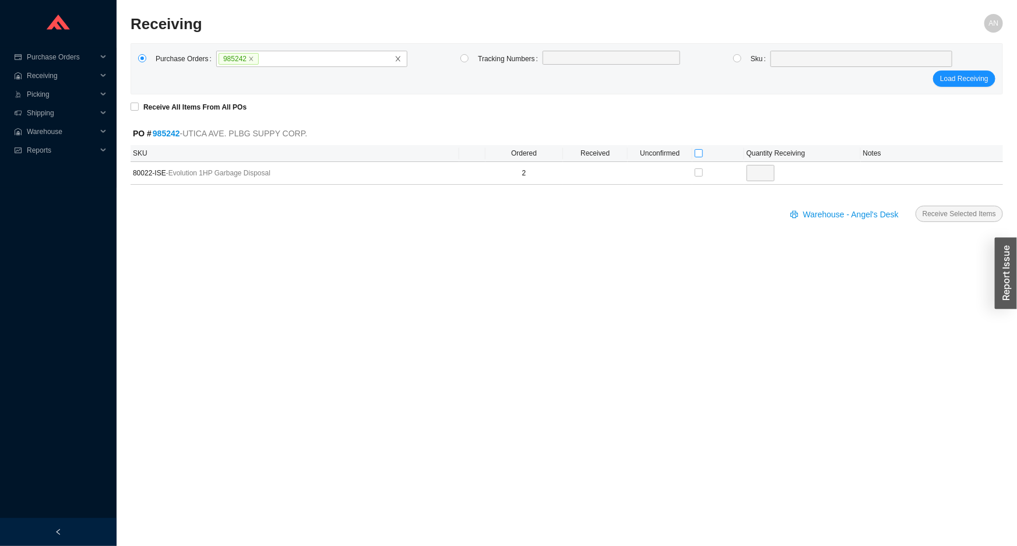
click at [697, 153] on input "checkbox" at bounding box center [699, 153] width 8 height 8
click at [954, 216] on span "Receive Selected Items" at bounding box center [959, 214] width 73 height 12
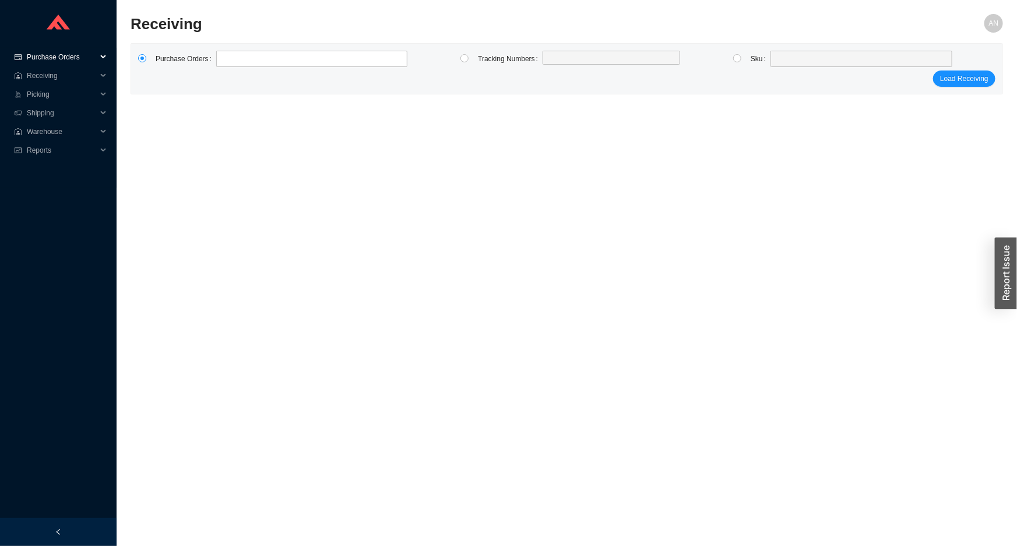
click at [80, 62] on span "Purchase Orders" at bounding box center [62, 57] width 70 height 19
click at [50, 76] on link "Search" at bounding box center [39, 76] width 22 height 8
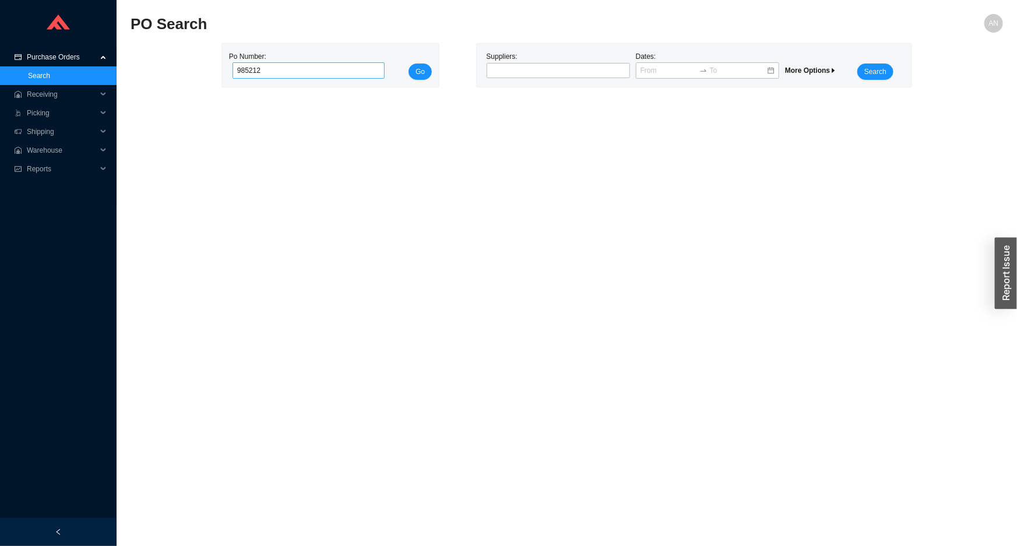
click button "Go" at bounding box center [420, 72] width 23 height 16
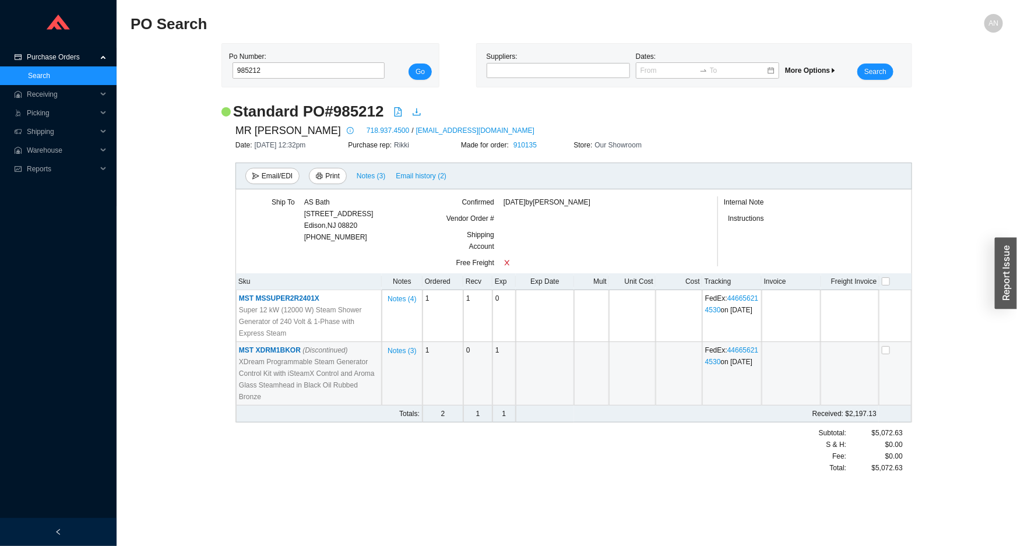
click at [362, 349] on td "MST XDRM1BKOR (Discontinued) XDream Programmable Steam Generator Control Kit wi…" at bounding box center [309, 374] width 146 height 64
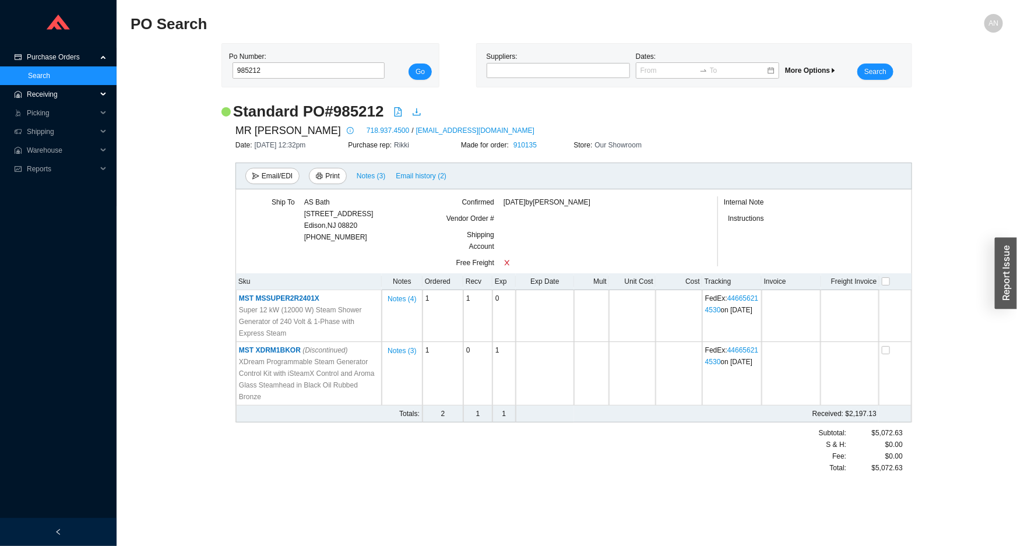
click at [58, 95] on span "Receiving" at bounding box center [62, 94] width 70 height 19
click at [57, 109] on link "Receiving" at bounding box center [43, 113] width 31 height 8
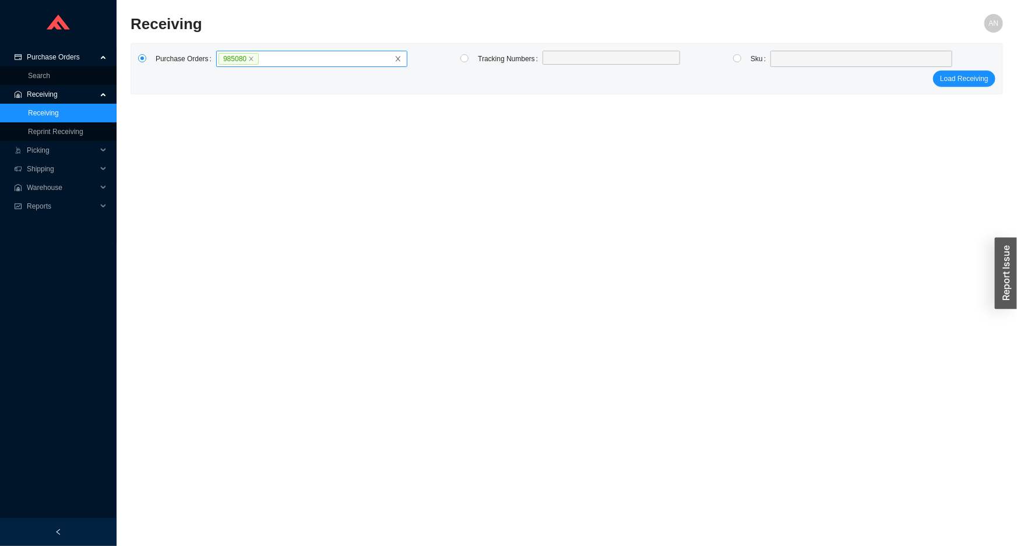
click button "Load Receiving" at bounding box center [964, 79] width 62 height 16
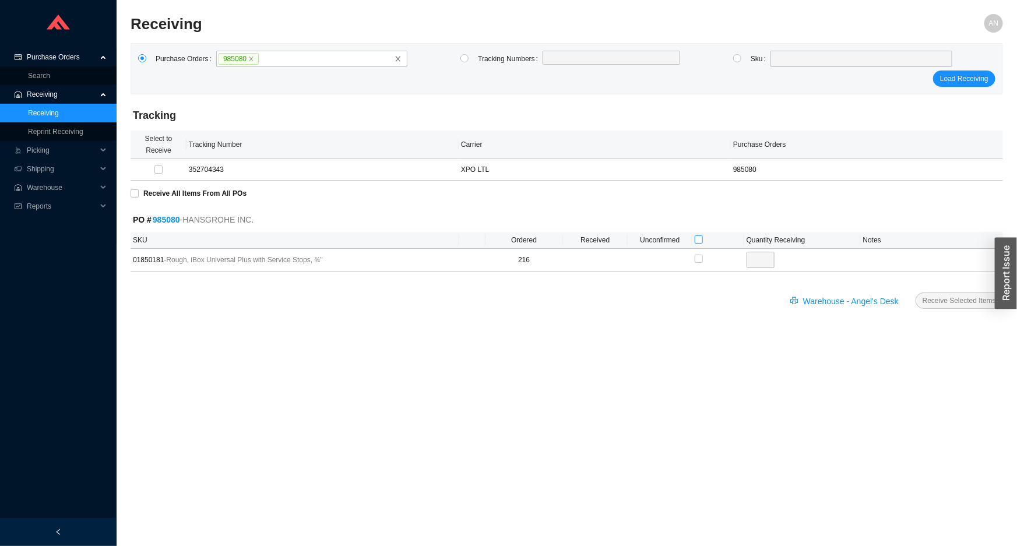
click at [695, 237] on input "checkbox" at bounding box center [699, 240] width 8 height 8
click at [960, 301] on span "Receive Selected Items" at bounding box center [959, 301] width 73 height 12
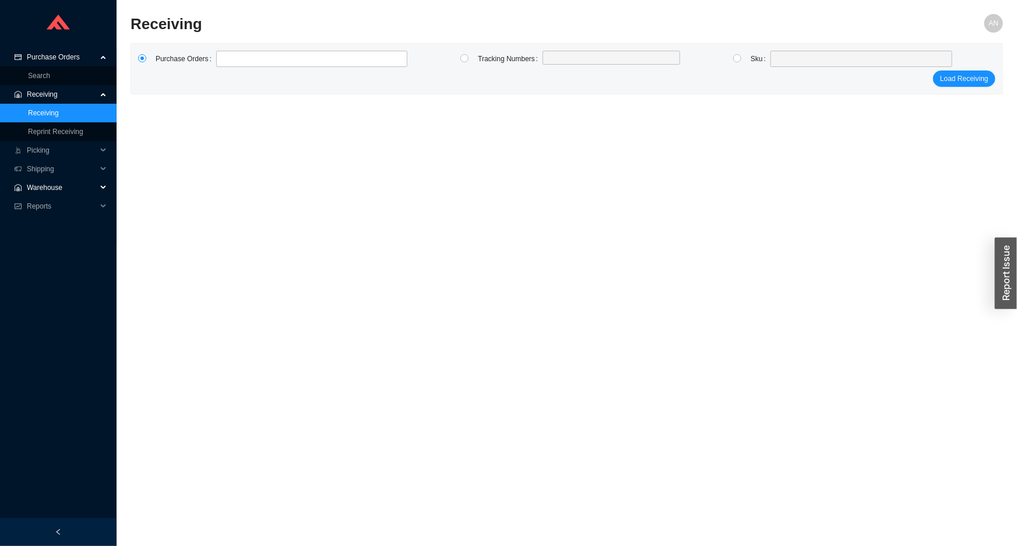
click at [47, 192] on span "Warehouse" at bounding box center [62, 187] width 70 height 19
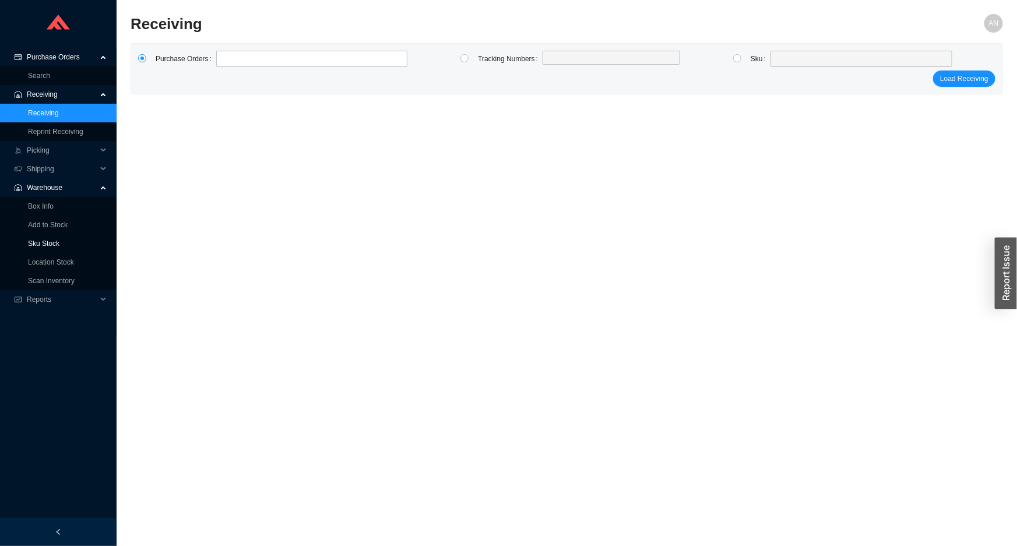
drag, startPoint x: 43, startPoint y: 241, endPoint x: 69, endPoint y: 187, distance: 59.7
click at [43, 241] on link "Sku Stock" at bounding box center [43, 244] width 31 height 8
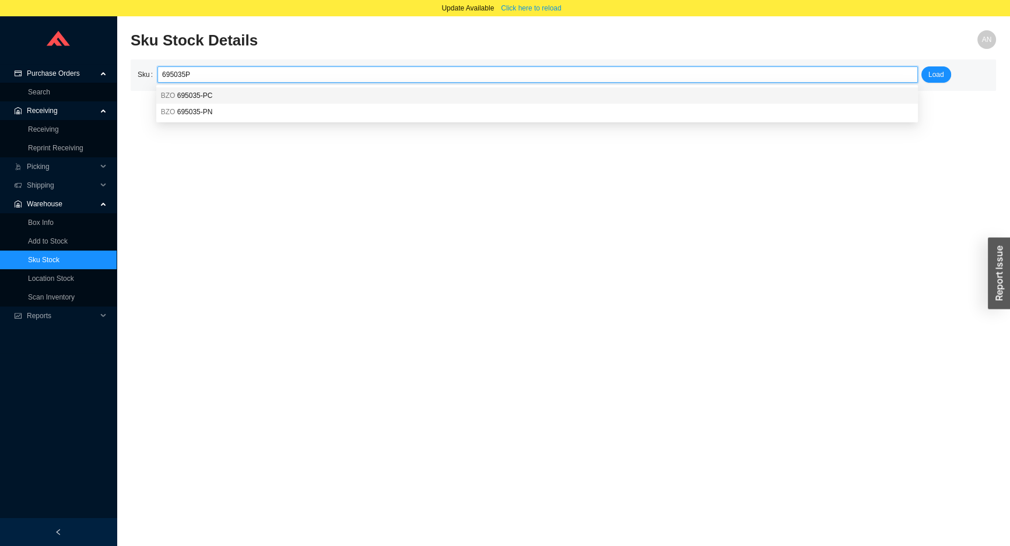
click at [184, 97] on span "695035-PC" at bounding box center [195, 96] width 36 height 8
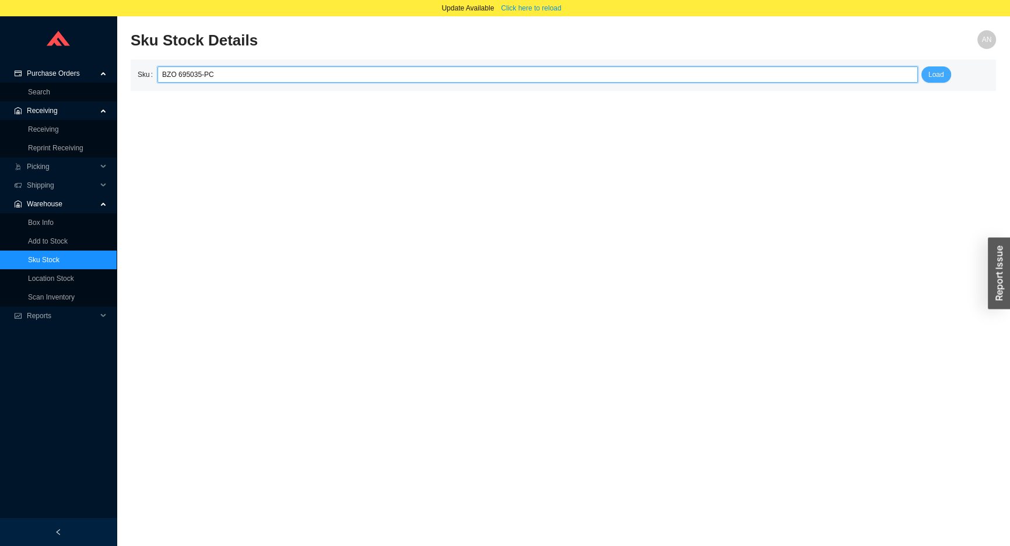
click at [936, 72] on span "Load" at bounding box center [936, 75] width 16 height 12
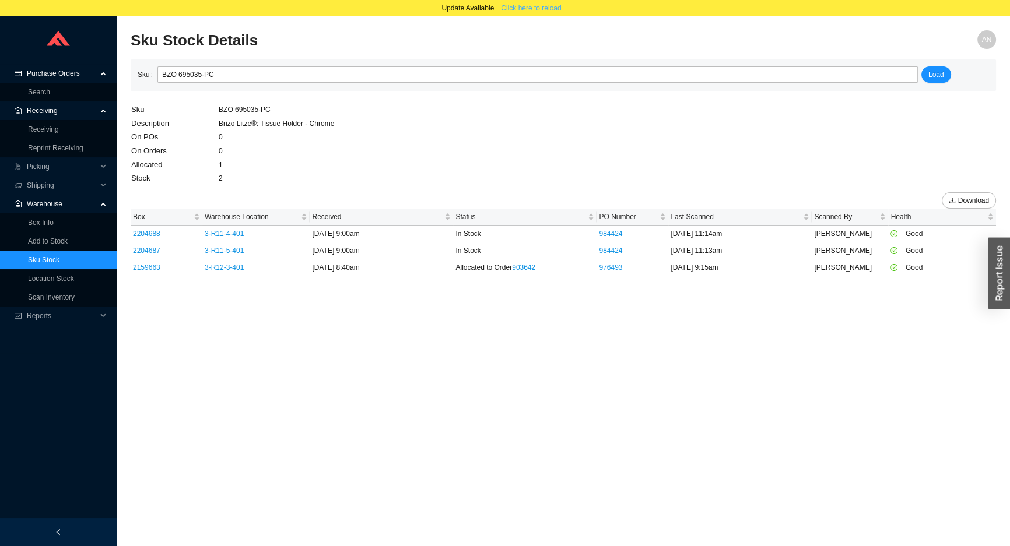
click at [503, 7] on span "Click here to reload" at bounding box center [531, 8] width 60 height 12
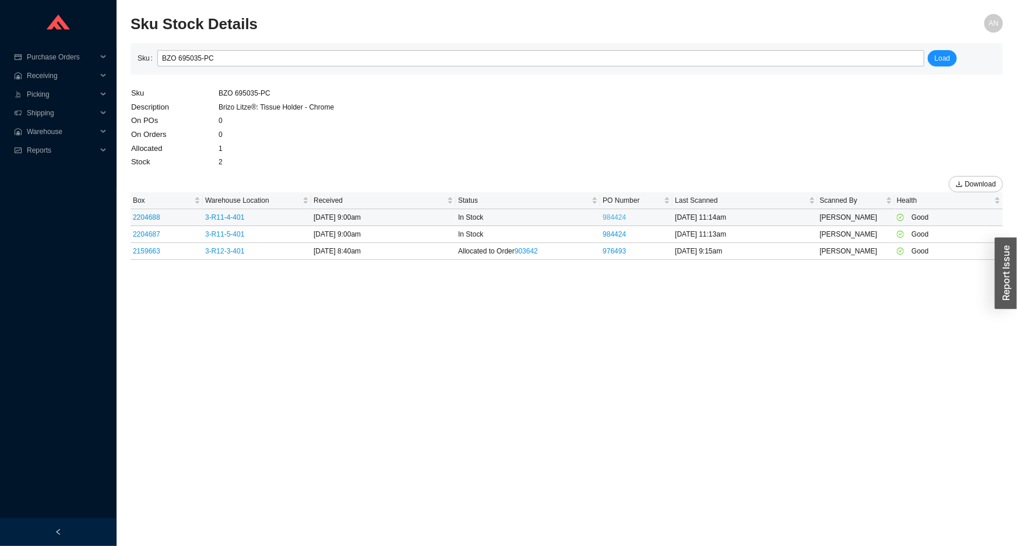
click at [620, 217] on link "984424" at bounding box center [614, 217] width 23 height 8
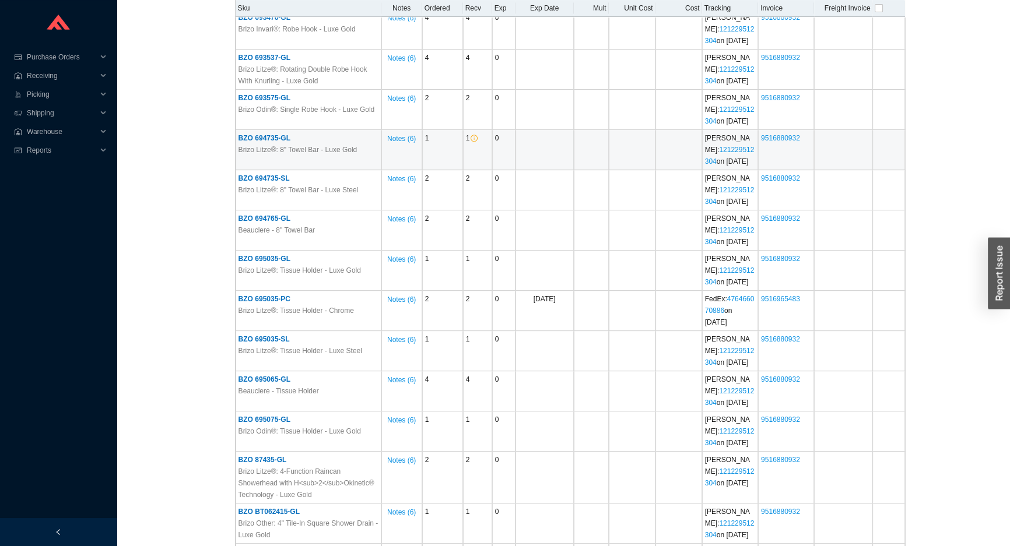
scroll to position [741, 0]
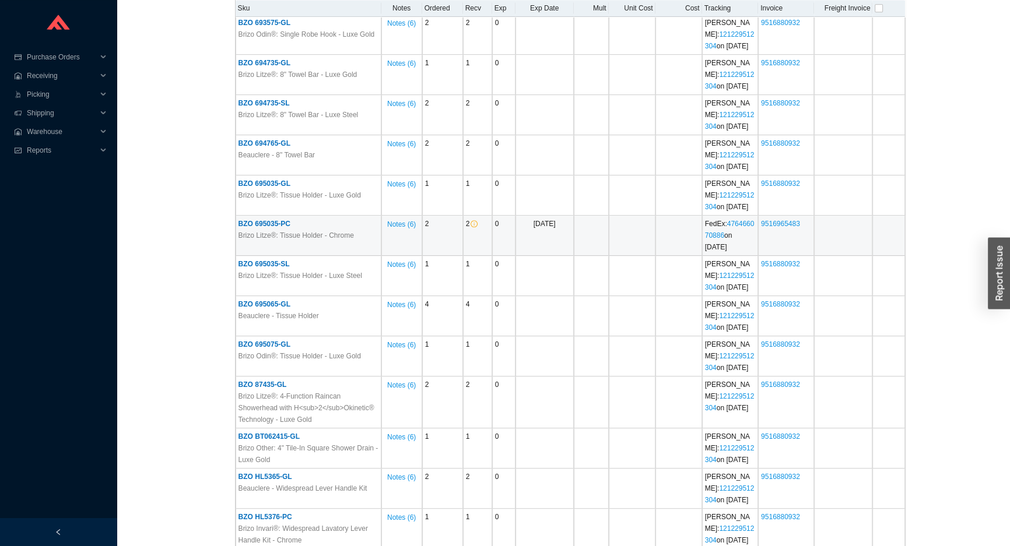
click at [270, 221] on span "BZO 695035-PC" at bounding box center [264, 224] width 52 height 8
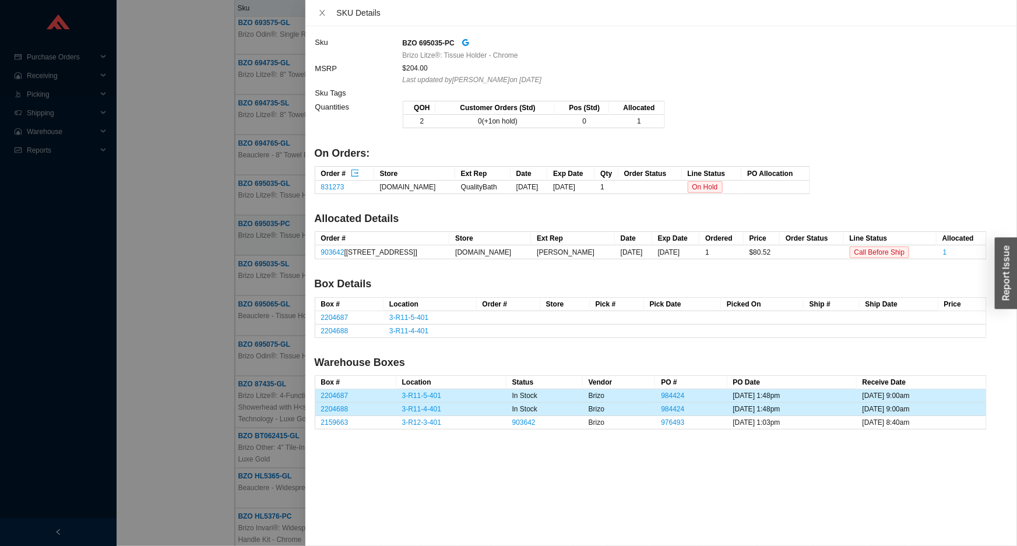
click at [54, 128] on div at bounding box center [508, 273] width 1017 height 546
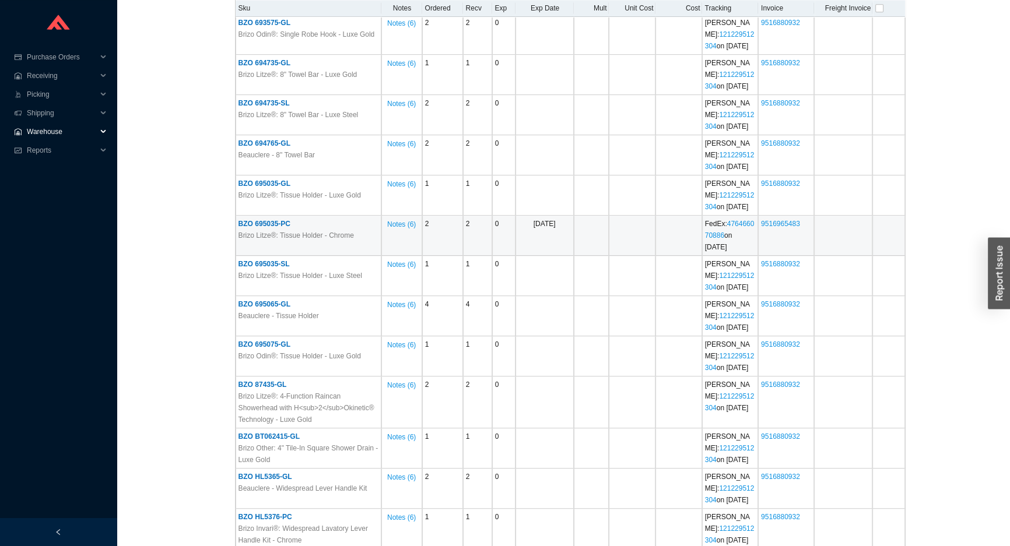
click at [54, 132] on span "Warehouse" at bounding box center [62, 131] width 70 height 19
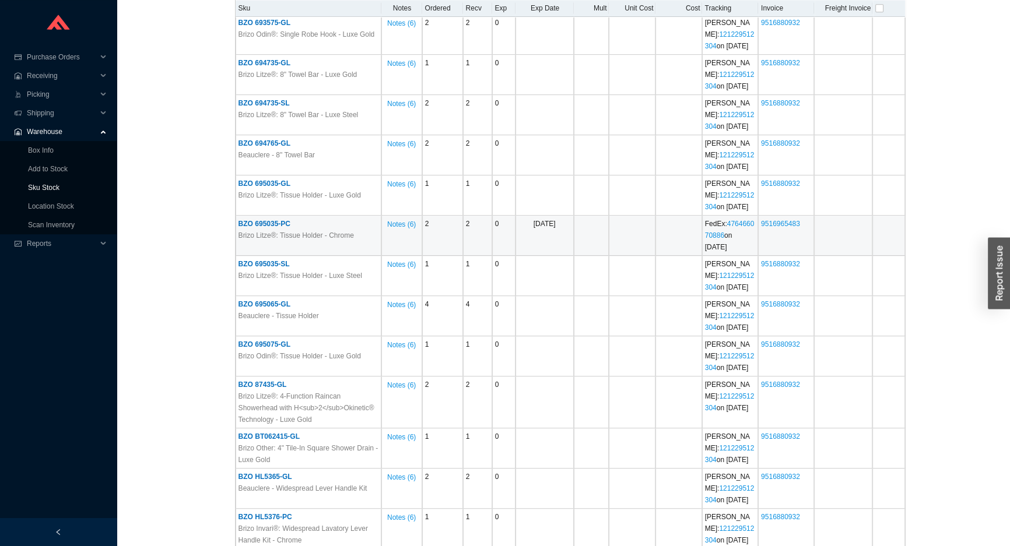
click at [53, 187] on link "Sku Stock" at bounding box center [43, 188] width 31 height 8
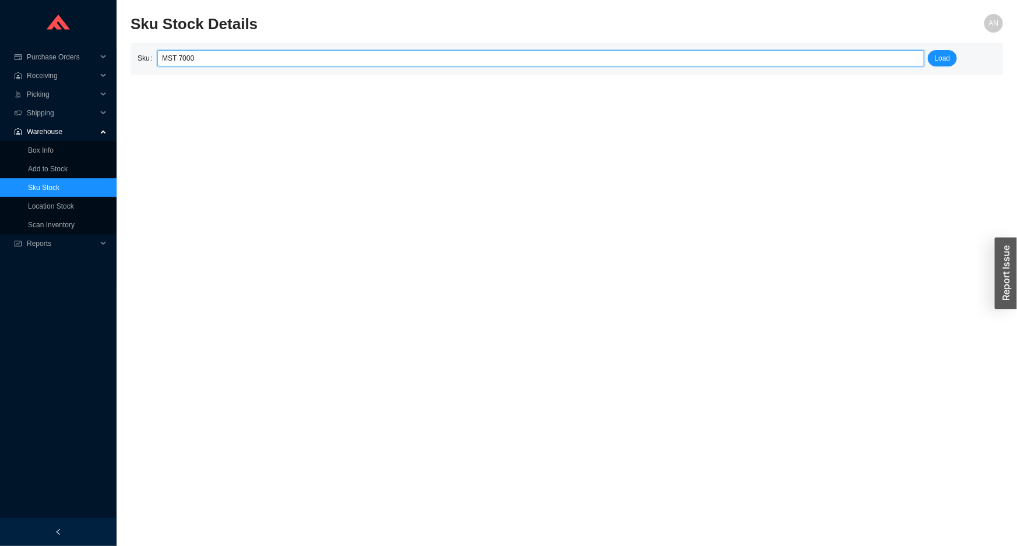
click at [173, 58] on input "MST 7000" at bounding box center [541, 58] width 758 height 15
click at [184, 55] on input "7000" at bounding box center [541, 58] width 758 height 15
type input "7"
paste input "7000 Waterstone Digital Hot Tank"
type input "7000"
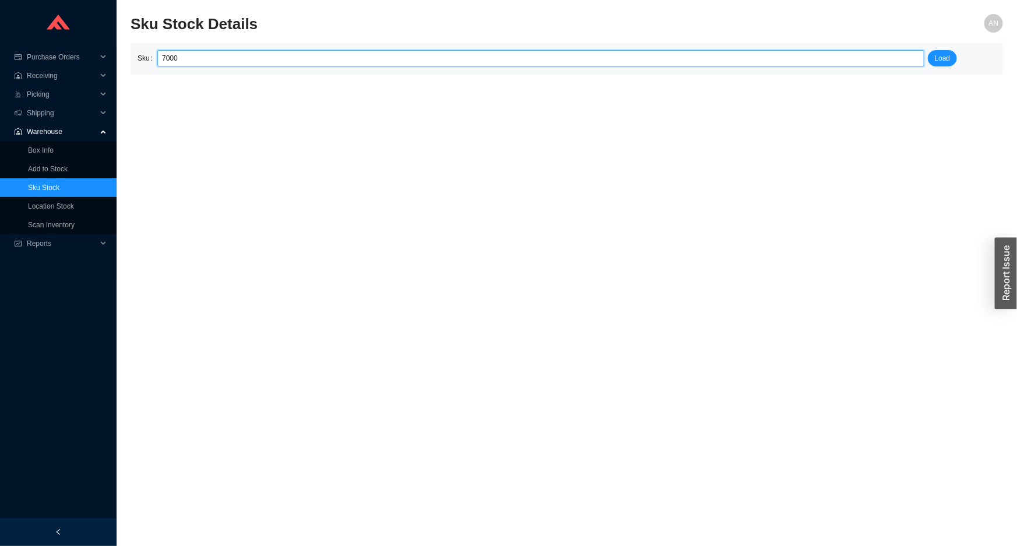
click at [159, 58] on div "7000" at bounding box center [540, 58] width 767 height 16
click at [159, 55] on div "7000" at bounding box center [540, 58] width 767 height 16
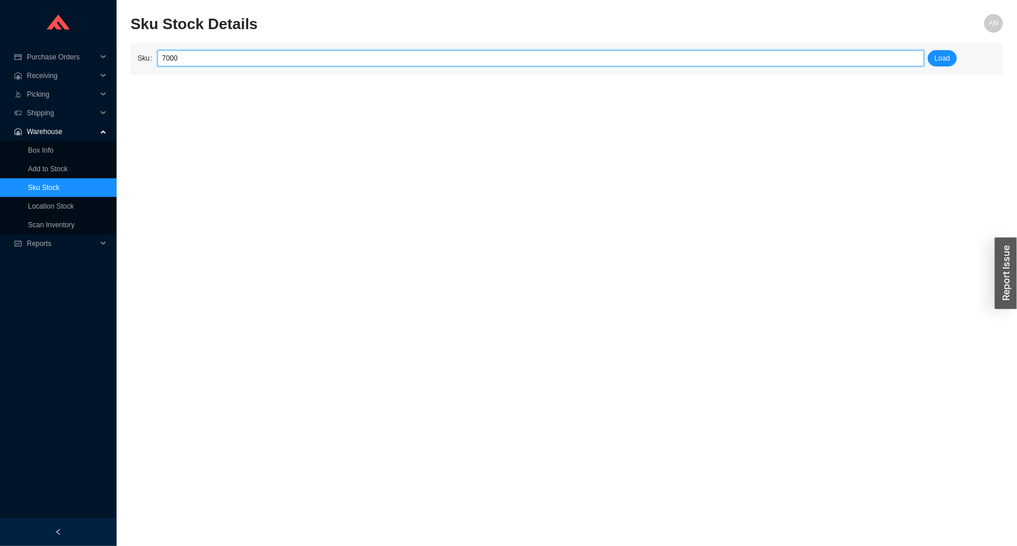
click at [159, 55] on div "7000" at bounding box center [540, 58] width 767 height 16
drag, startPoint x: 177, startPoint y: 57, endPoint x: 157, endPoint y: 60, distance: 19.5
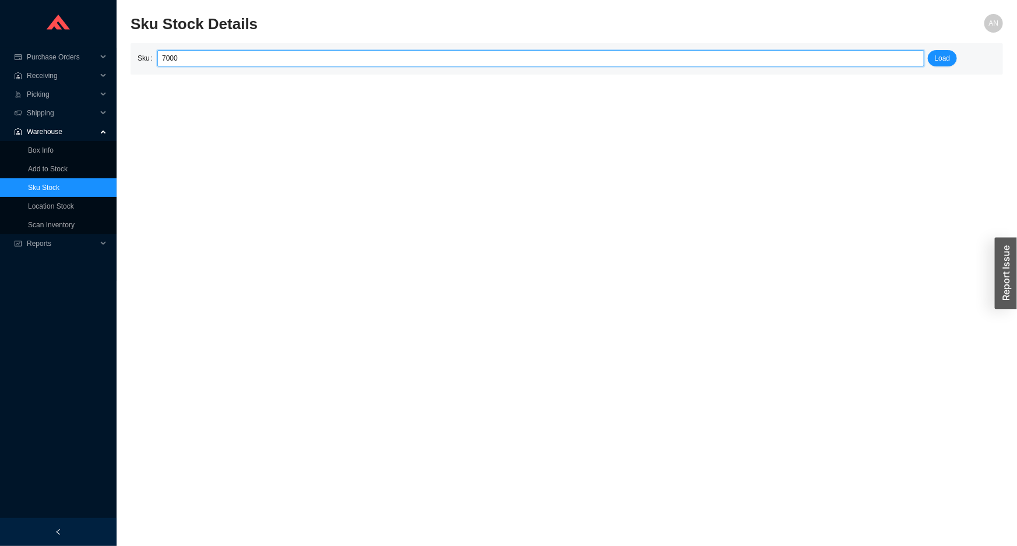
click at [157, 60] on div "7000" at bounding box center [540, 58] width 767 height 16
click at [173, 61] on input "WTS7000" at bounding box center [541, 58] width 758 height 15
click at [199, 58] on input "WST 7000" at bounding box center [541, 58] width 758 height 15
type input "W"
drag, startPoint x: 202, startPoint y: 58, endPoint x: 224, endPoint y: 45, distance: 25.6
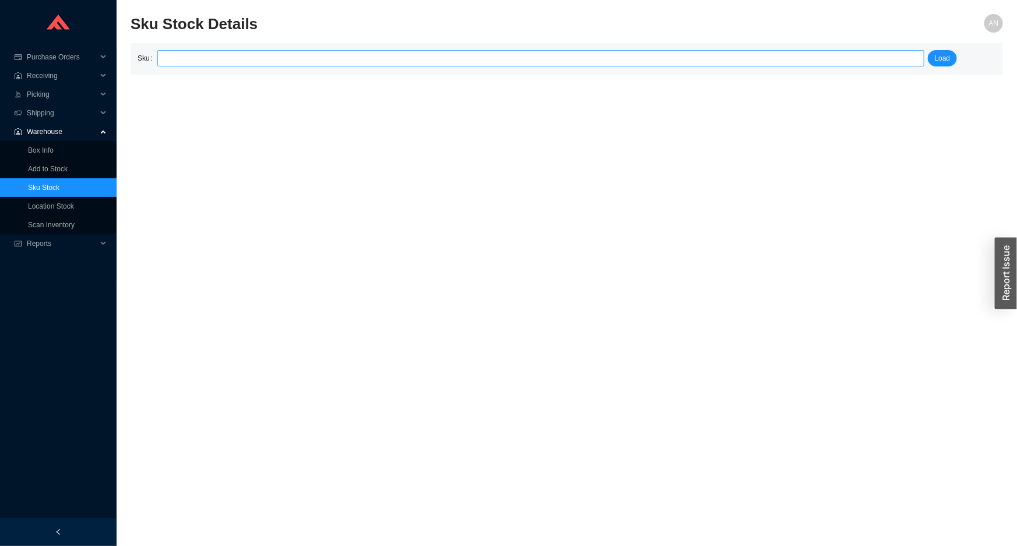
drag, startPoint x: 224, startPoint y: 45, endPoint x: 195, endPoint y: 57, distance: 30.9
paste input "Waterstone 7000"
type input "Waterstone 7000"
click at [936, 58] on span "Load" at bounding box center [943, 58] width 16 height 12
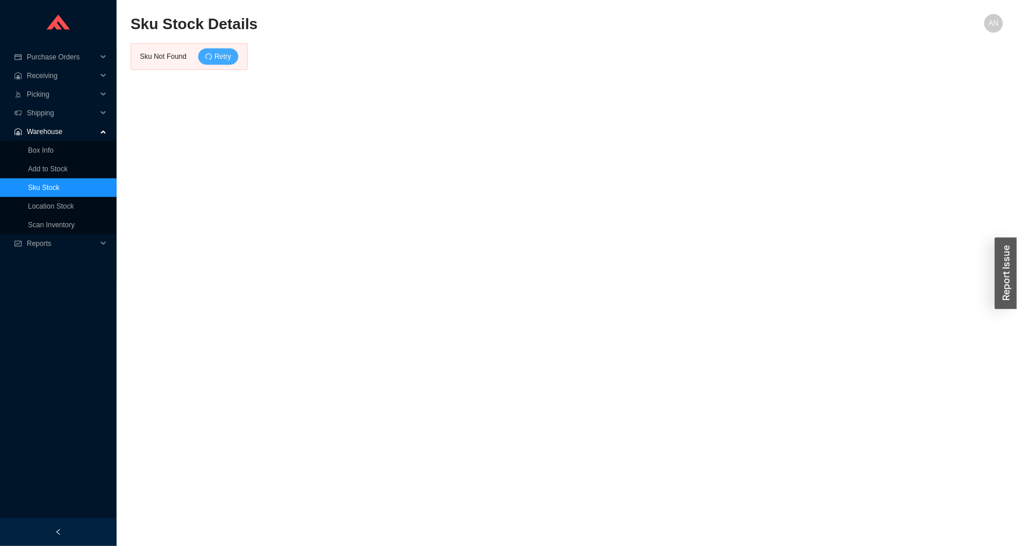
click at [210, 61] on button "Retry" at bounding box center [218, 56] width 40 height 16
click at [209, 61] on button "Retry" at bounding box center [218, 56] width 40 height 16
click at [48, 77] on span "Receiving" at bounding box center [62, 75] width 70 height 19
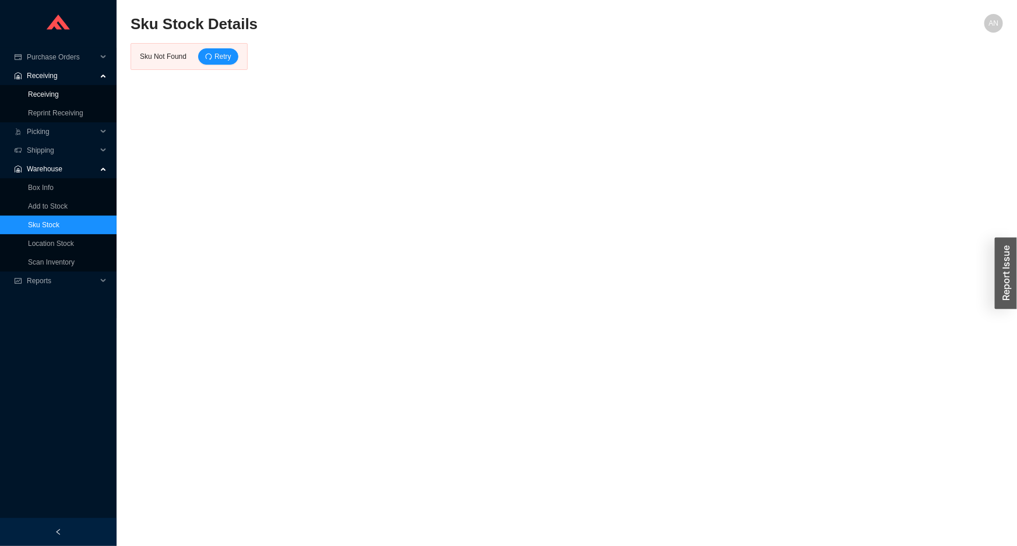
click at [52, 97] on link "Receiving" at bounding box center [43, 94] width 31 height 8
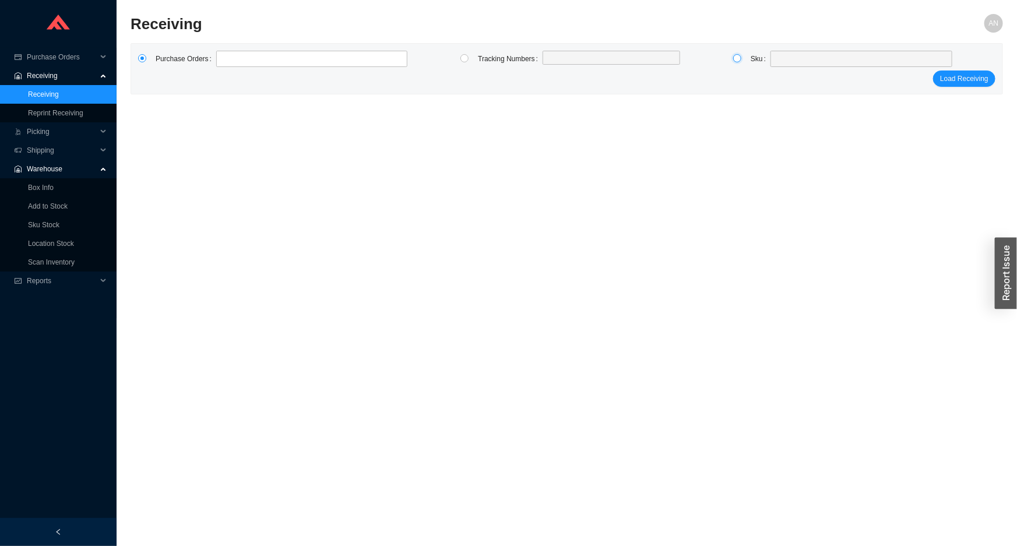
click at [739, 60] on input "radio" at bounding box center [737, 58] width 8 height 8
radio input "true"
click at [788, 59] on span at bounding box center [861, 58] width 173 height 15
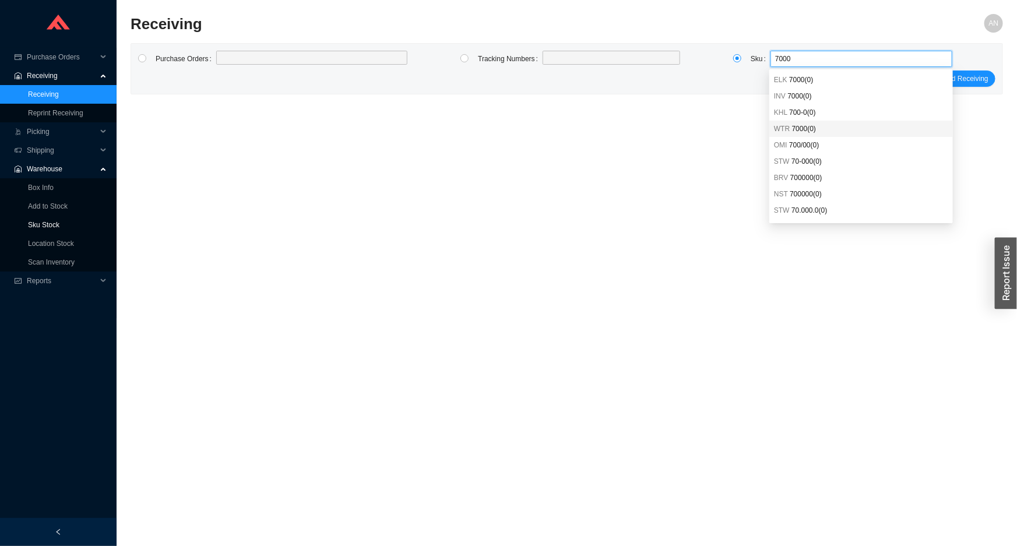
type input "7000"
click at [47, 226] on link "Sku Stock" at bounding box center [43, 225] width 31 height 8
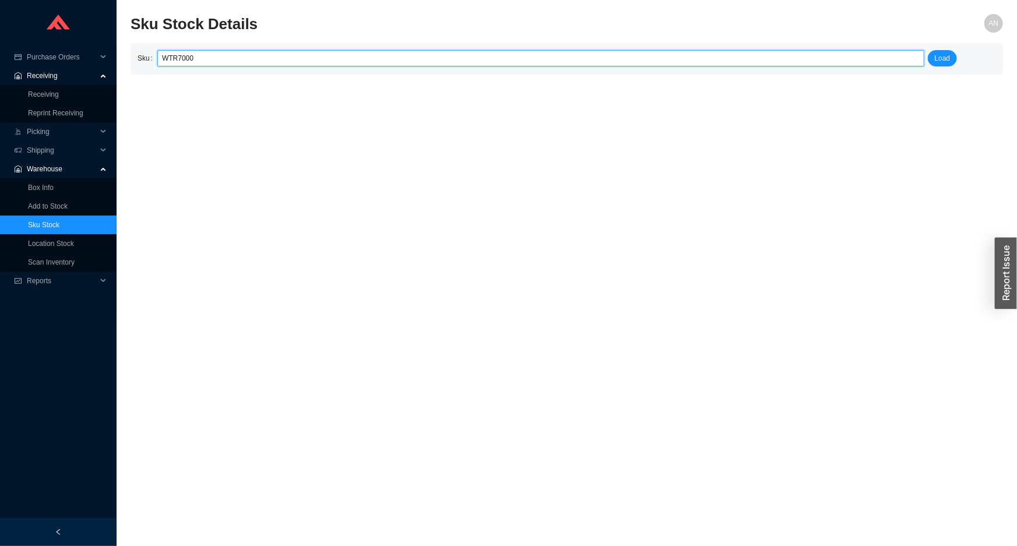
click at [175, 58] on input "WTR7000" at bounding box center [541, 58] width 758 height 15
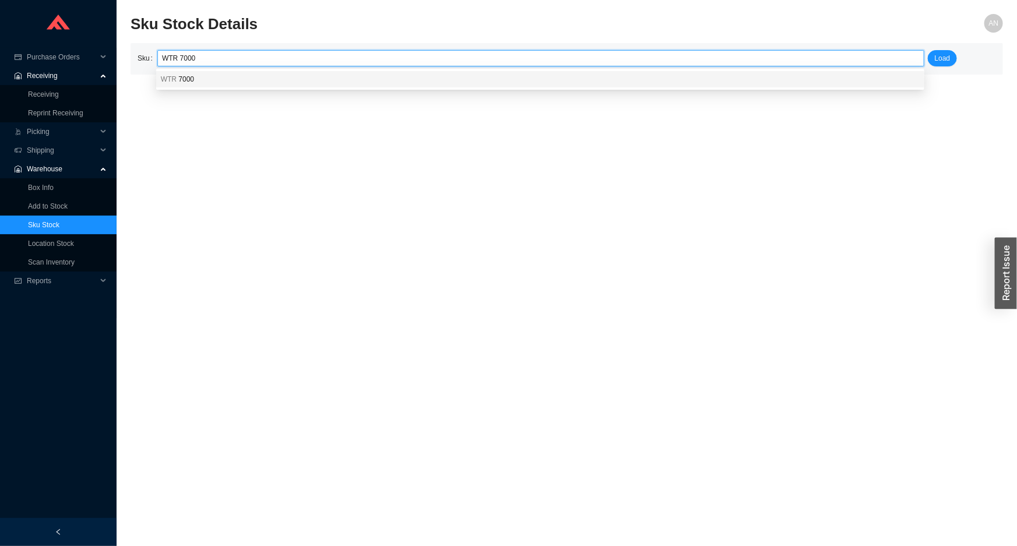
drag, startPoint x: 191, startPoint y: 82, endPoint x: 205, endPoint y: 79, distance: 14.4
click at [192, 82] on span "7000" at bounding box center [186, 79] width 16 height 8
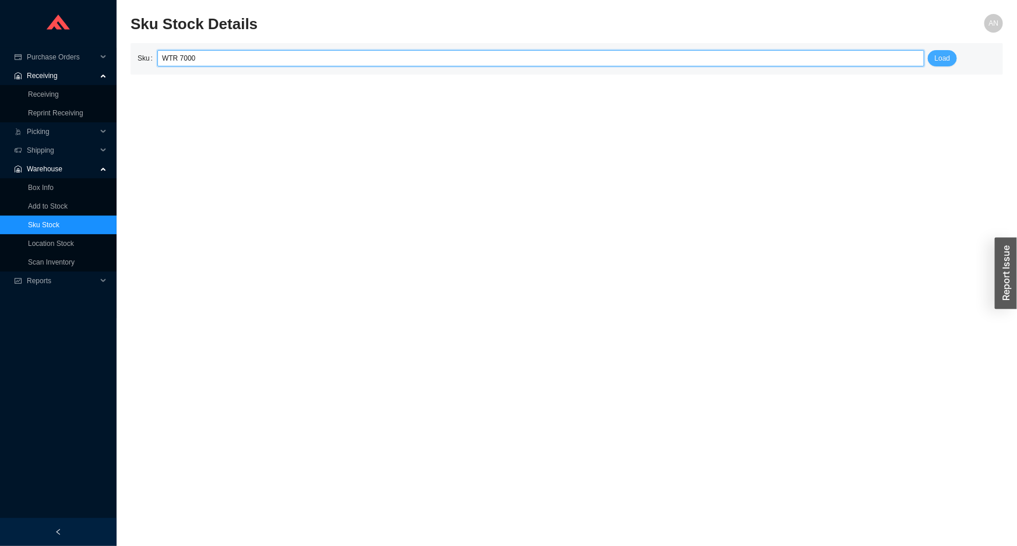
type input "WTR 7000"
click at [935, 63] on span "Load" at bounding box center [943, 58] width 16 height 12
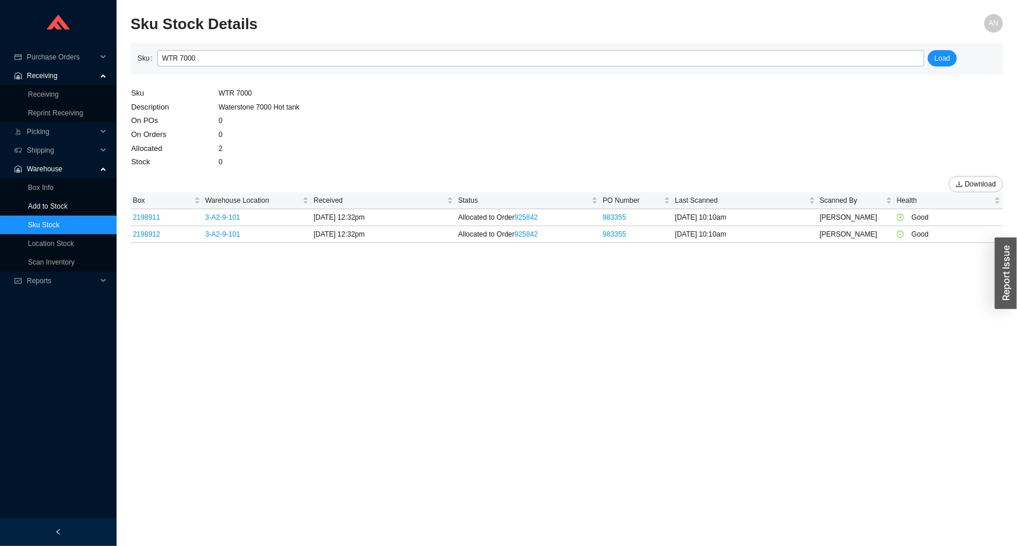
click at [48, 205] on link "Add to Stock" at bounding box center [48, 206] width 40 height 8
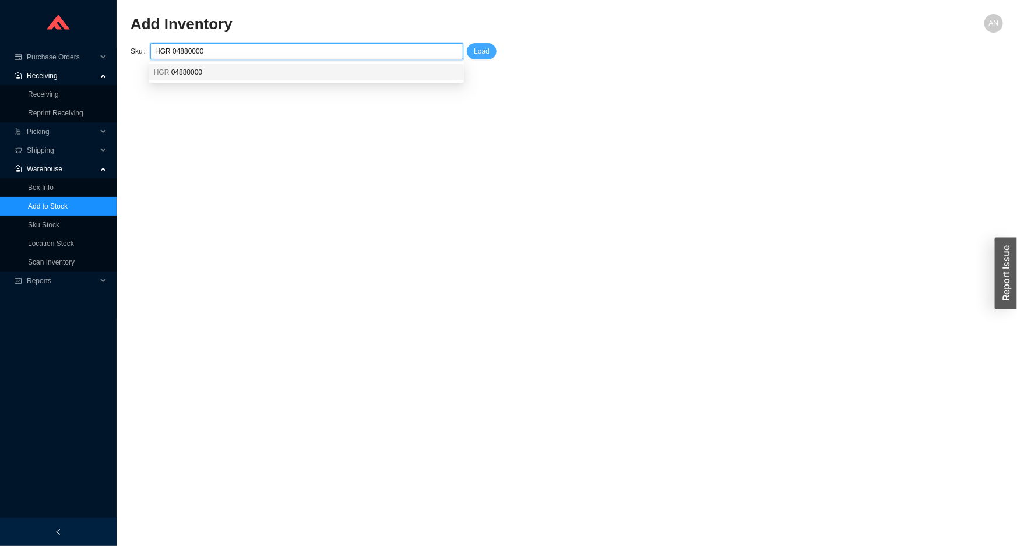
type input "HGR 04880000"
click at [480, 50] on span "Load" at bounding box center [482, 51] width 16 height 12
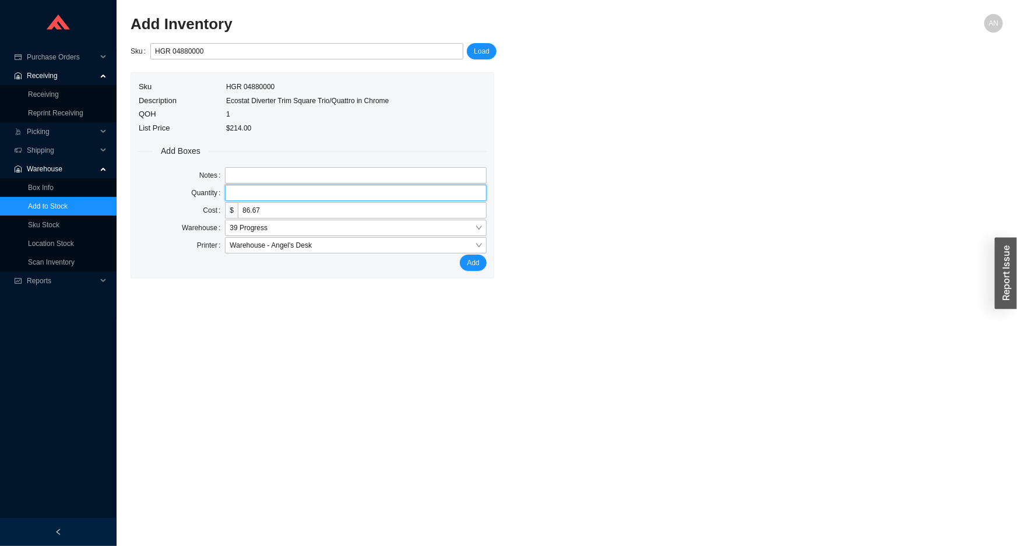
click at [233, 197] on input "tel" at bounding box center [355, 193] width 261 height 16
type input "1"
click at [460, 255] on button "Add" at bounding box center [473, 263] width 26 height 16
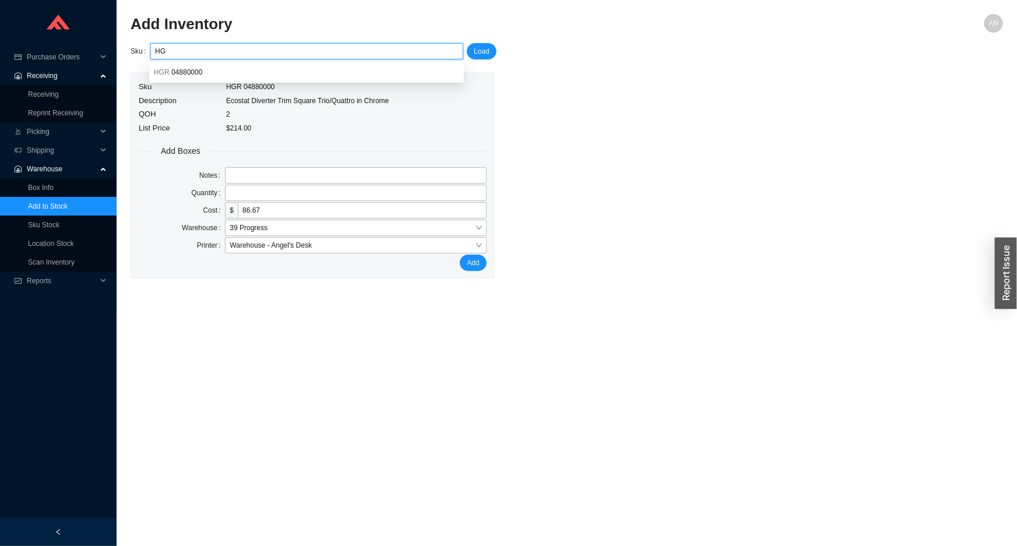
type input "H"
paste input "PHL DFPHYID"
type input "PHL DFPHYID"
click at [474, 48] on span "Load" at bounding box center [482, 51] width 16 height 12
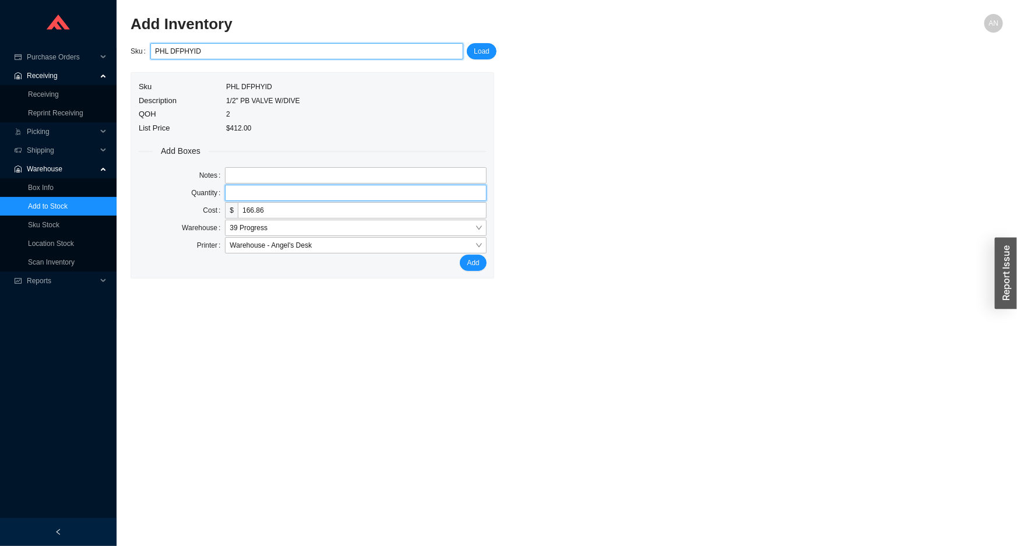
click at [245, 194] on input "tel" at bounding box center [355, 193] width 261 height 16
type input "1"
click at [460, 255] on button "Add" at bounding box center [473, 263] width 26 height 16
type input "P"
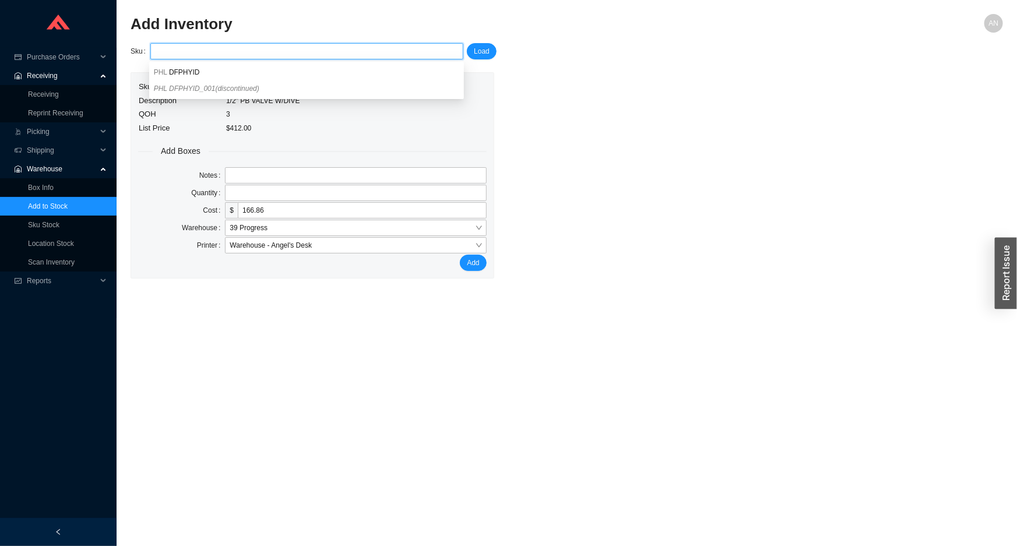
paste input "BLN 443145"
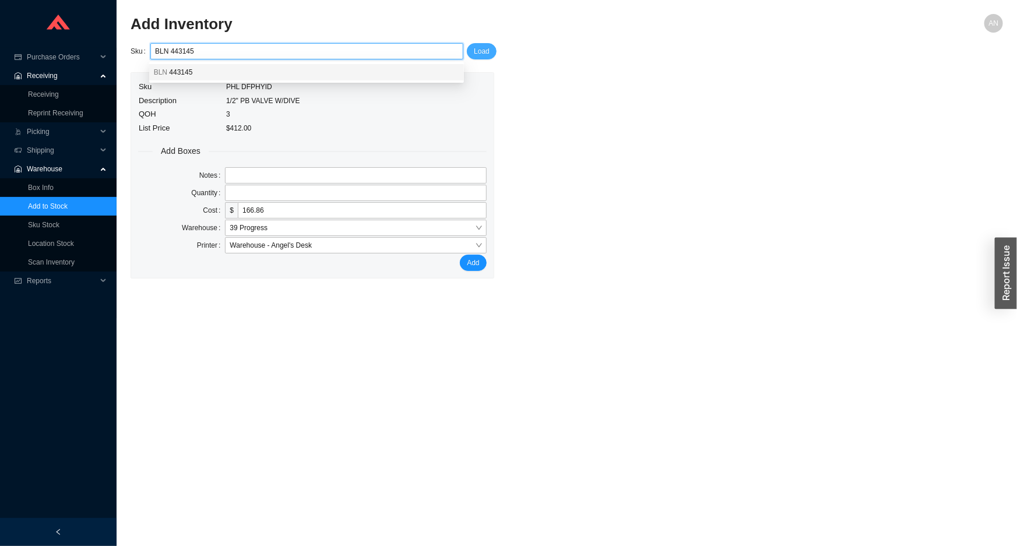
type input "BLN 443145"
click at [491, 51] on button "Load" at bounding box center [482, 51] width 30 height 16
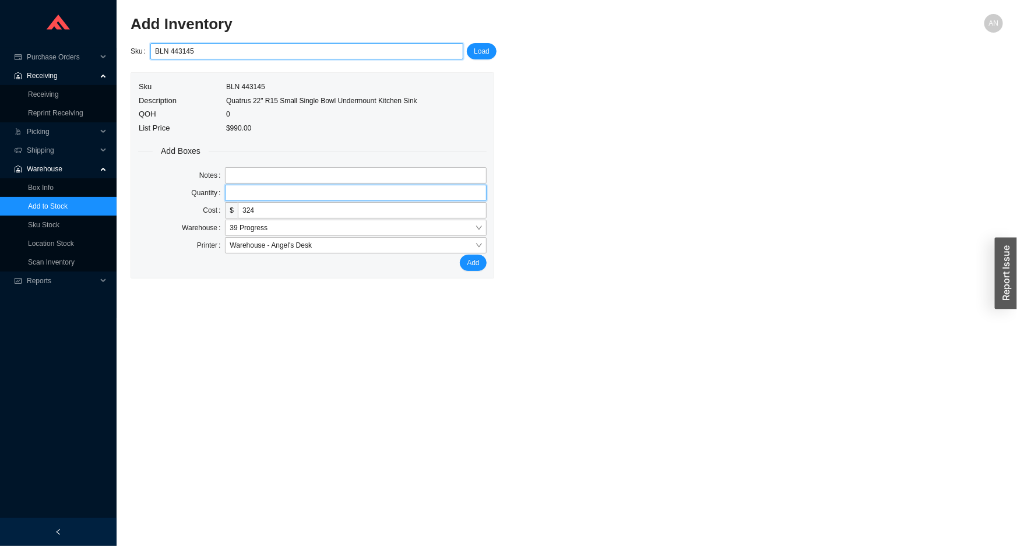
click at [311, 188] on input "tel" at bounding box center [355, 193] width 261 height 16
type input "1"
click at [460, 255] on button "Add" at bounding box center [473, 263] width 26 height 16
click at [238, 48] on input "BLN 443145" at bounding box center [307, 51] width 304 height 15
type input "B"
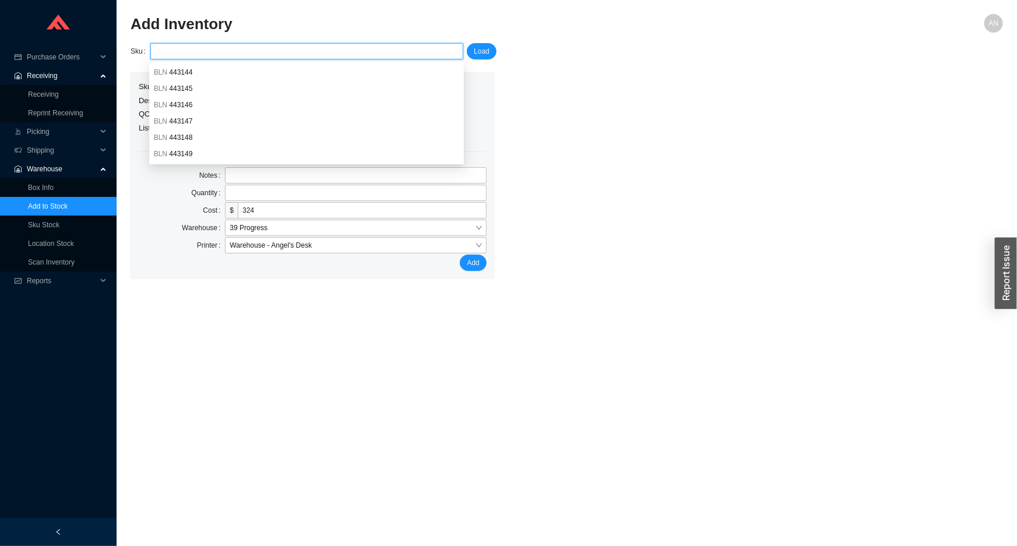
paste input "TOT CT426CFG#01"
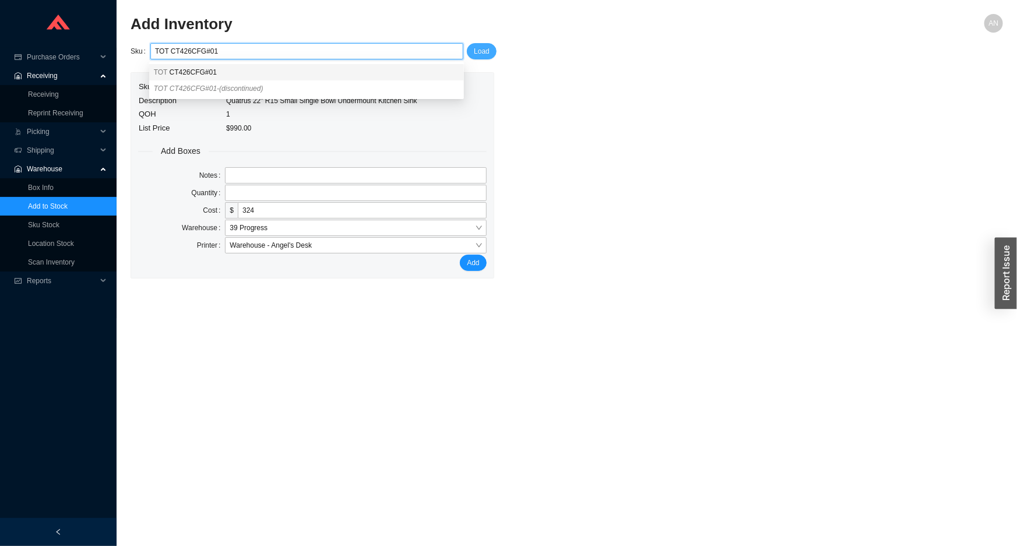
type input "TOT CT426CFG#01"
click at [484, 52] on span "Load" at bounding box center [482, 51] width 16 height 12
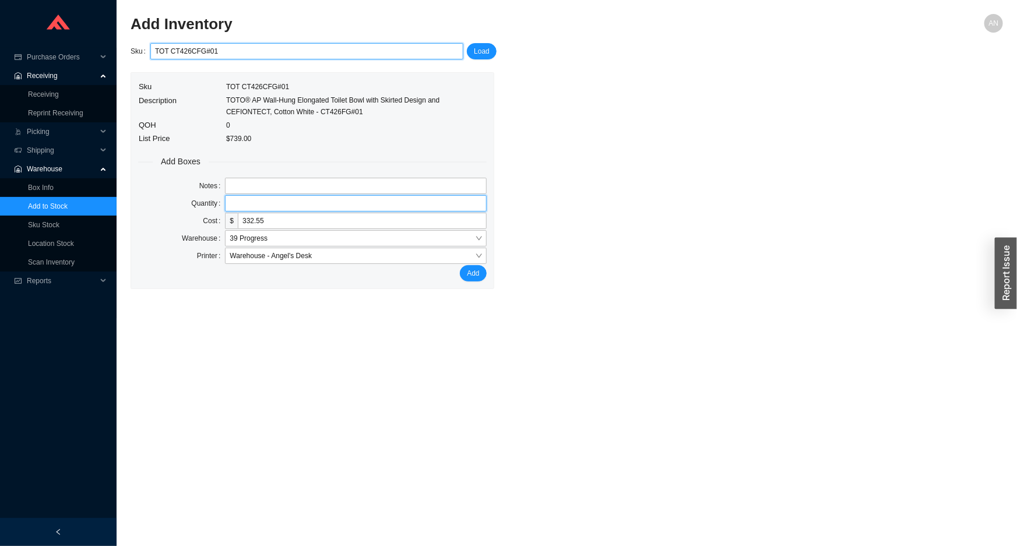
click at [256, 206] on input "tel" at bounding box center [355, 203] width 261 height 16
type input "1"
click at [460, 265] on button "Add" at bounding box center [473, 273] width 26 height 16
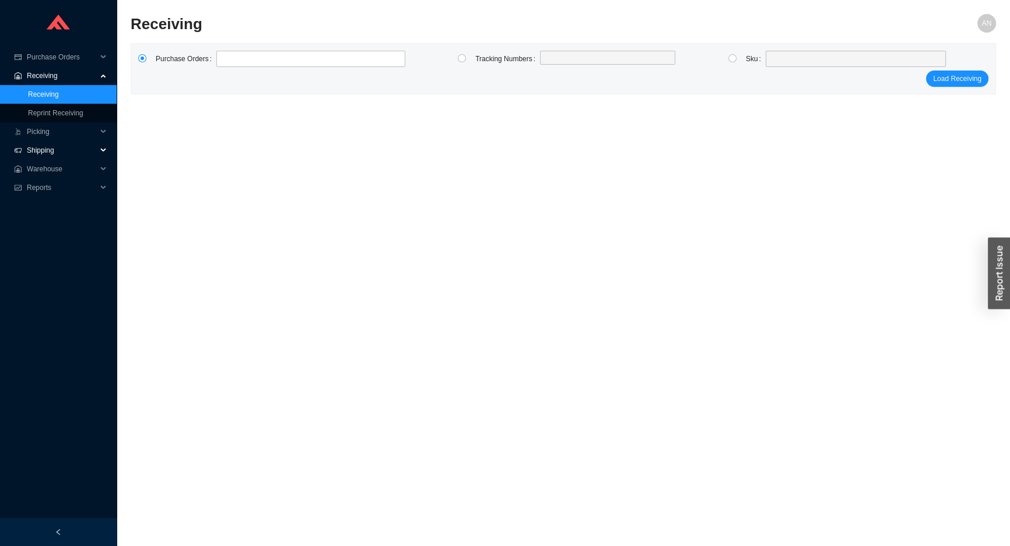
click at [45, 149] on span "Shipping" at bounding box center [62, 150] width 70 height 19
click at [47, 208] on span "Warehouse" at bounding box center [62, 206] width 70 height 19
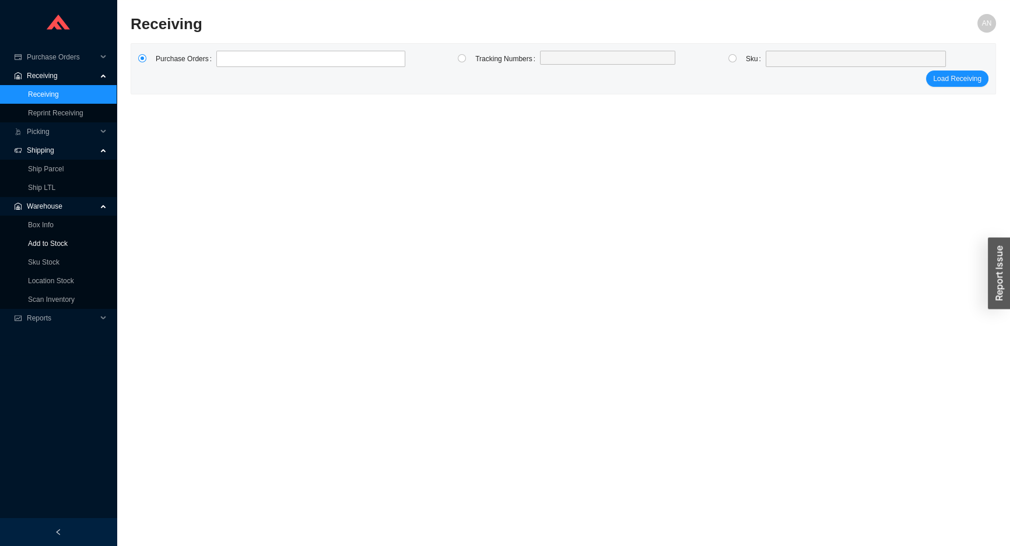
click at [50, 241] on link "Add to Stock" at bounding box center [48, 244] width 40 height 8
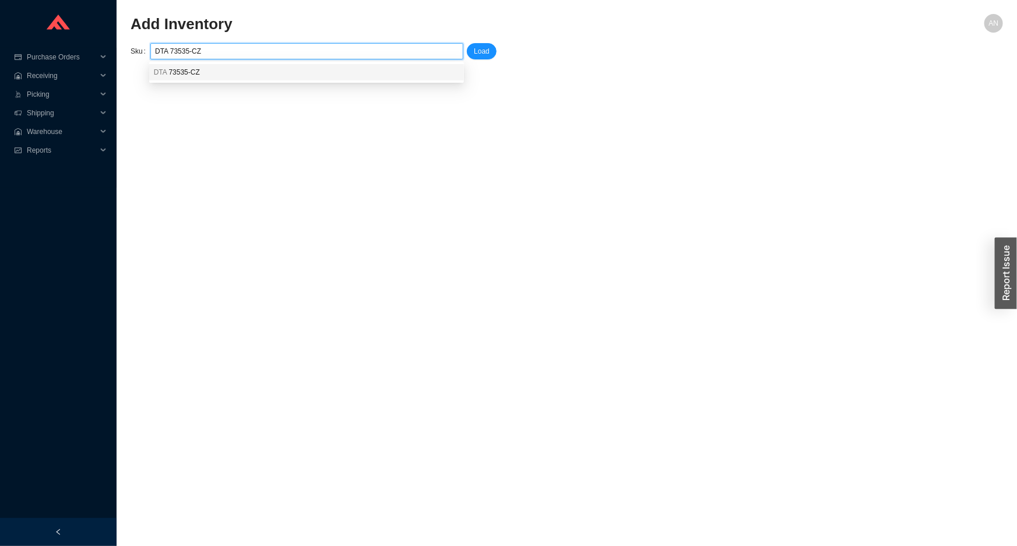
type input "DTA 73535-CZ"
click at [479, 59] on div "Load" at bounding box center [480, 51] width 30 height 17
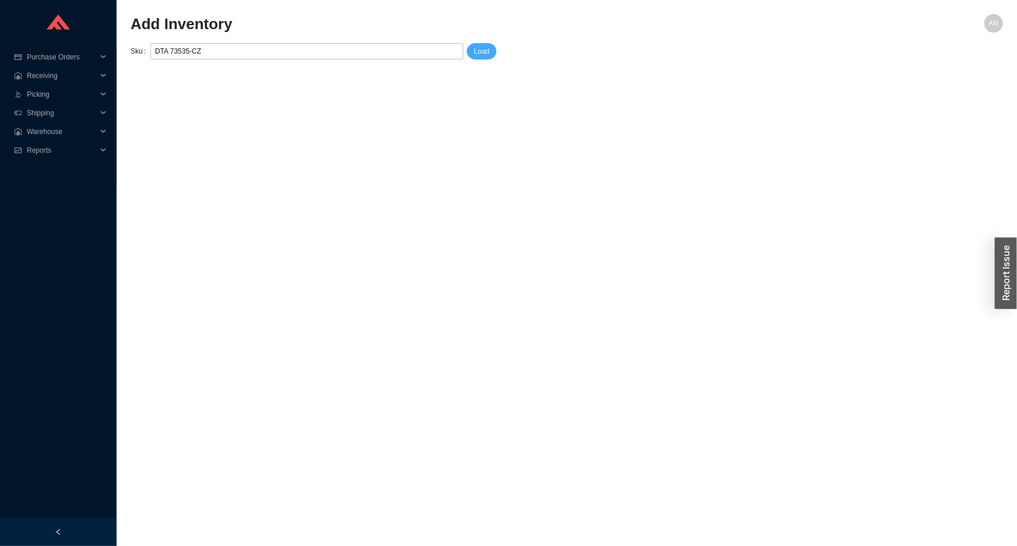
click at [479, 55] on span "Load" at bounding box center [482, 51] width 16 height 12
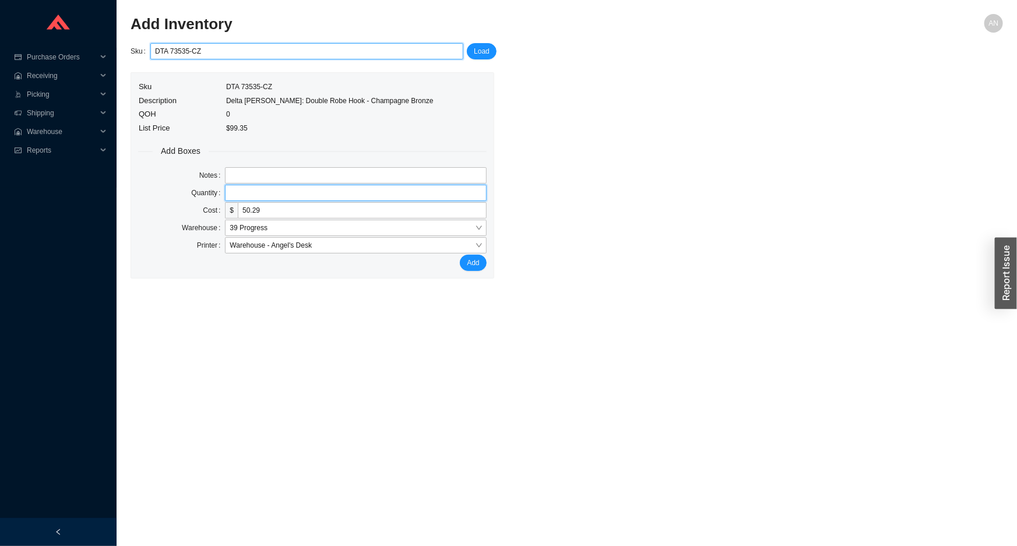
click at [266, 198] on input "tel" at bounding box center [355, 193] width 261 height 16
type input "1"
click at [460, 255] on button "Add" at bounding box center [473, 263] width 26 height 16
type input "D"
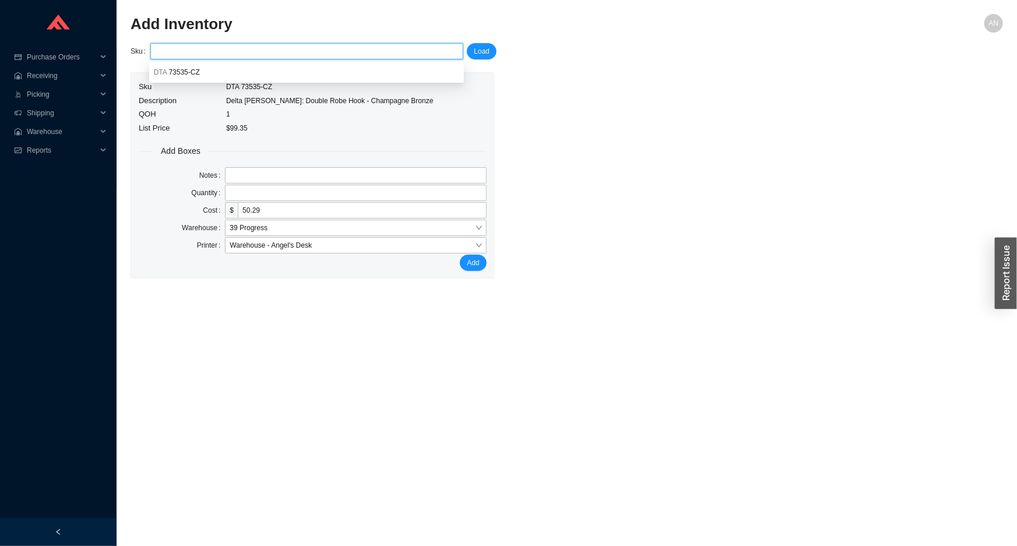
paste input "NBB 277-02"
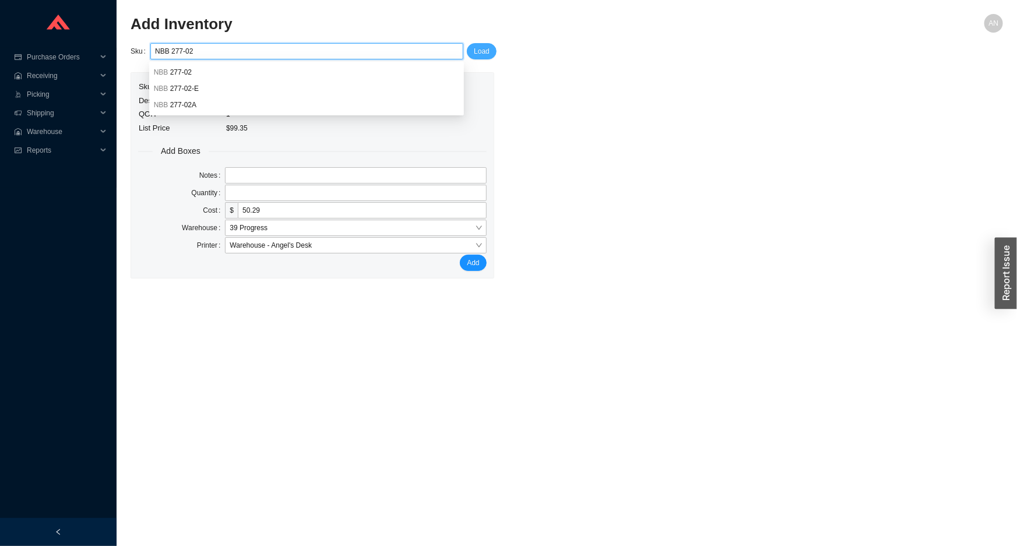
type input "NBB 277-02"
click at [482, 54] on span "Load" at bounding box center [482, 51] width 16 height 12
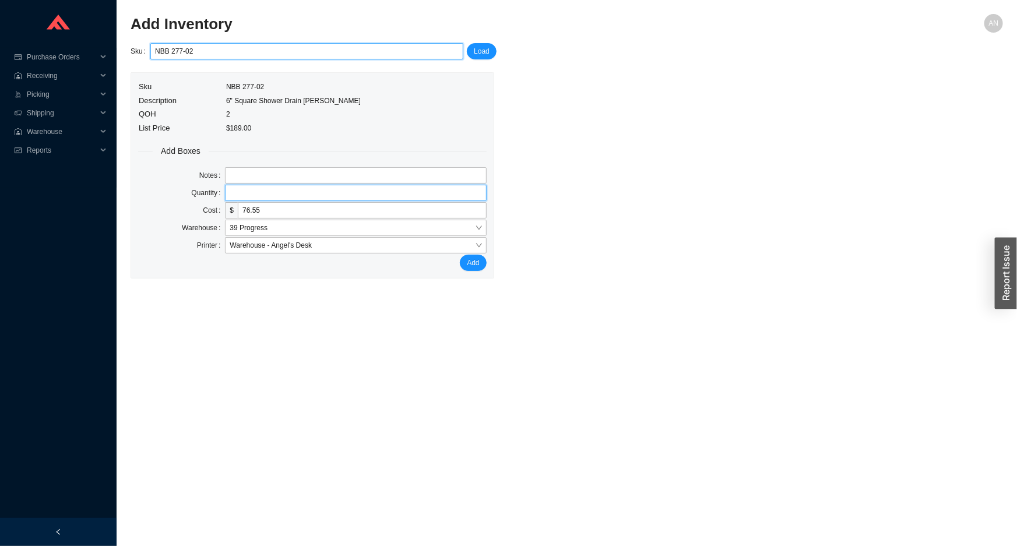
click at [247, 190] on input "tel" at bounding box center [355, 193] width 261 height 16
type input "1"
click at [460, 255] on button "Add" at bounding box center [473, 263] width 26 height 16
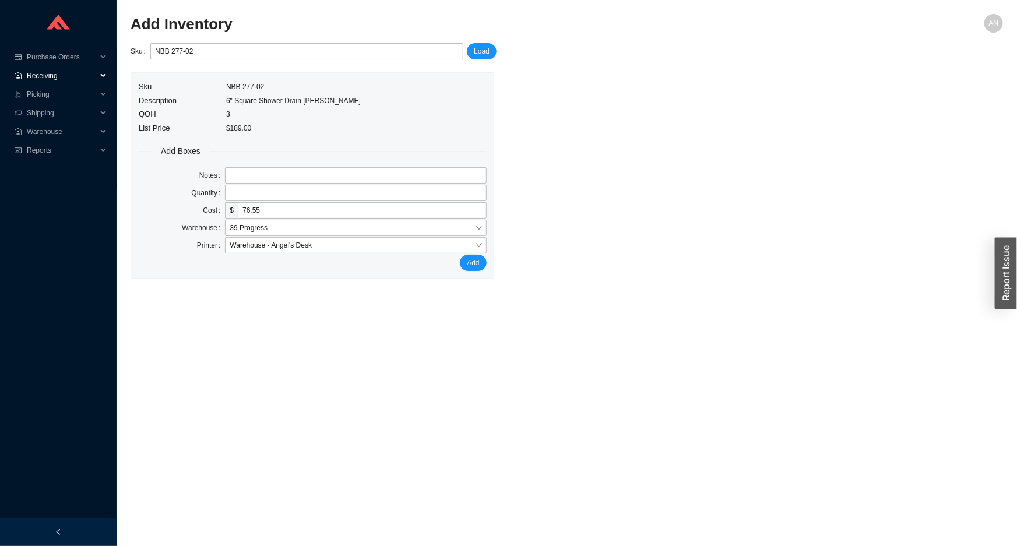
click at [52, 74] on span "Receiving" at bounding box center [62, 75] width 70 height 19
click at [58, 91] on link "Receiving" at bounding box center [43, 94] width 31 height 8
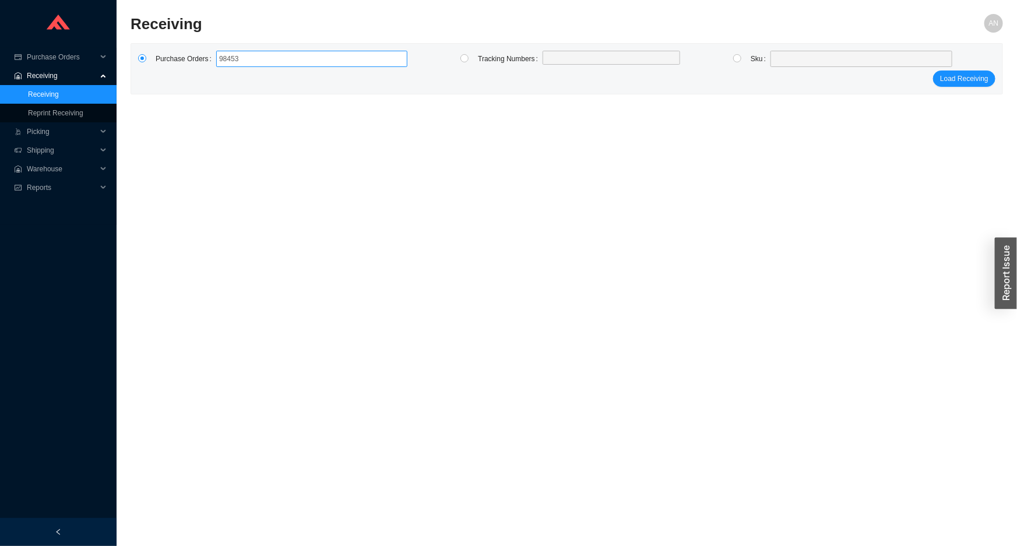
type input "984538"
click button "Load Receiving" at bounding box center [964, 79] width 62 height 16
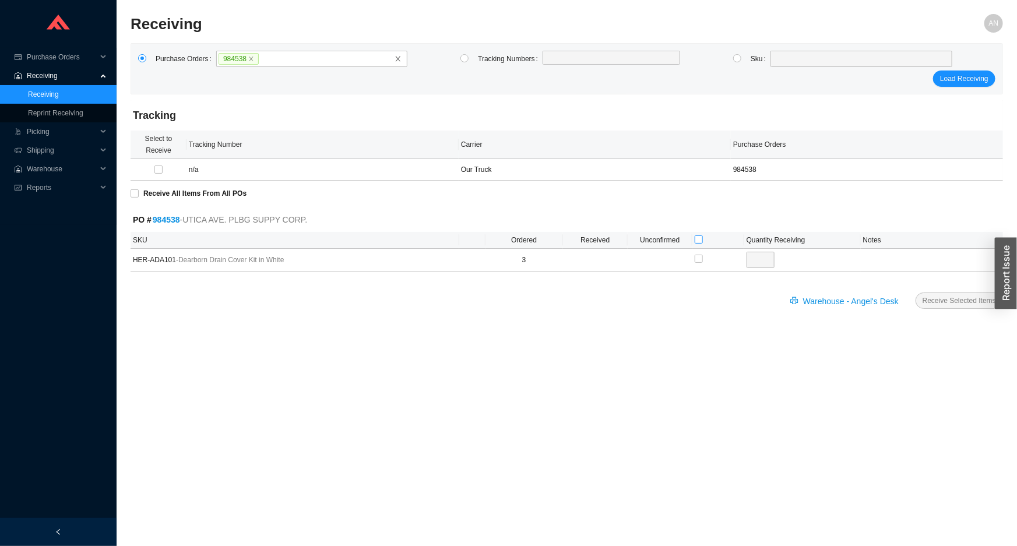
click at [701, 239] on input "checkbox" at bounding box center [699, 240] width 8 height 8
checkbox input "true"
type input "3"
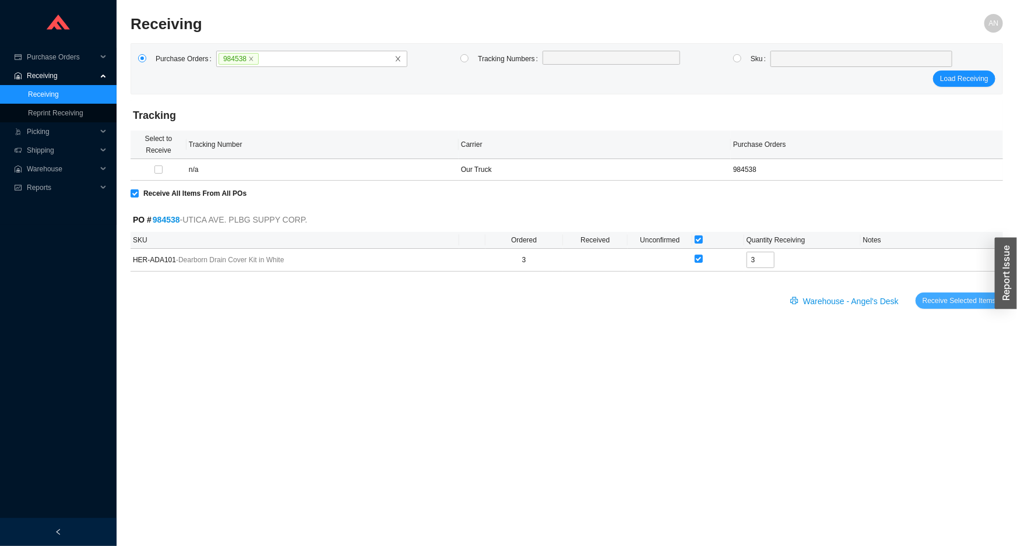
click at [941, 301] on span "Receive Selected Items" at bounding box center [959, 301] width 73 height 12
